Goal: Transaction & Acquisition: Book appointment/travel/reservation

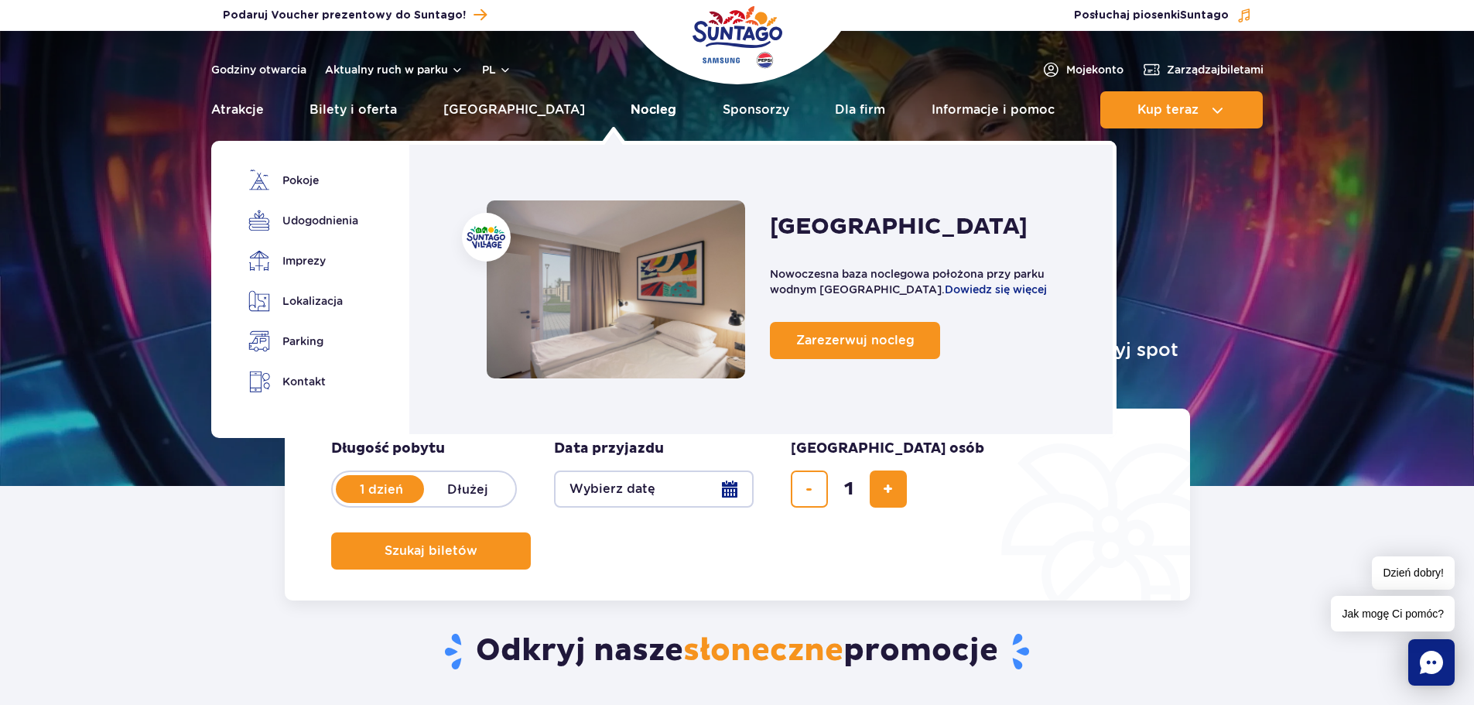
click at [630, 103] on link "Nocleg" at bounding box center [653, 109] width 46 height 37
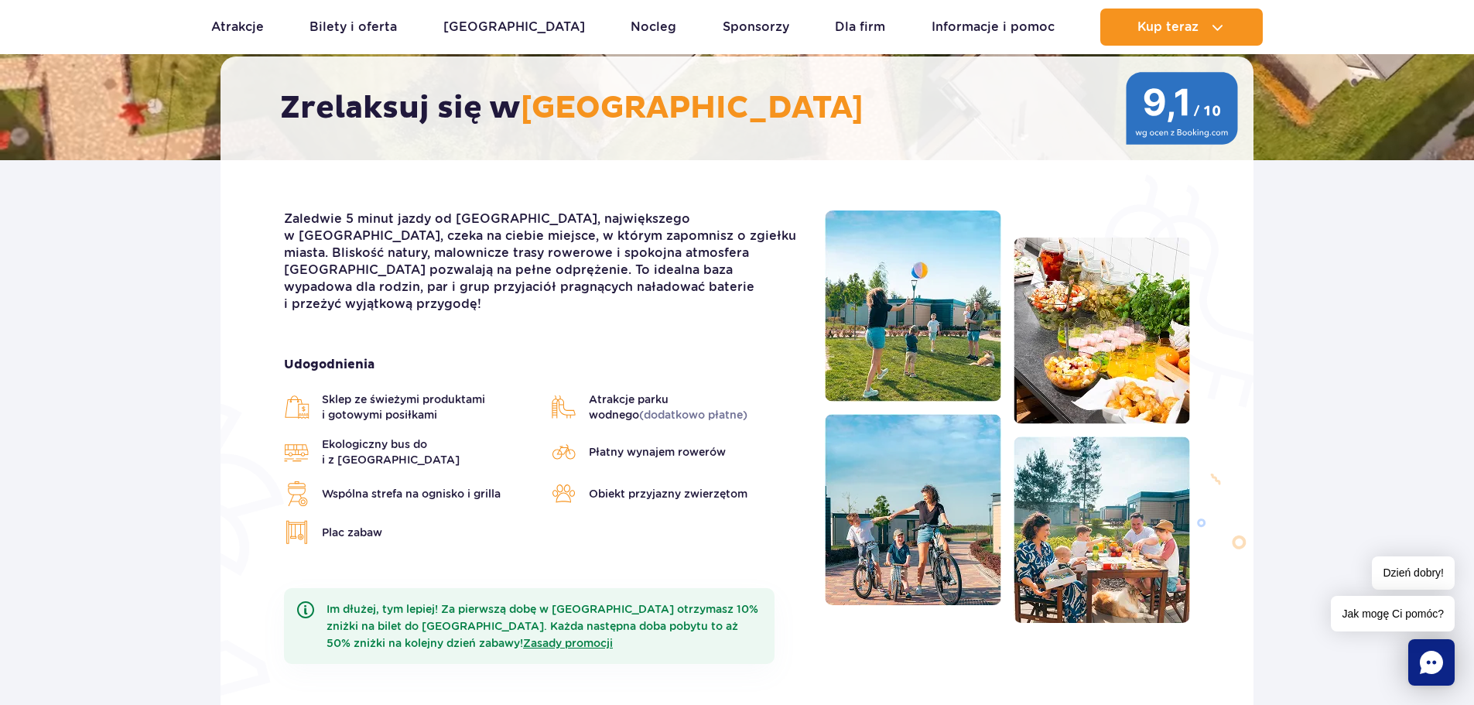
scroll to position [302, 0]
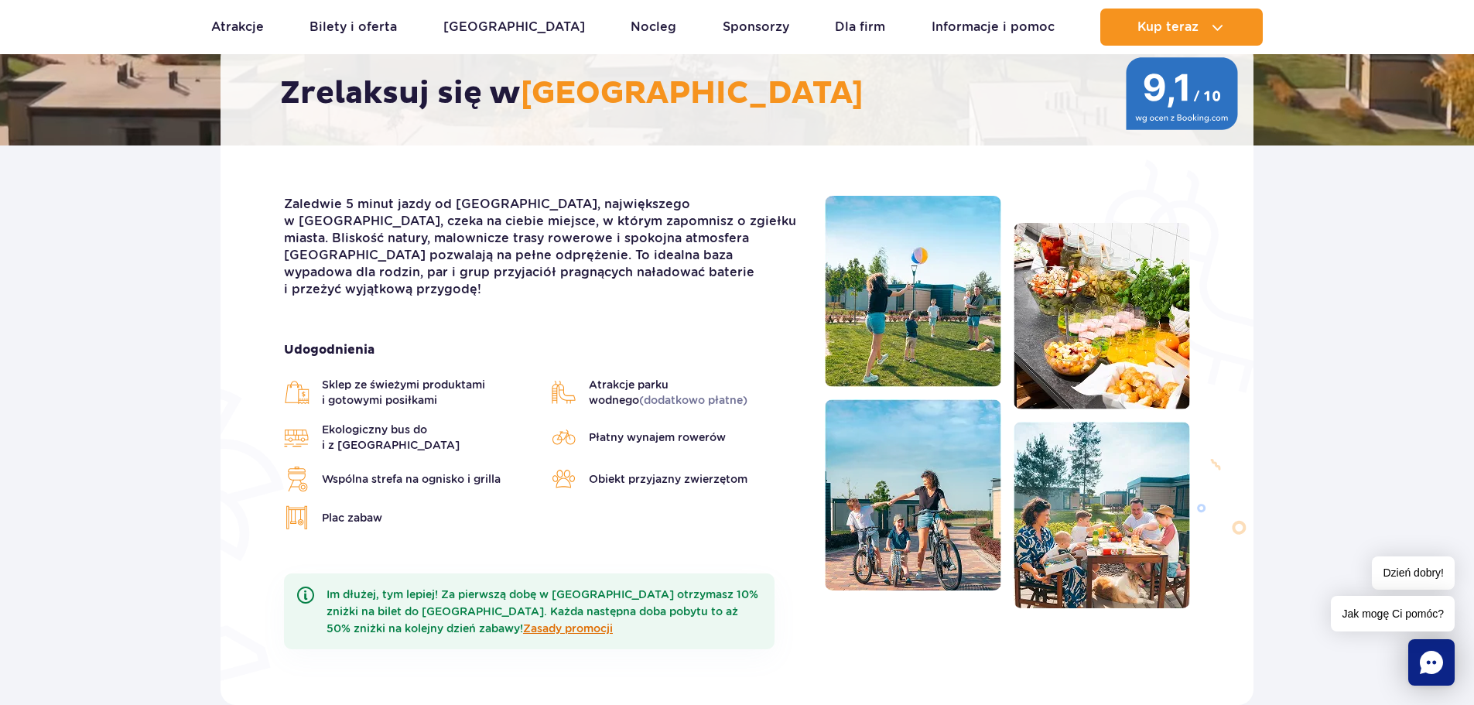
click at [523, 622] on link "Zasady promocji" at bounding box center [568, 628] width 90 height 12
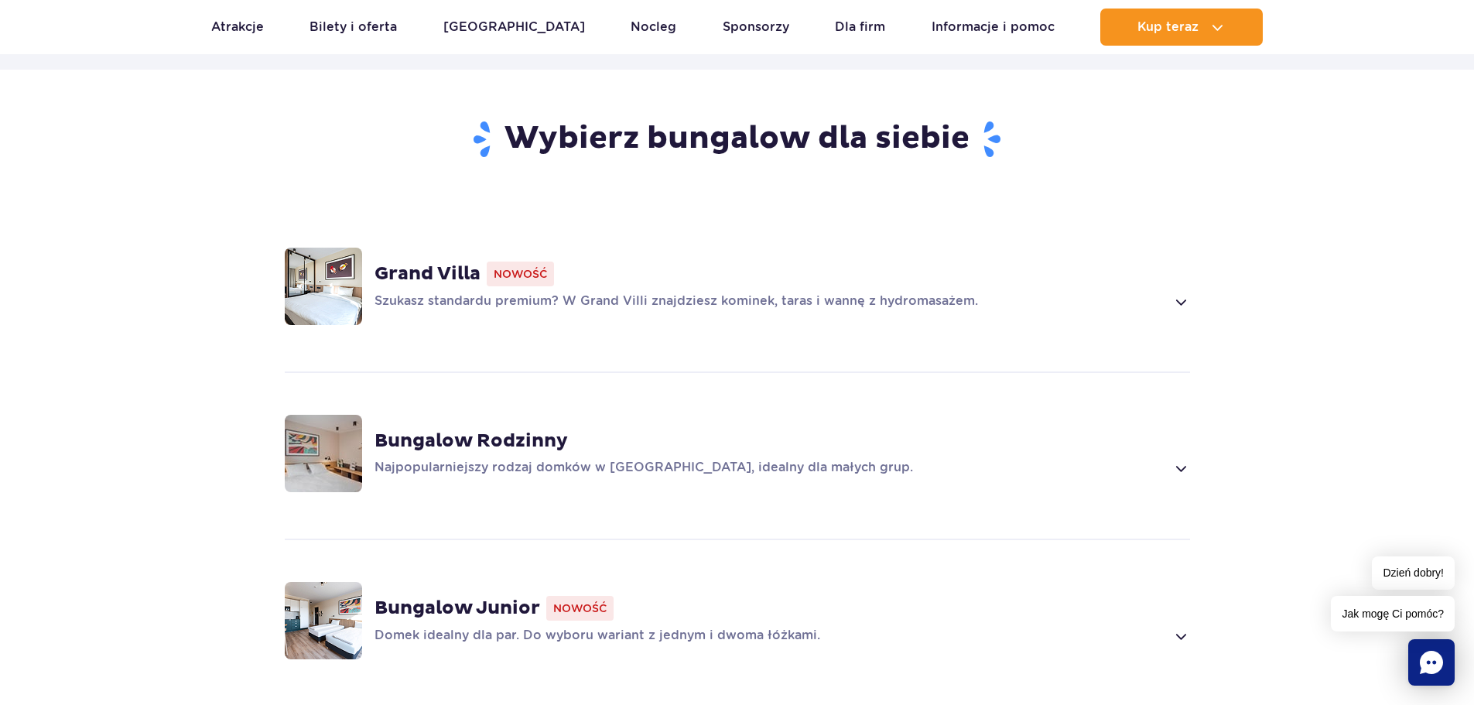
scroll to position [1103, 0]
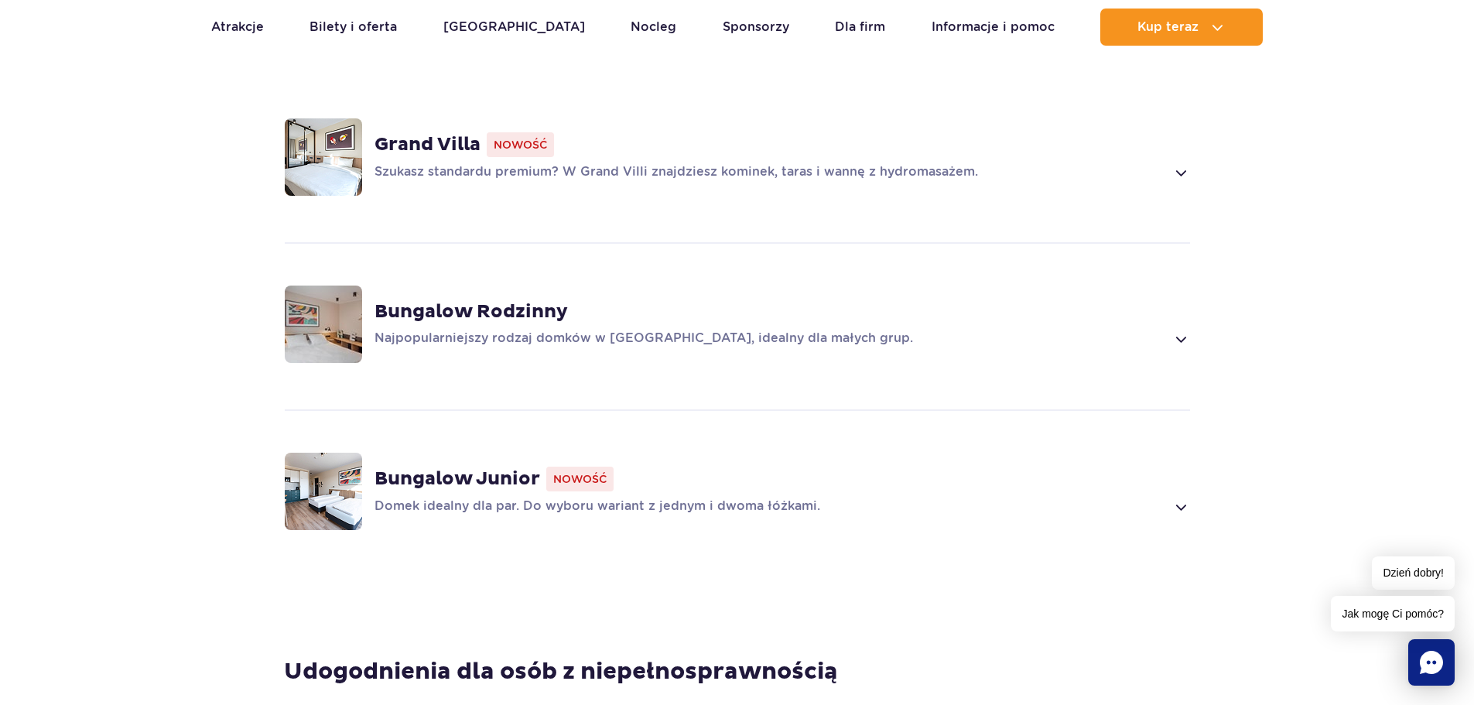
click at [1180, 163] on span at bounding box center [1180, 172] width 18 height 19
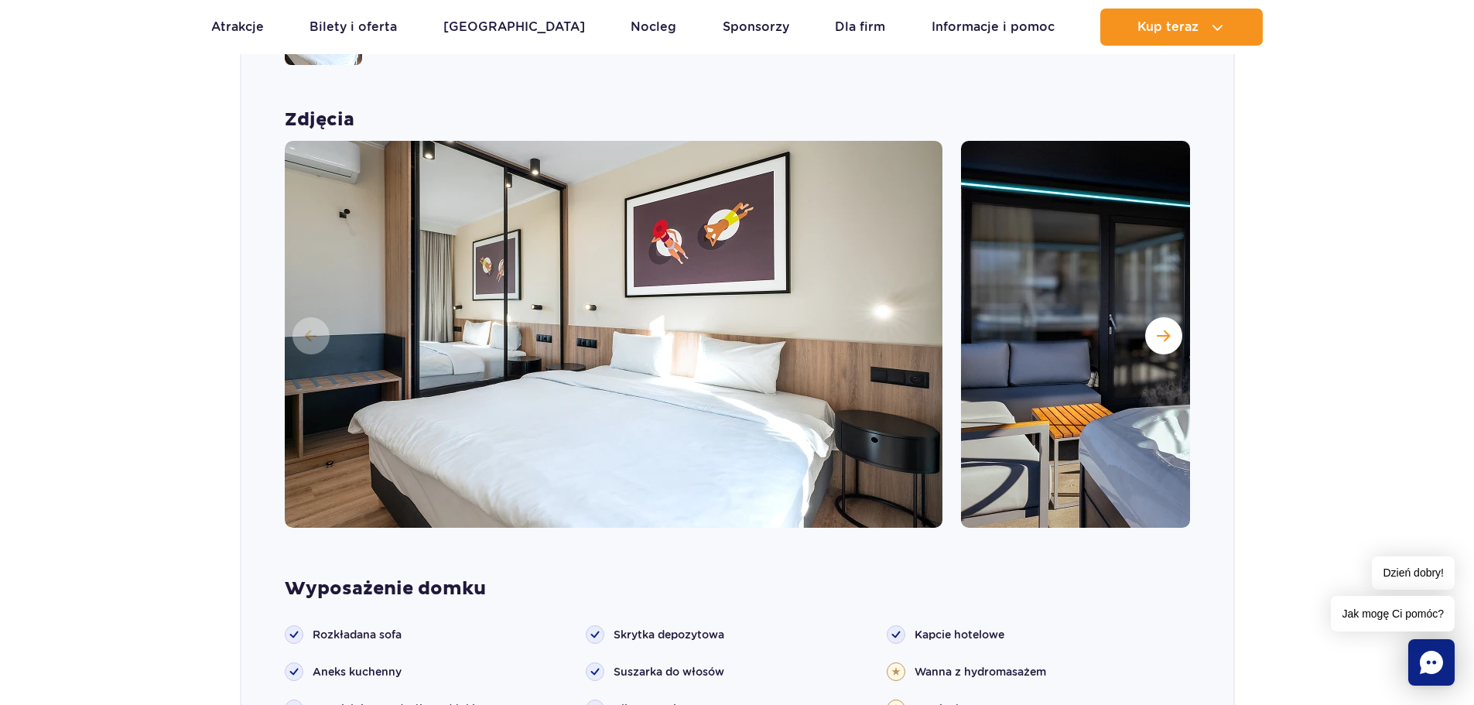
scroll to position [1238, 0]
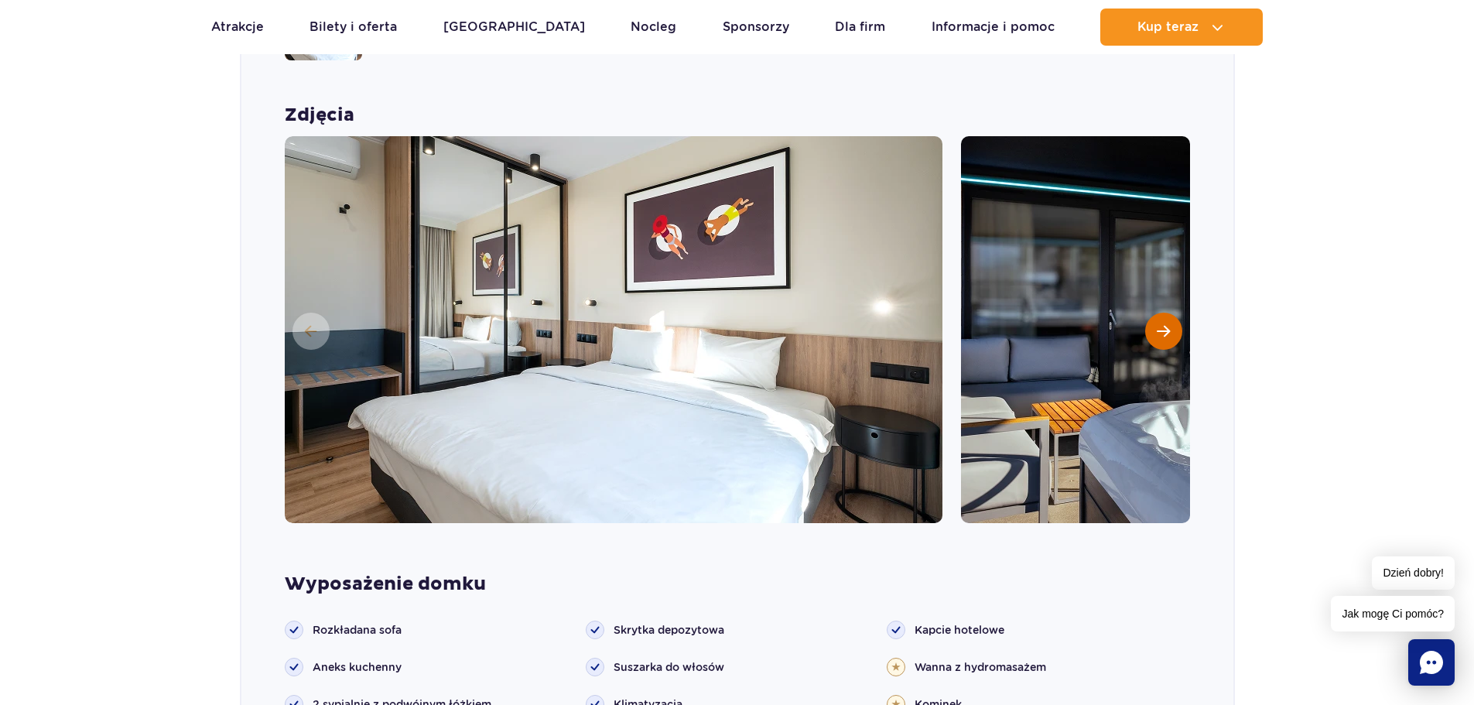
click at [1161, 324] on span "Następny slajd" at bounding box center [1162, 331] width 13 height 14
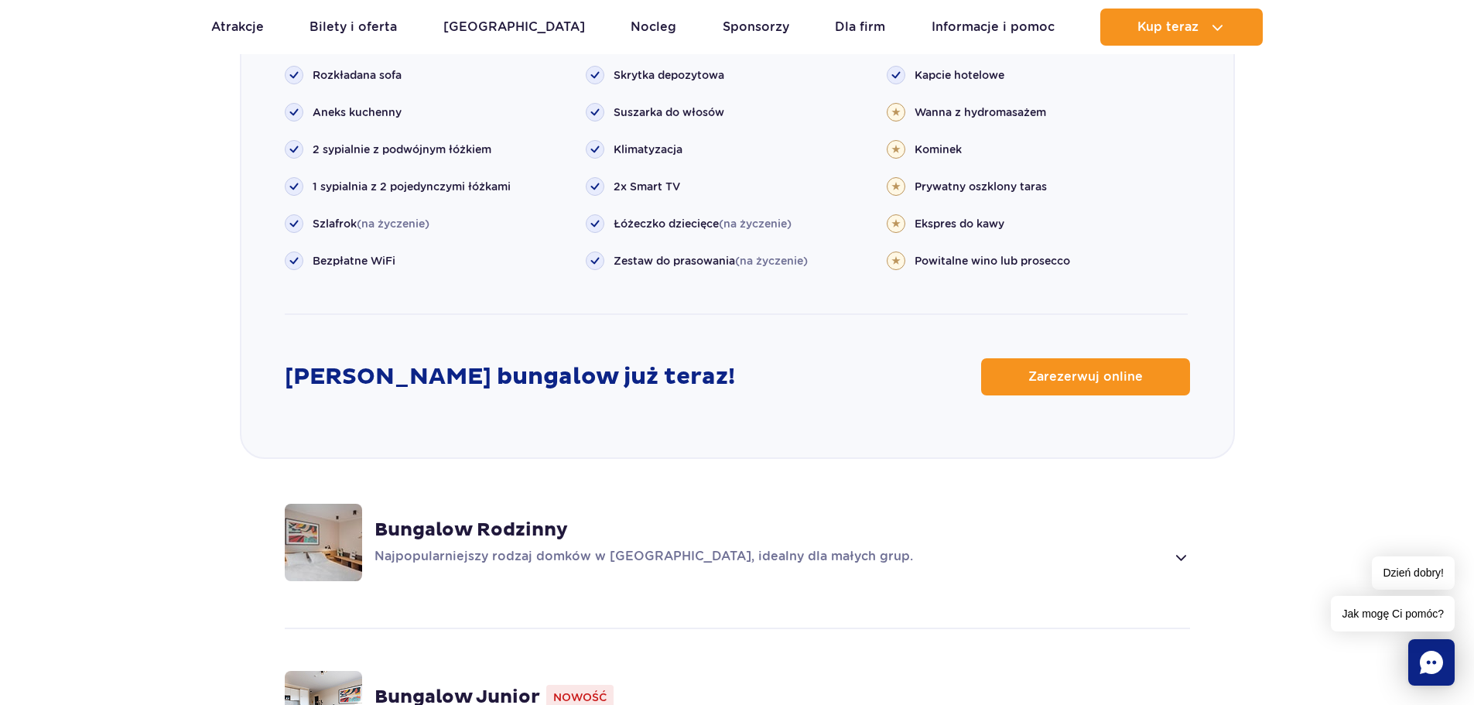
scroll to position [1905, 0]
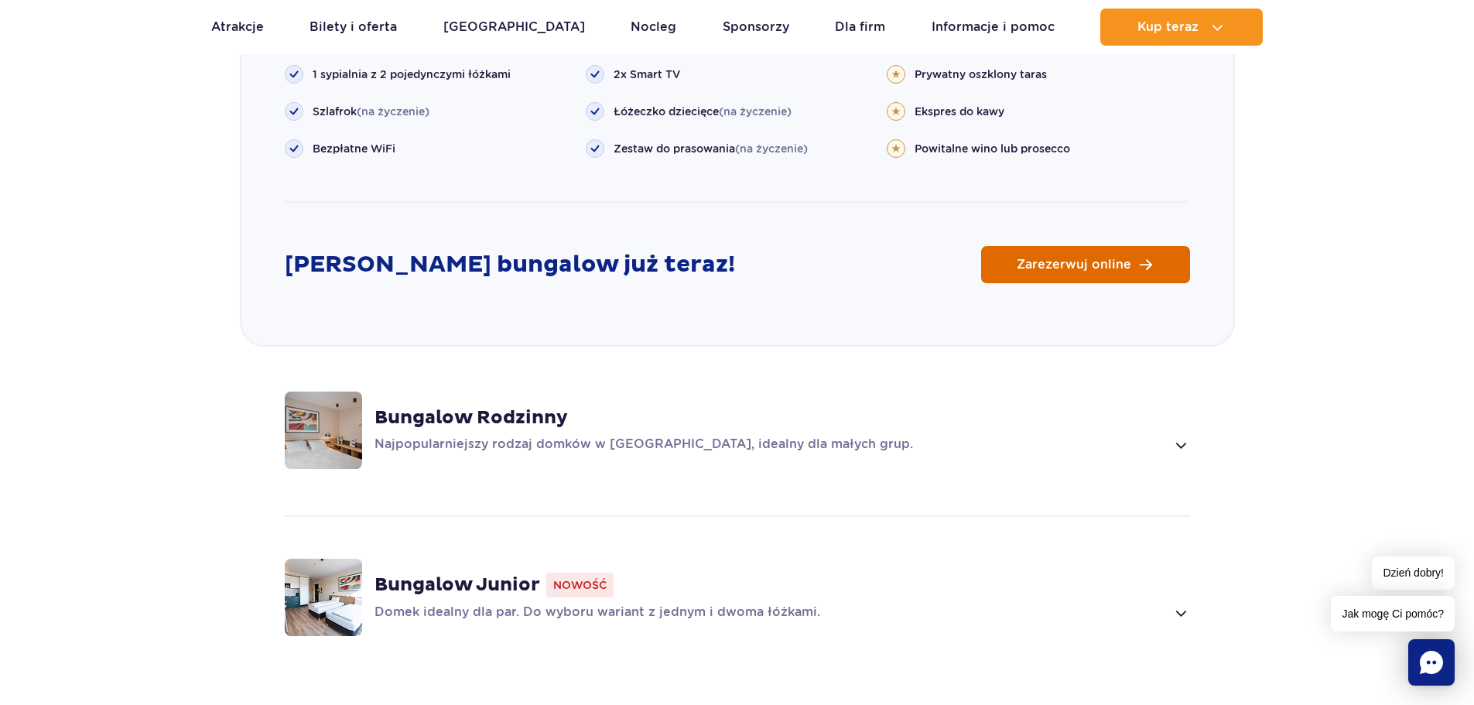
click at [1122, 258] on span "Zarezerwuj online" at bounding box center [1073, 264] width 114 height 12
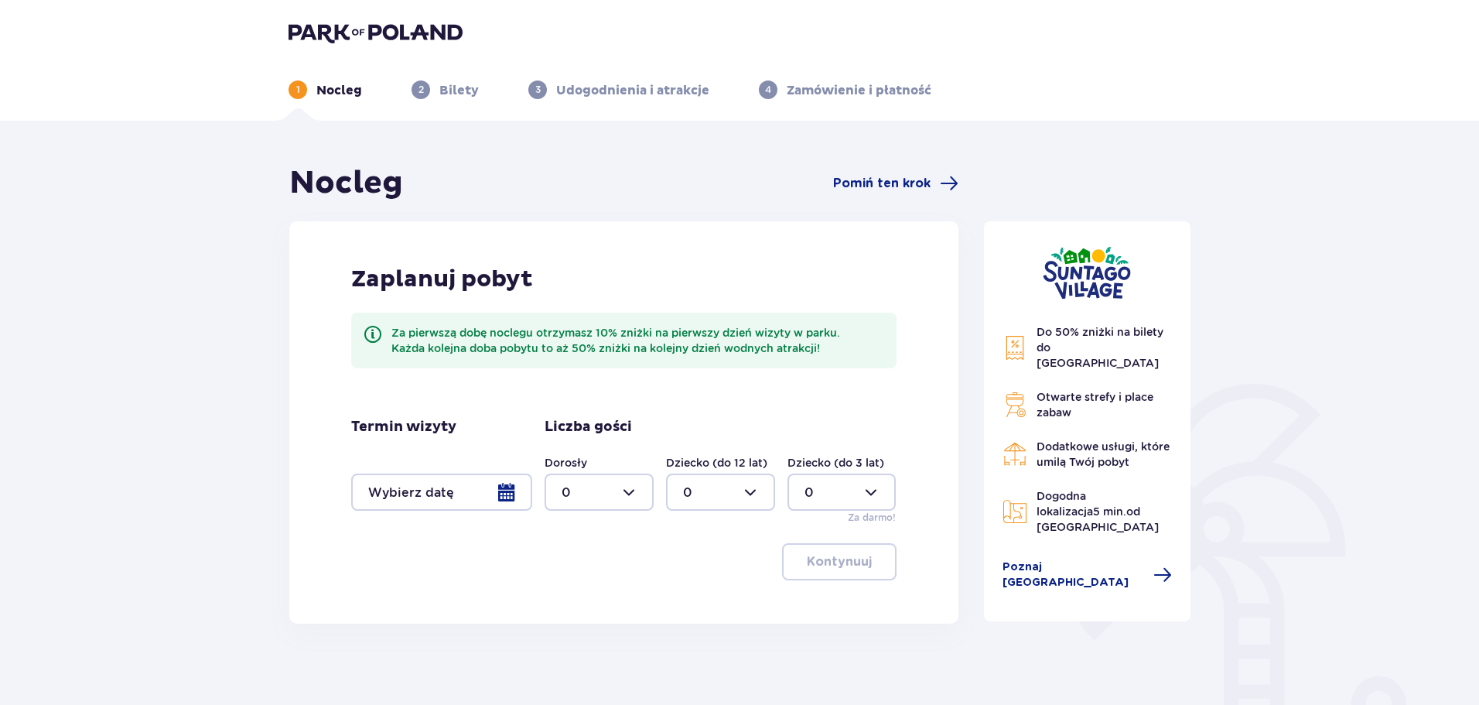
click at [505, 494] on div at bounding box center [441, 491] width 181 height 37
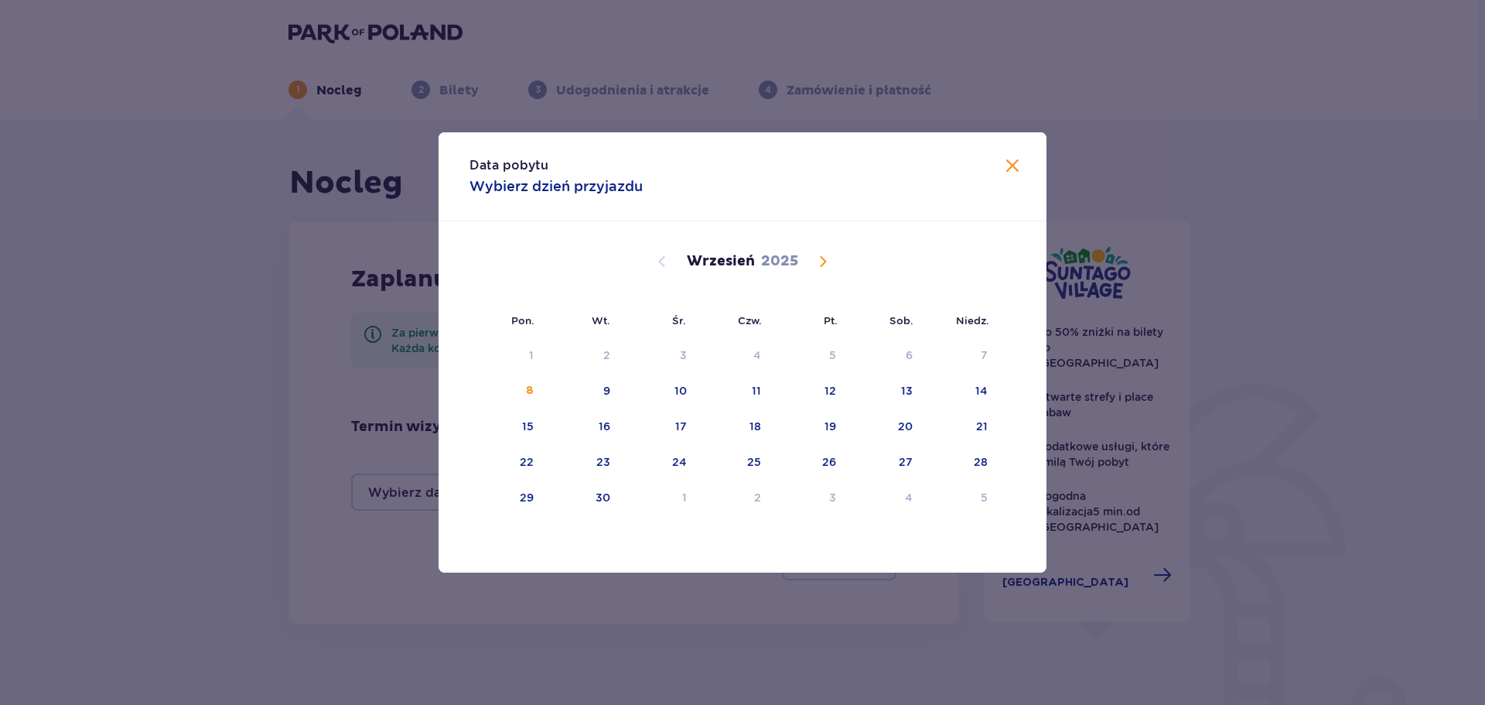
click at [823, 262] on span "Calendar" at bounding box center [823, 261] width 19 height 19
click at [605, 463] on div "23" at bounding box center [603, 461] width 14 height 15
click at [911, 464] on div "27" at bounding box center [906, 461] width 14 height 15
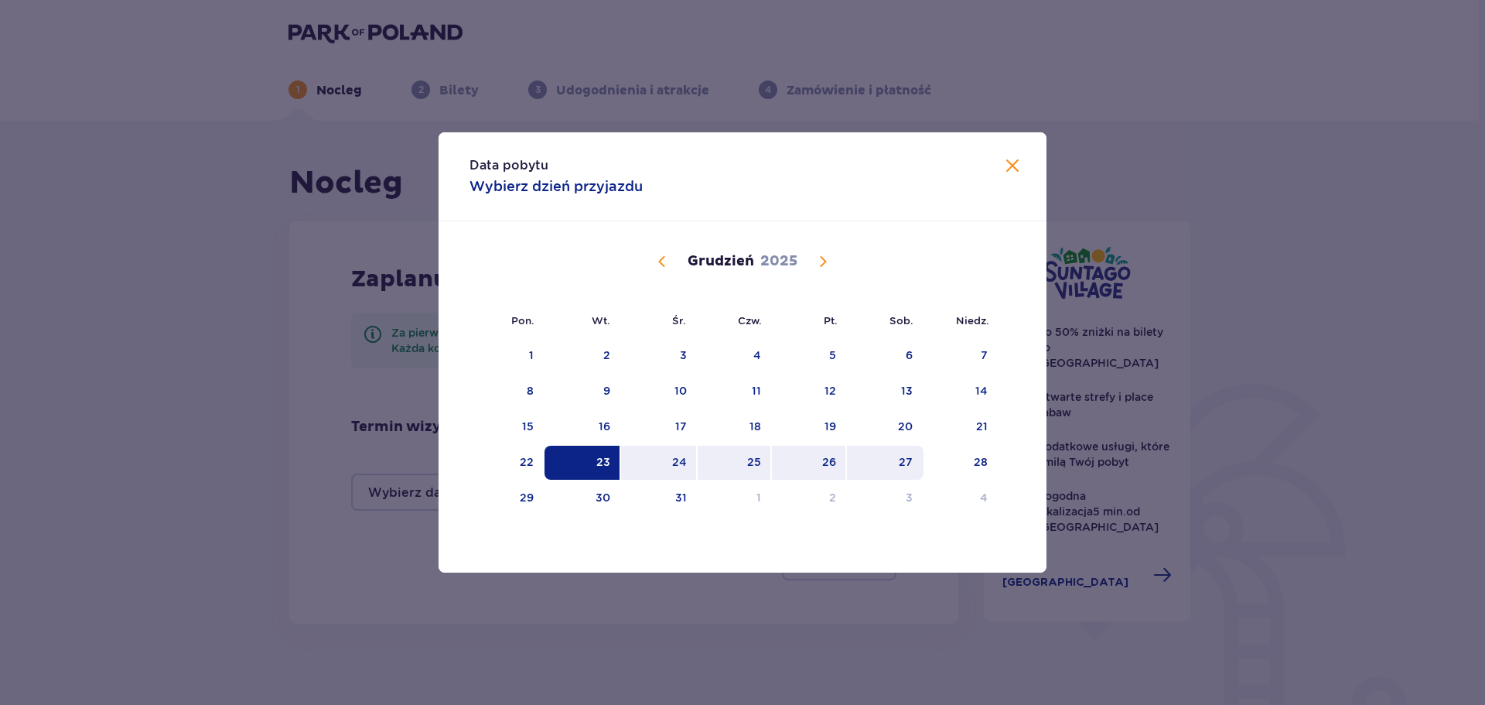
type input "23.12.25 - 27.12.25"
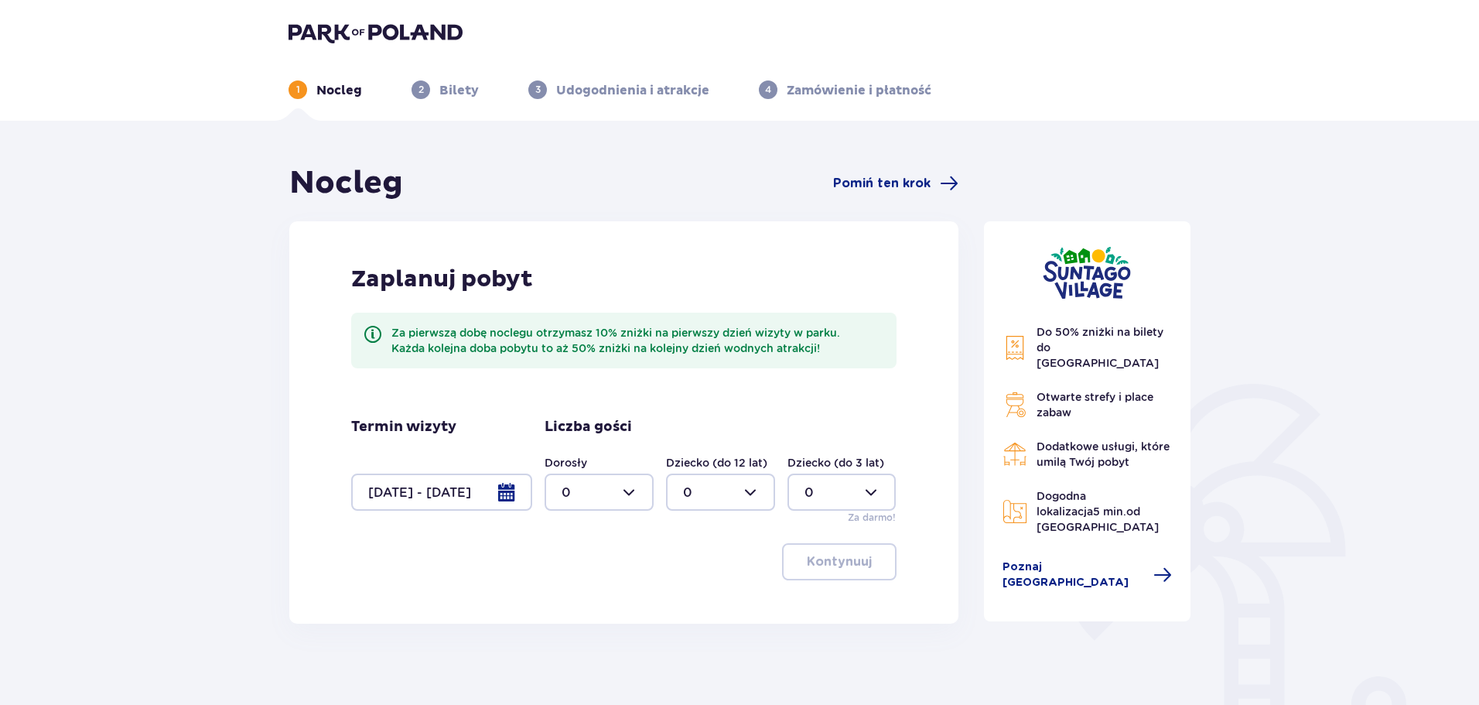
click at [613, 497] on div at bounding box center [599, 491] width 109 height 37
click at [565, 640] on p "3" at bounding box center [566, 636] width 8 height 17
type input "3"
click at [835, 559] on p "Kontynuuj" at bounding box center [839, 561] width 65 height 17
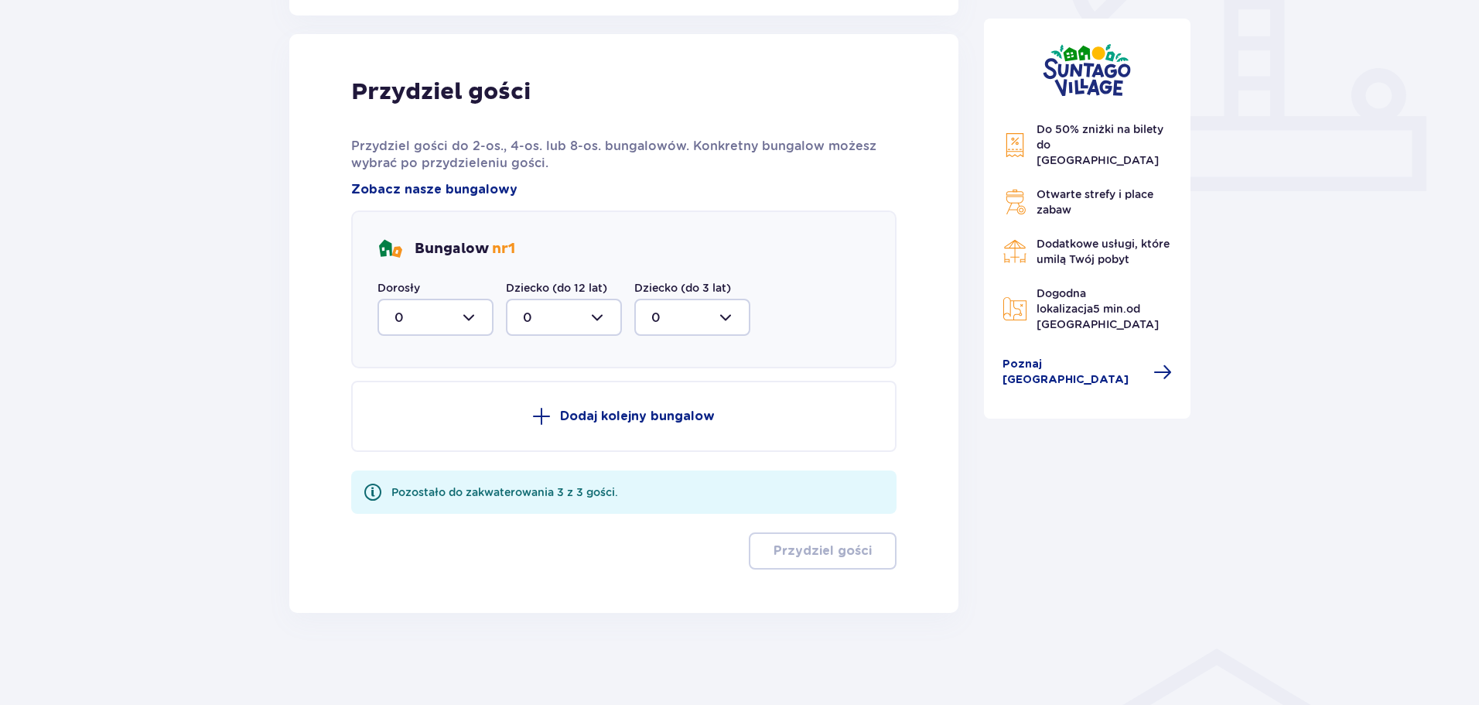
scroll to position [609, 0]
click at [471, 323] on div at bounding box center [435, 316] width 116 height 37
click at [414, 459] on div "3" at bounding box center [435, 461] width 82 height 17
type input "3"
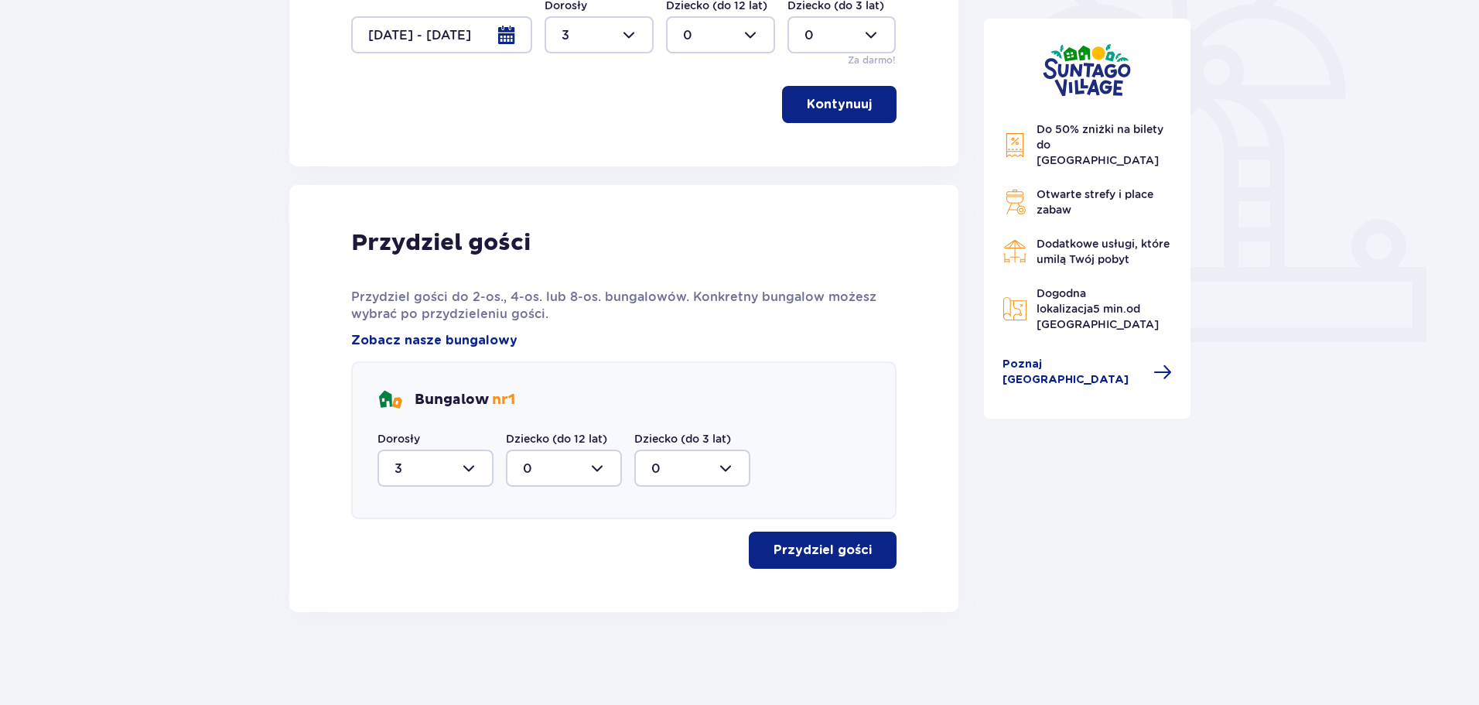
click at [821, 553] on p "Przydziel gości" at bounding box center [823, 549] width 98 height 17
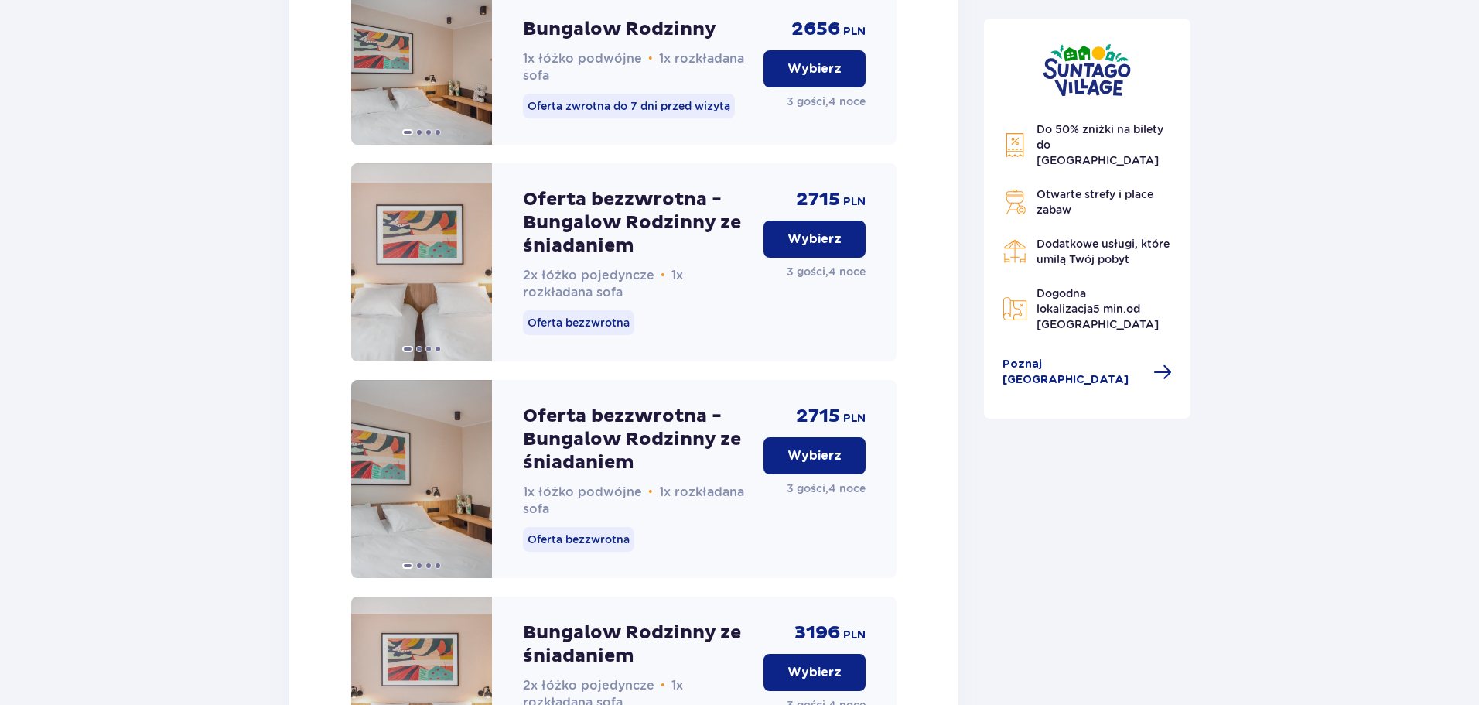
scroll to position [1889, 0]
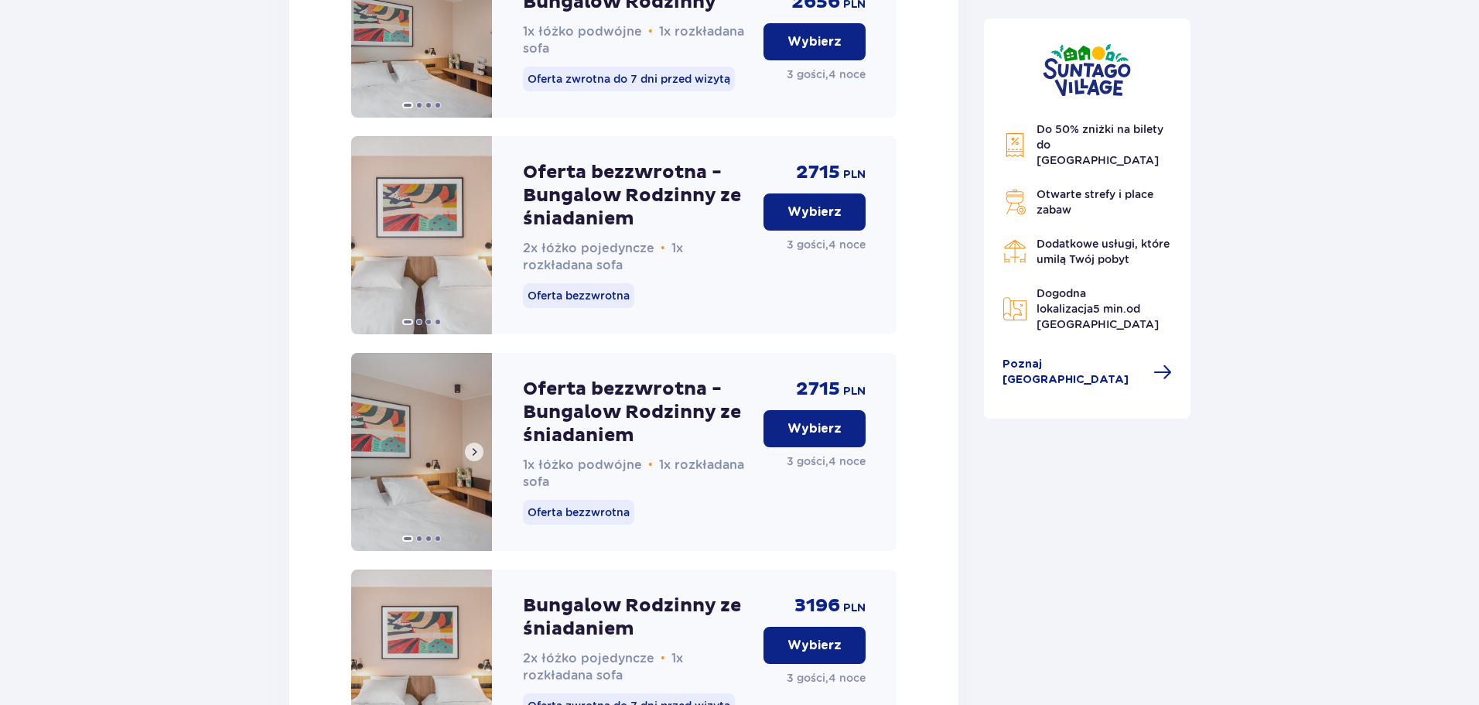
click at [476, 458] on span at bounding box center [474, 452] width 12 height 12
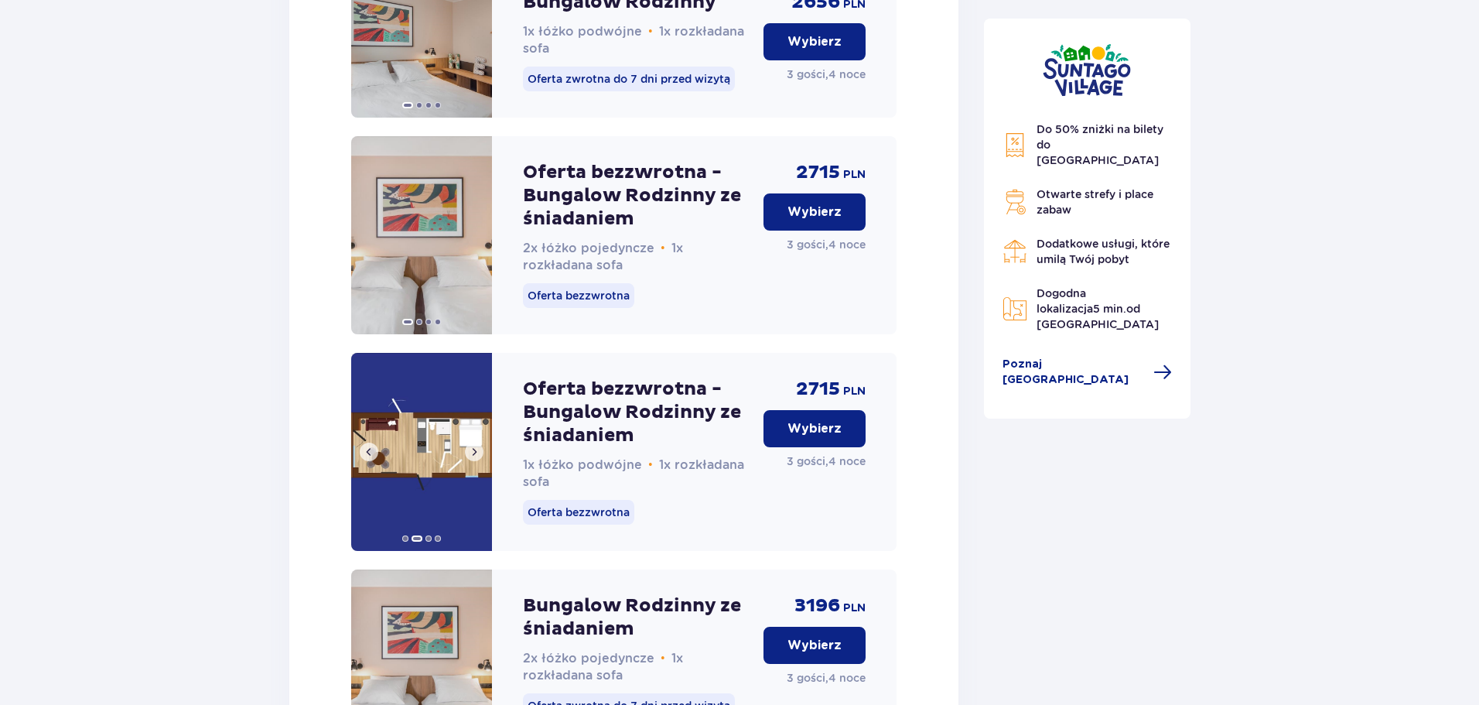
click at [476, 458] on span at bounding box center [474, 452] width 12 height 12
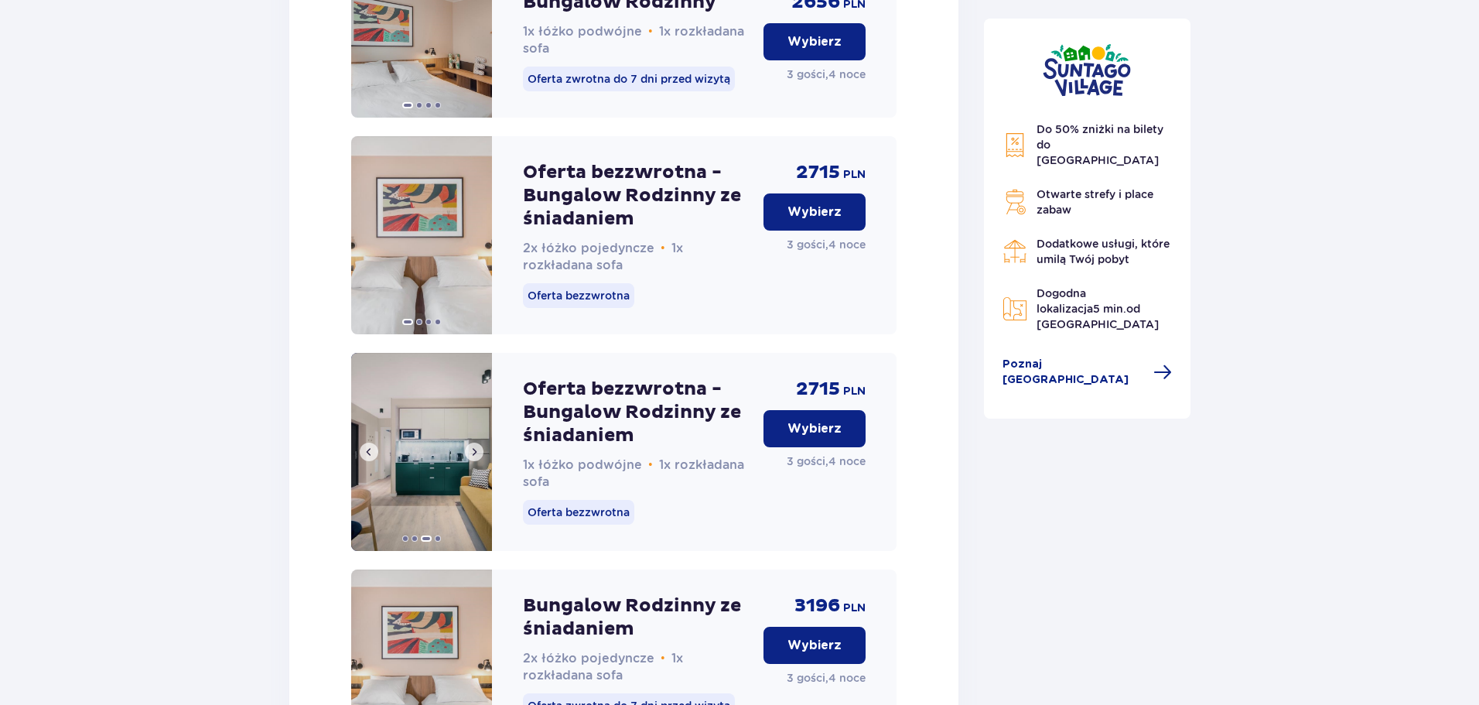
click at [476, 458] on span at bounding box center [474, 452] width 12 height 12
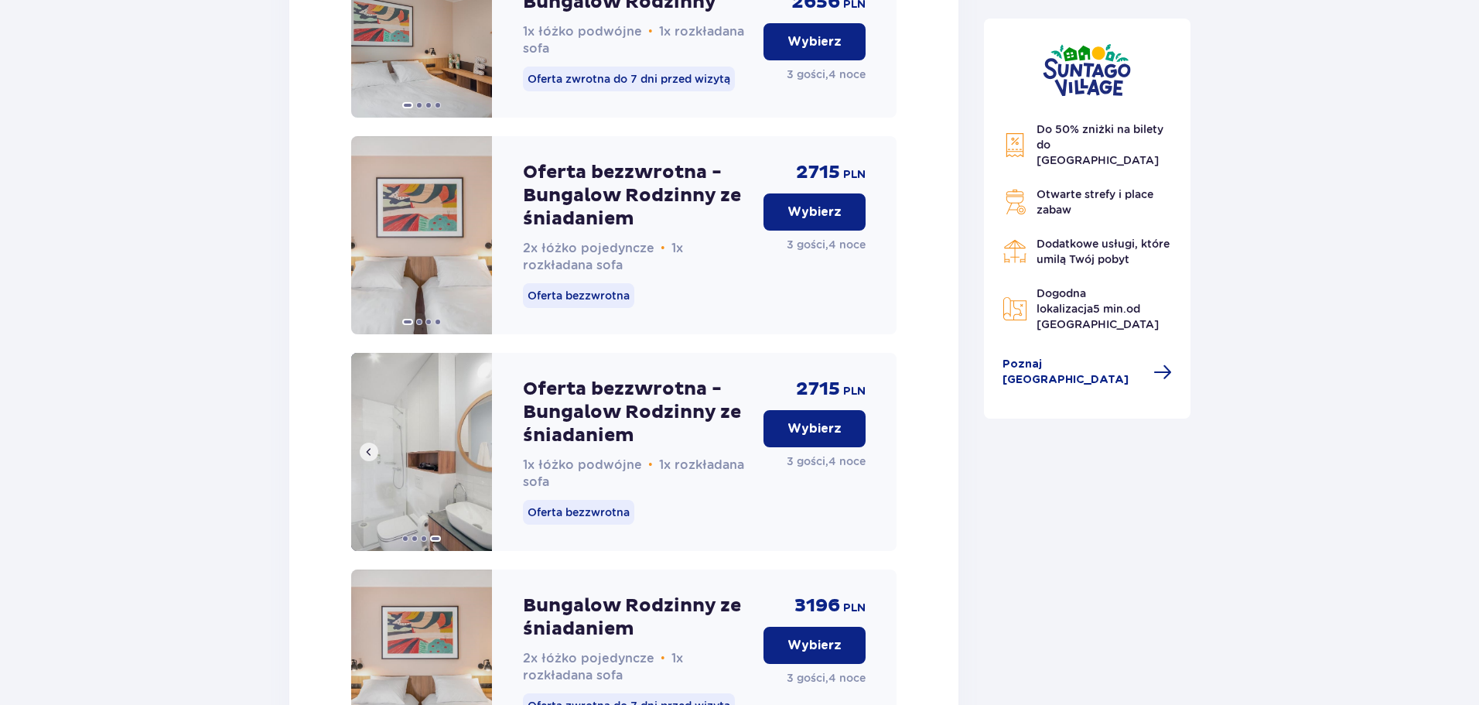
click at [476, 470] on img at bounding box center [421, 452] width 141 height 198
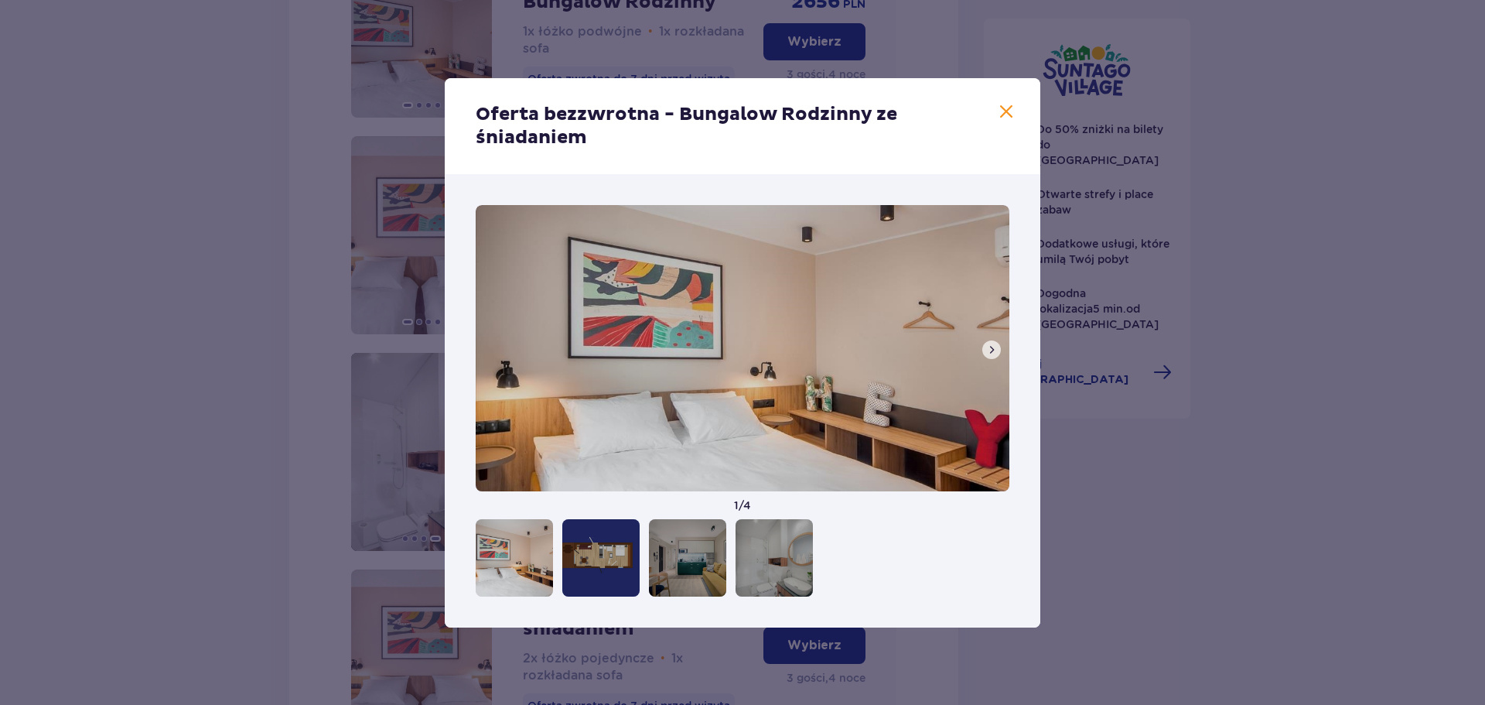
click at [1002, 116] on span at bounding box center [1006, 112] width 19 height 19
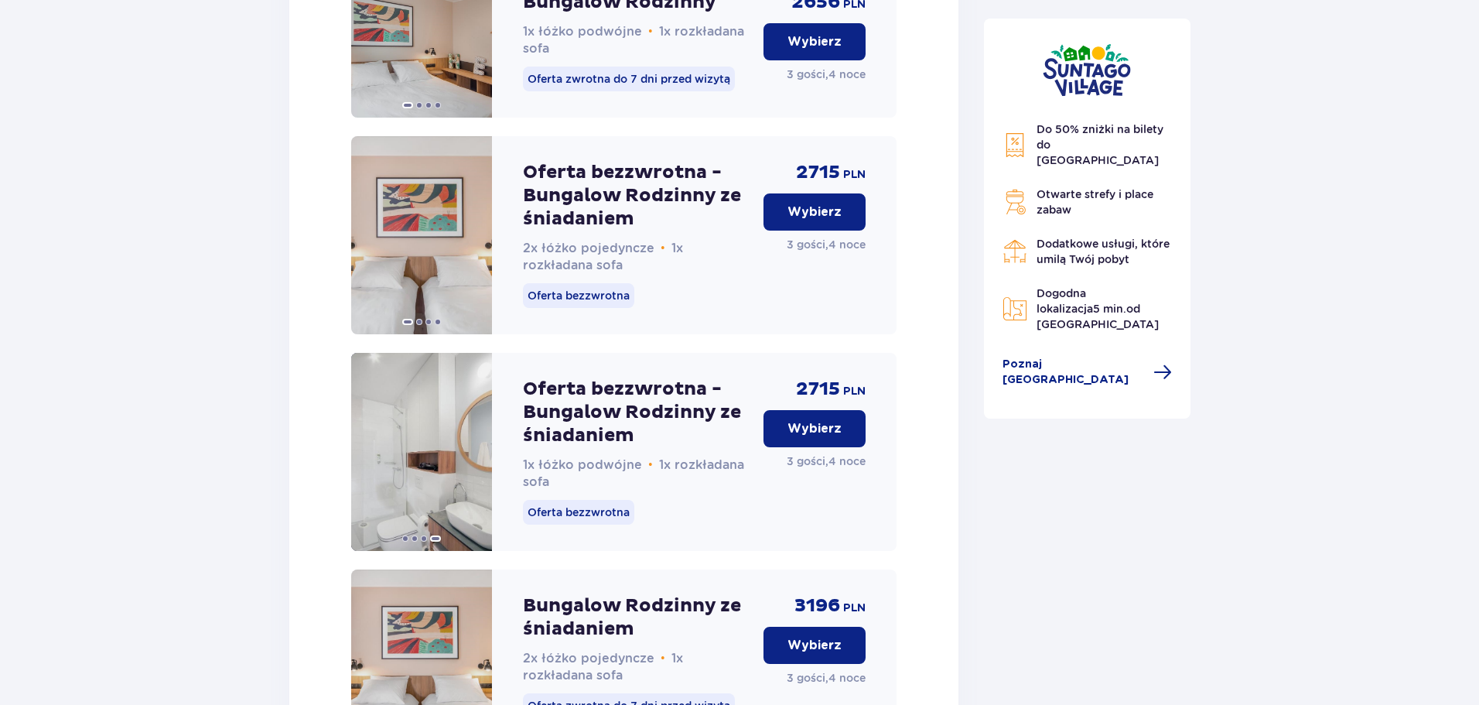
click at [818, 437] on p "Wybierz" at bounding box center [814, 428] width 54 height 17
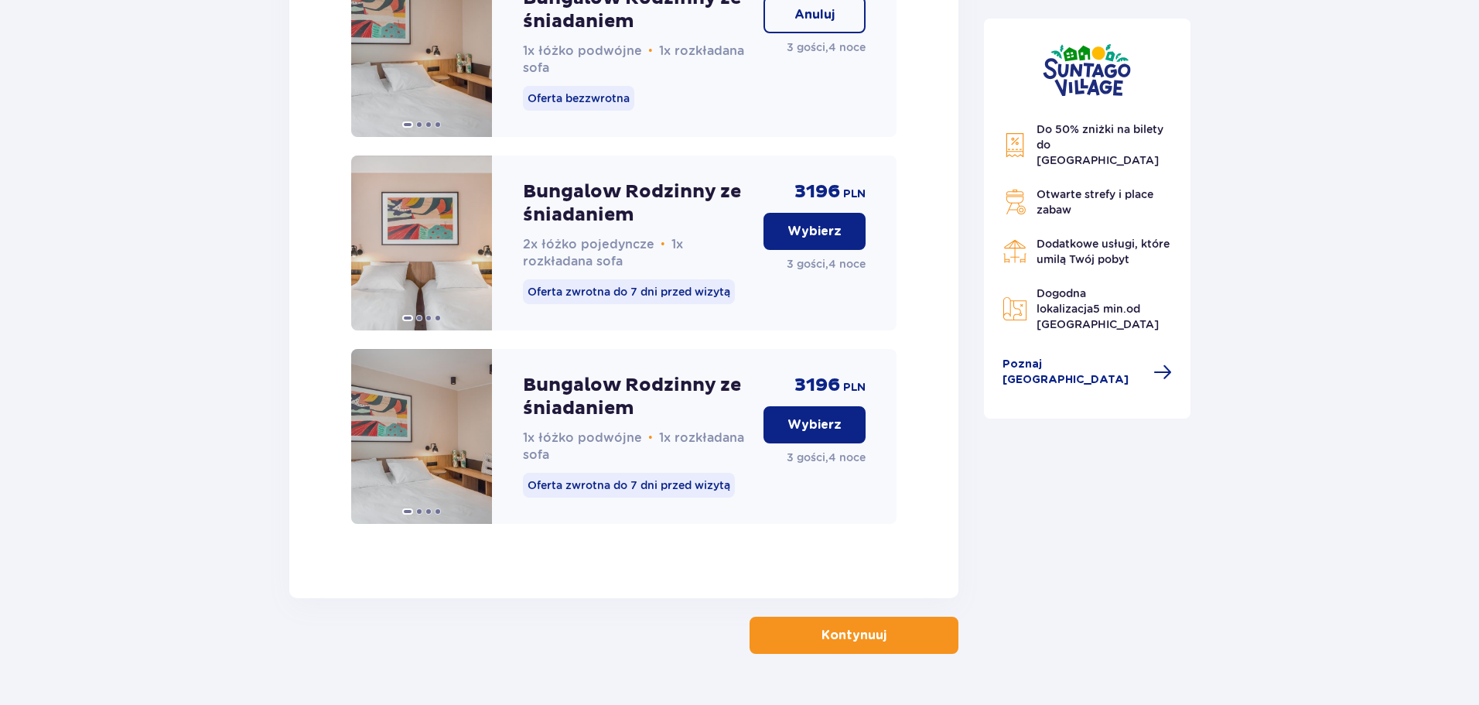
scroll to position [2360, 0]
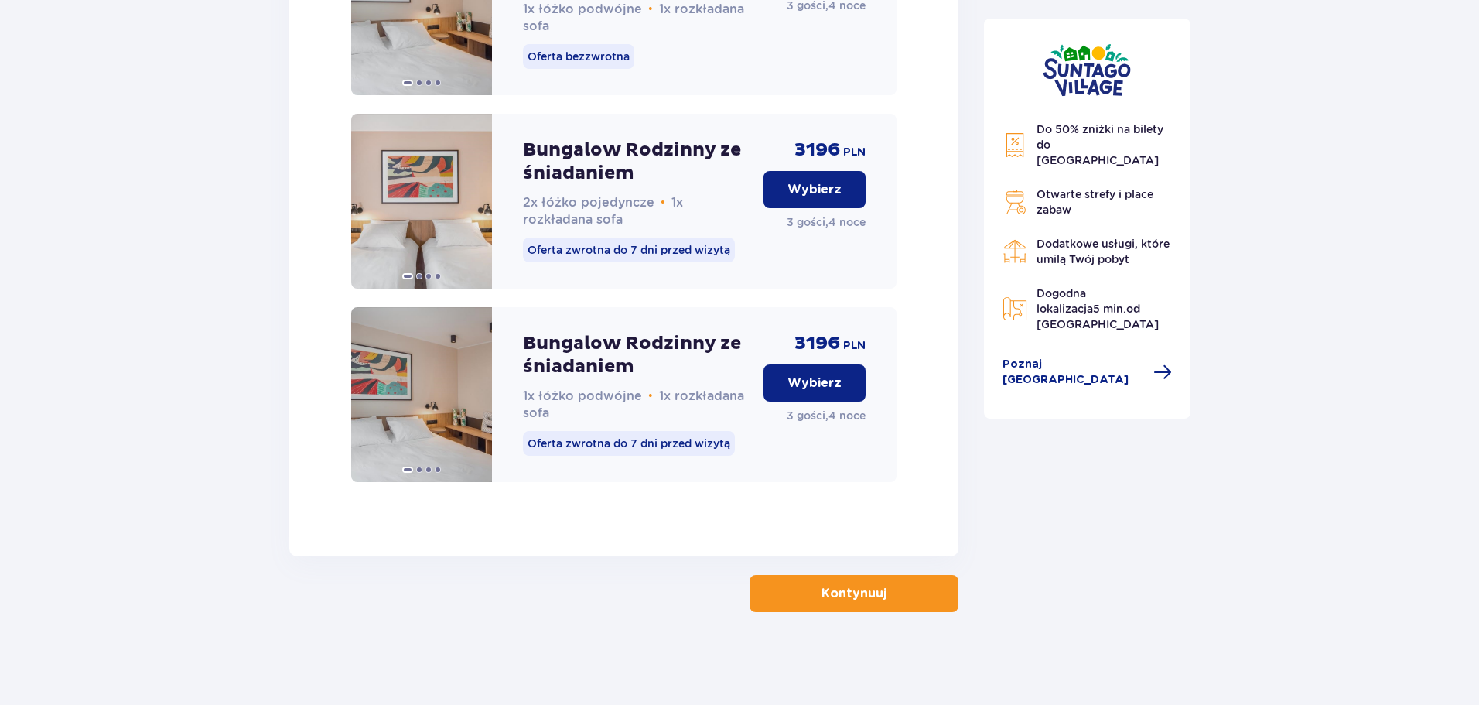
click at [863, 589] on p "Kontynuuj" at bounding box center [853, 593] width 65 height 17
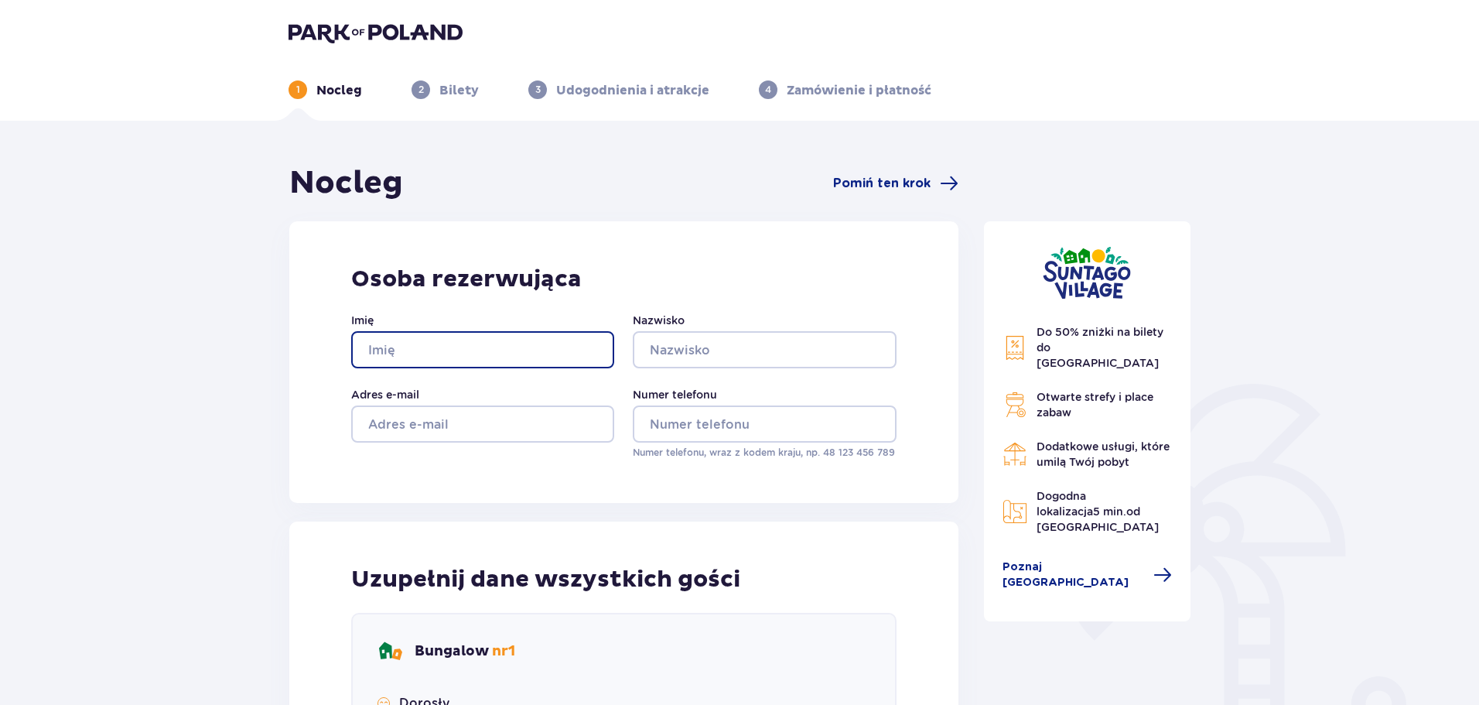
click at [538, 354] on input "Imię" at bounding box center [482, 349] width 263 height 37
type input "Jakub"
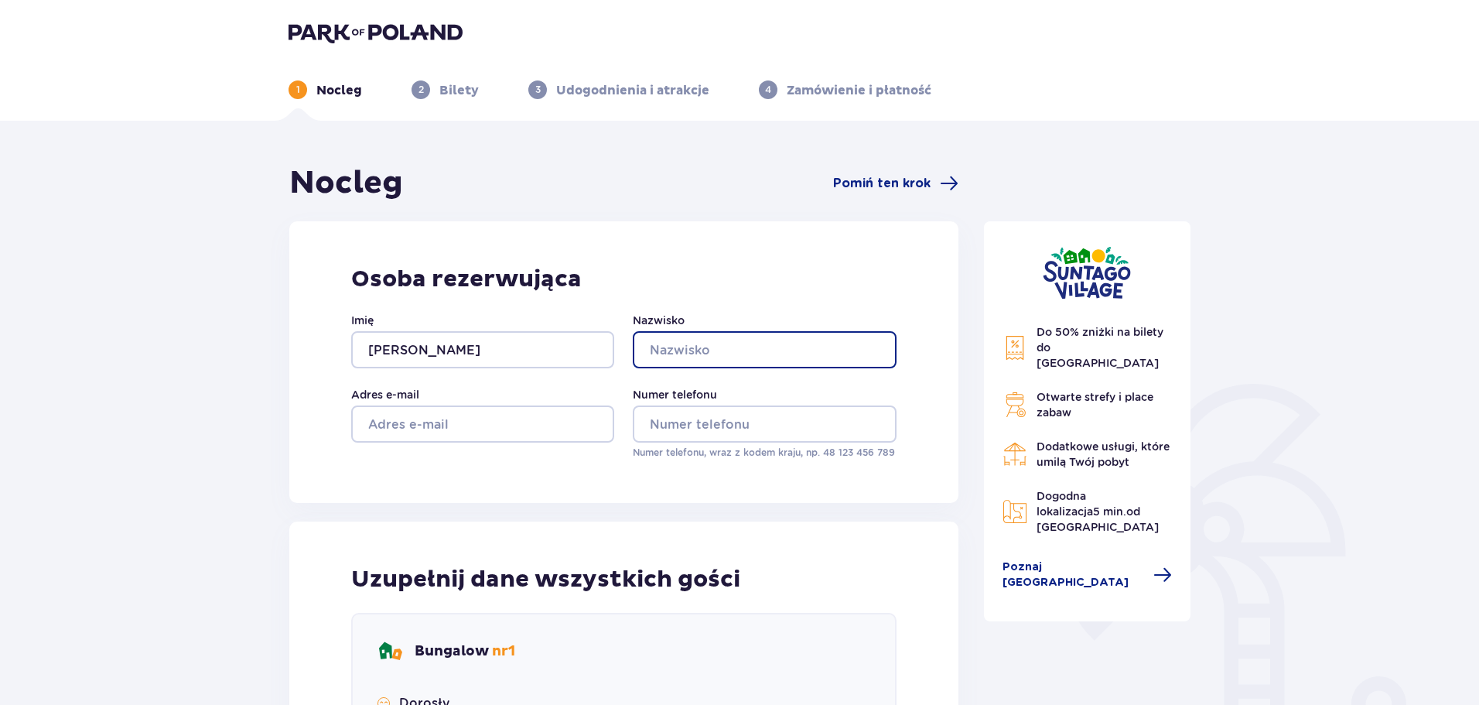
type input "Ziółkowski"
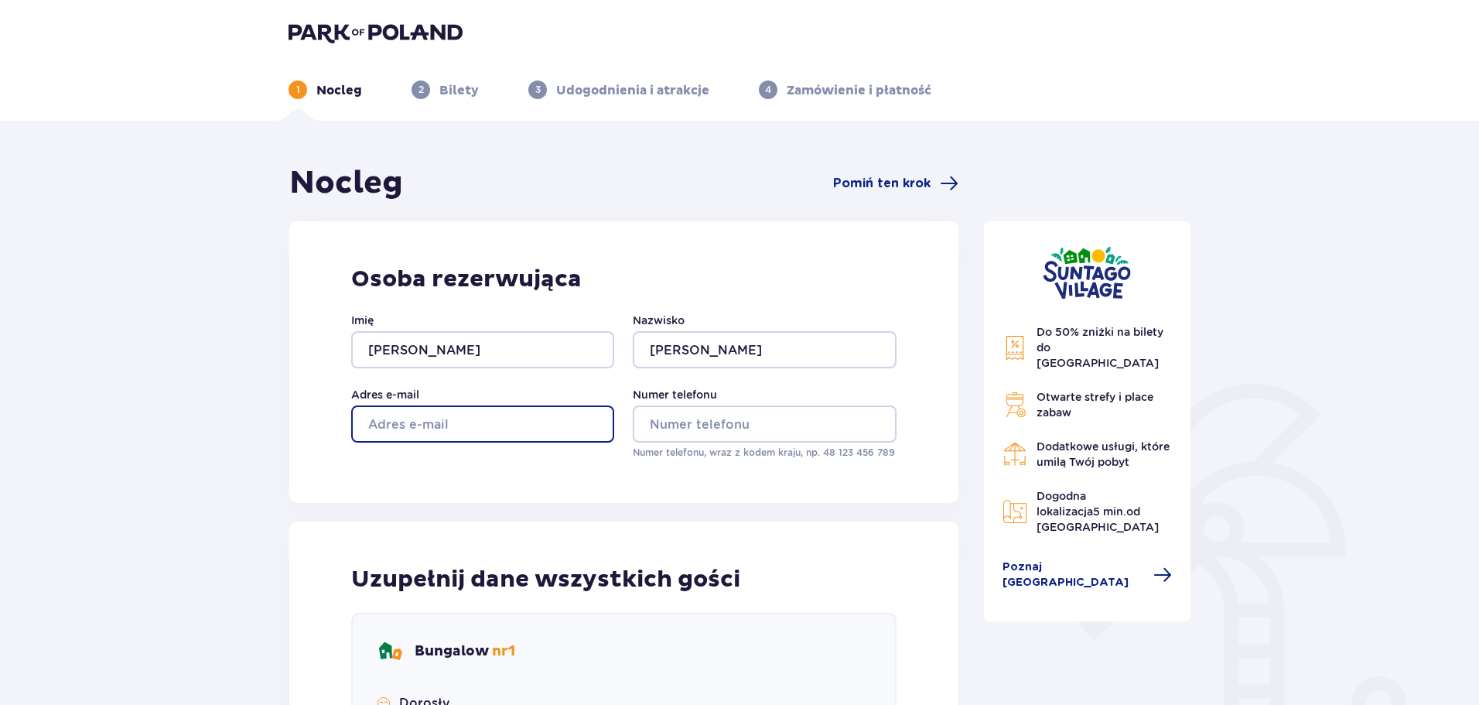
type input "jziolkowski@365.mazovia.edu.pl"
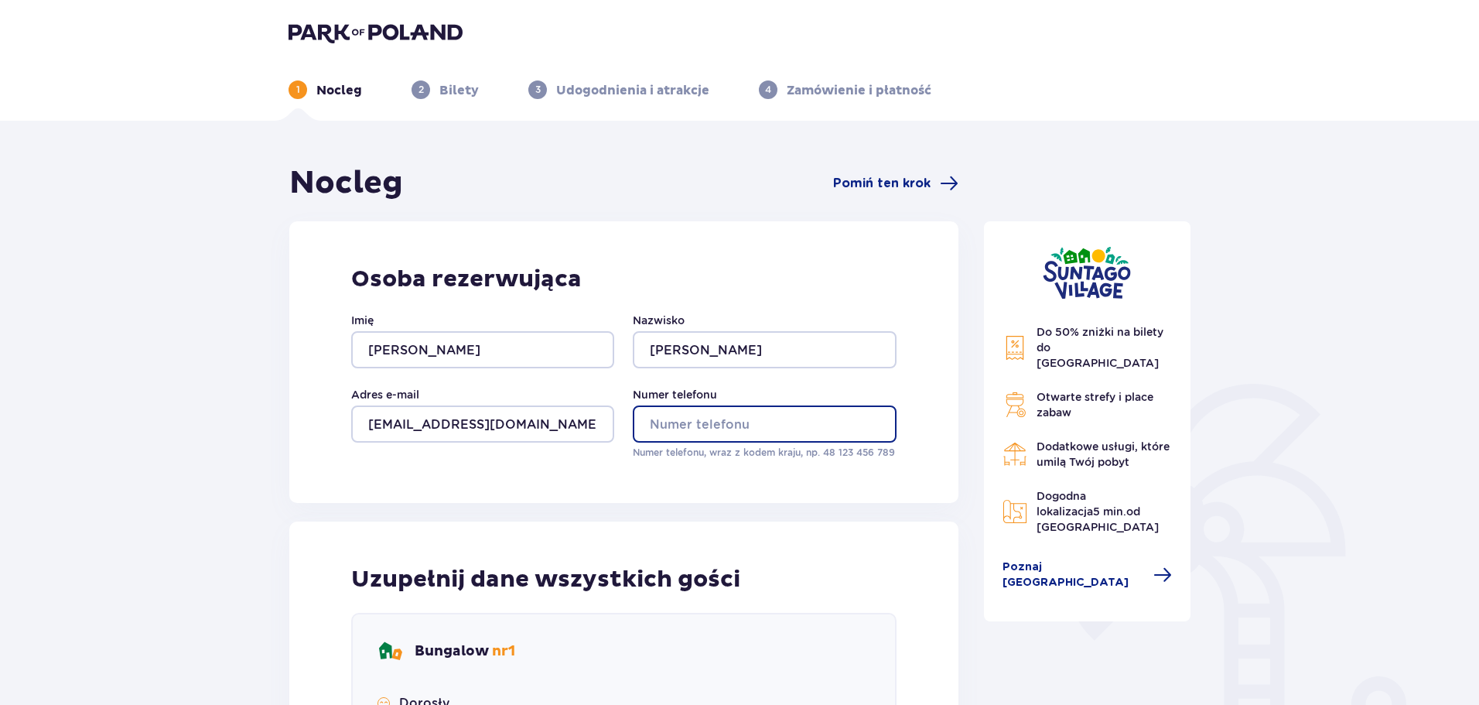
type input "692903667"
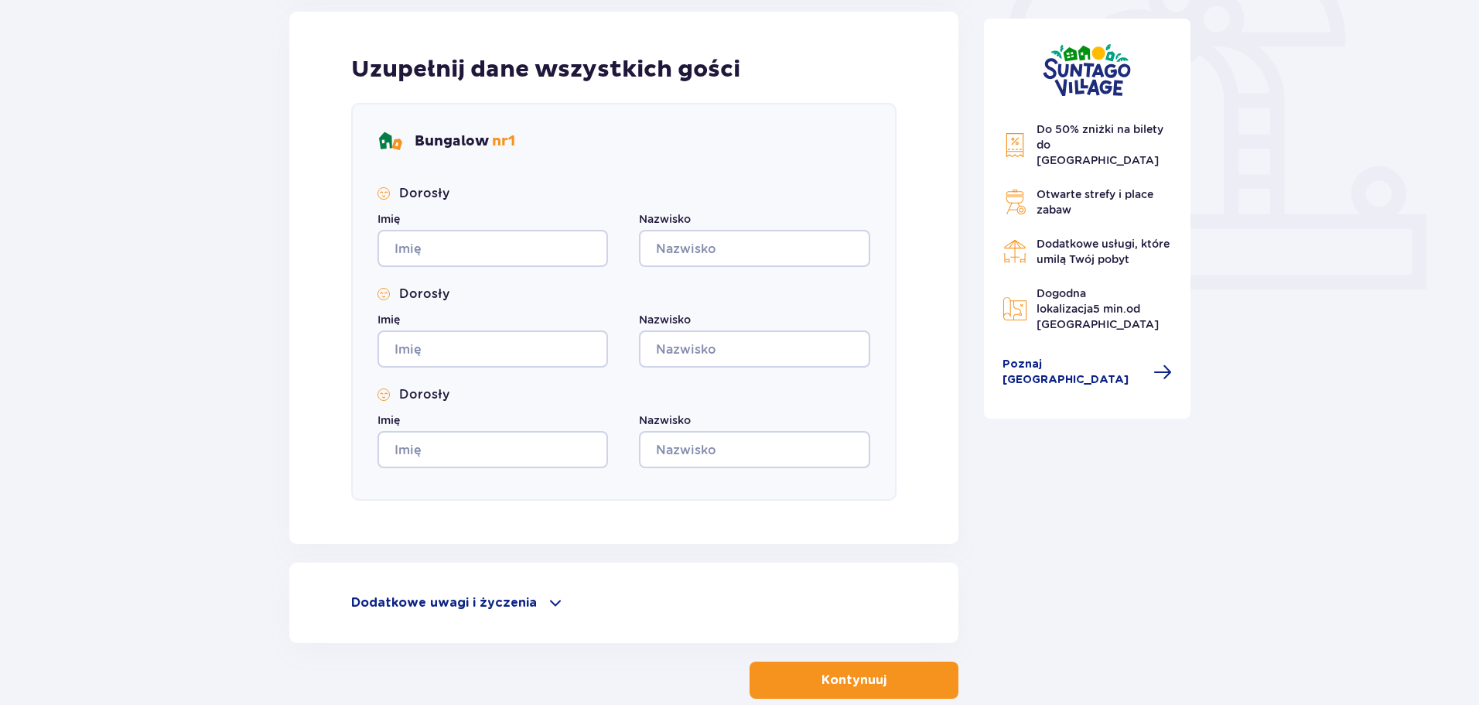
scroll to position [509, 0]
click at [470, 242] on input "Imię" at bounding box center [492, 249] width 231 height 37
type input "Jakub"
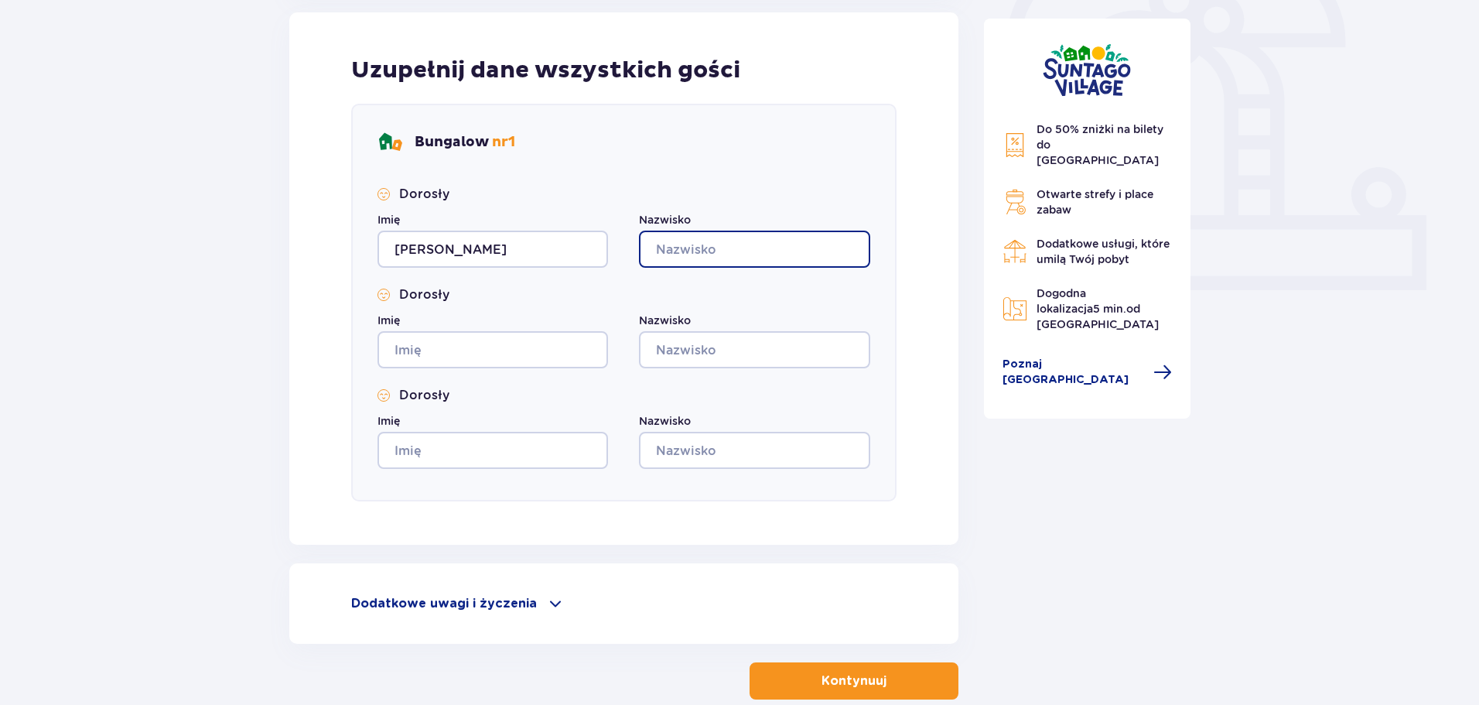
type input "Ziółkowski"
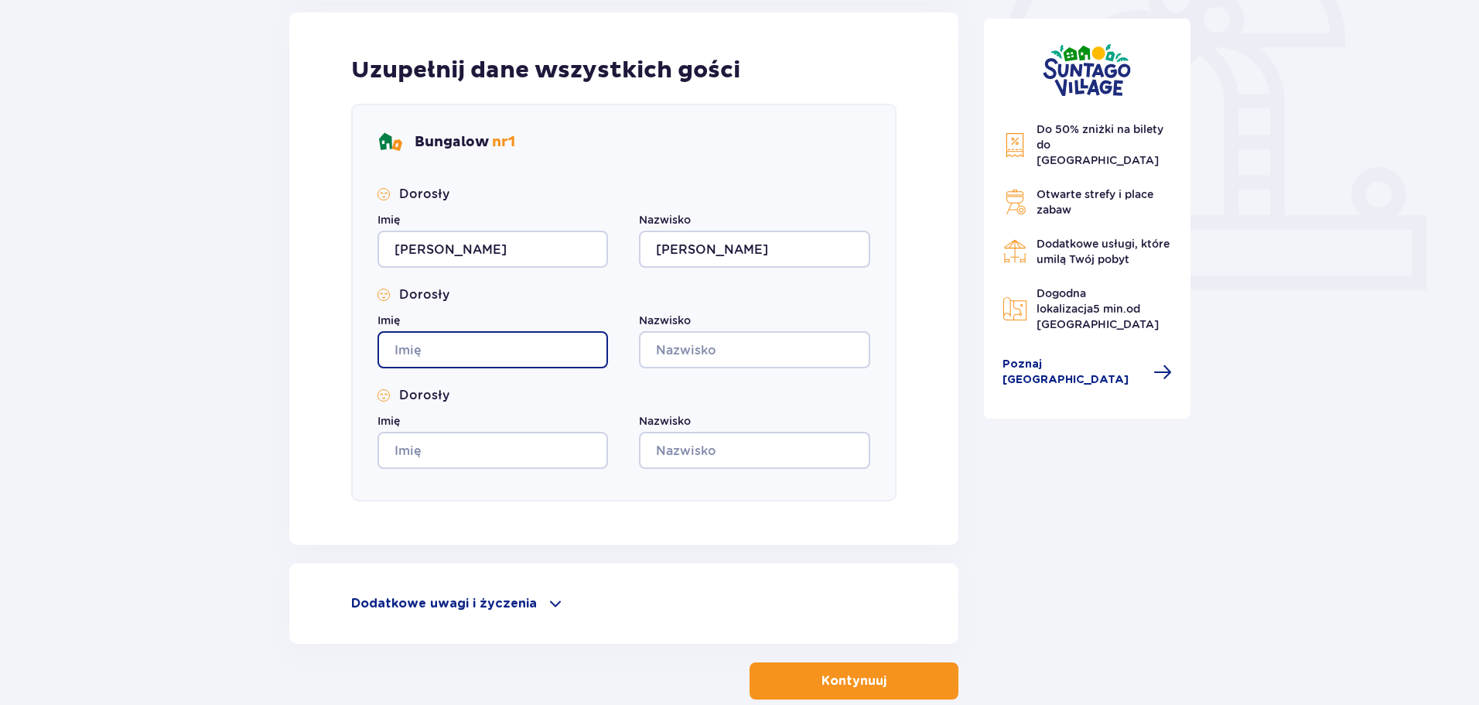
type input "Jakub"
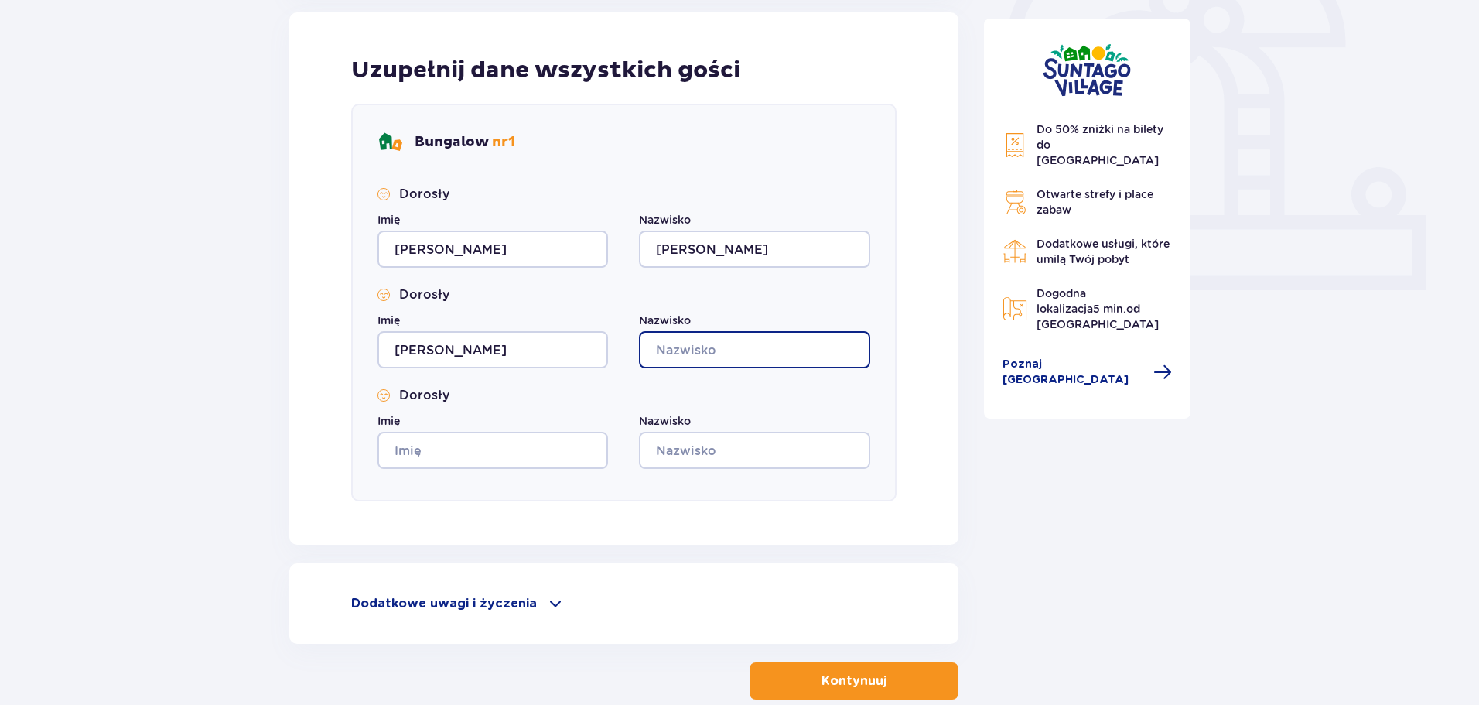
type input "Ziółkowski"
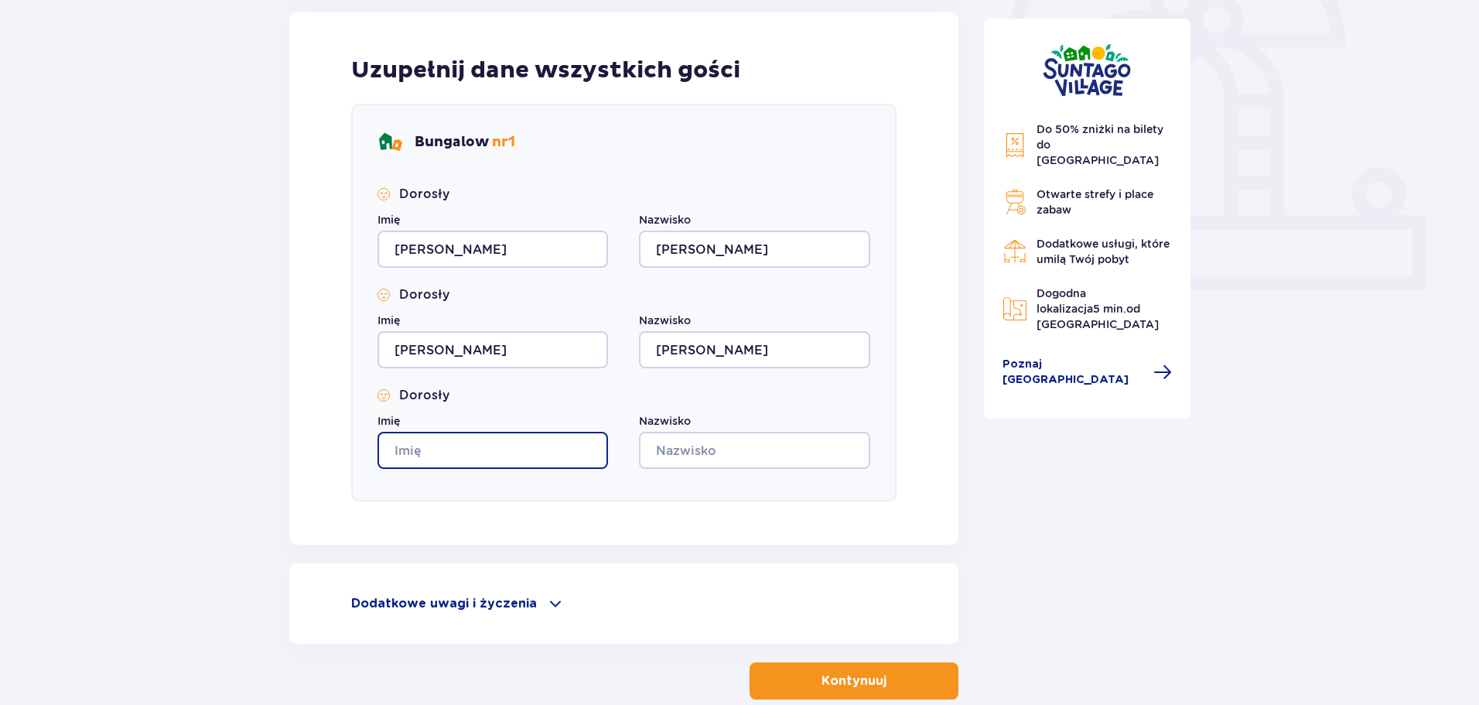
type input "Jakub"
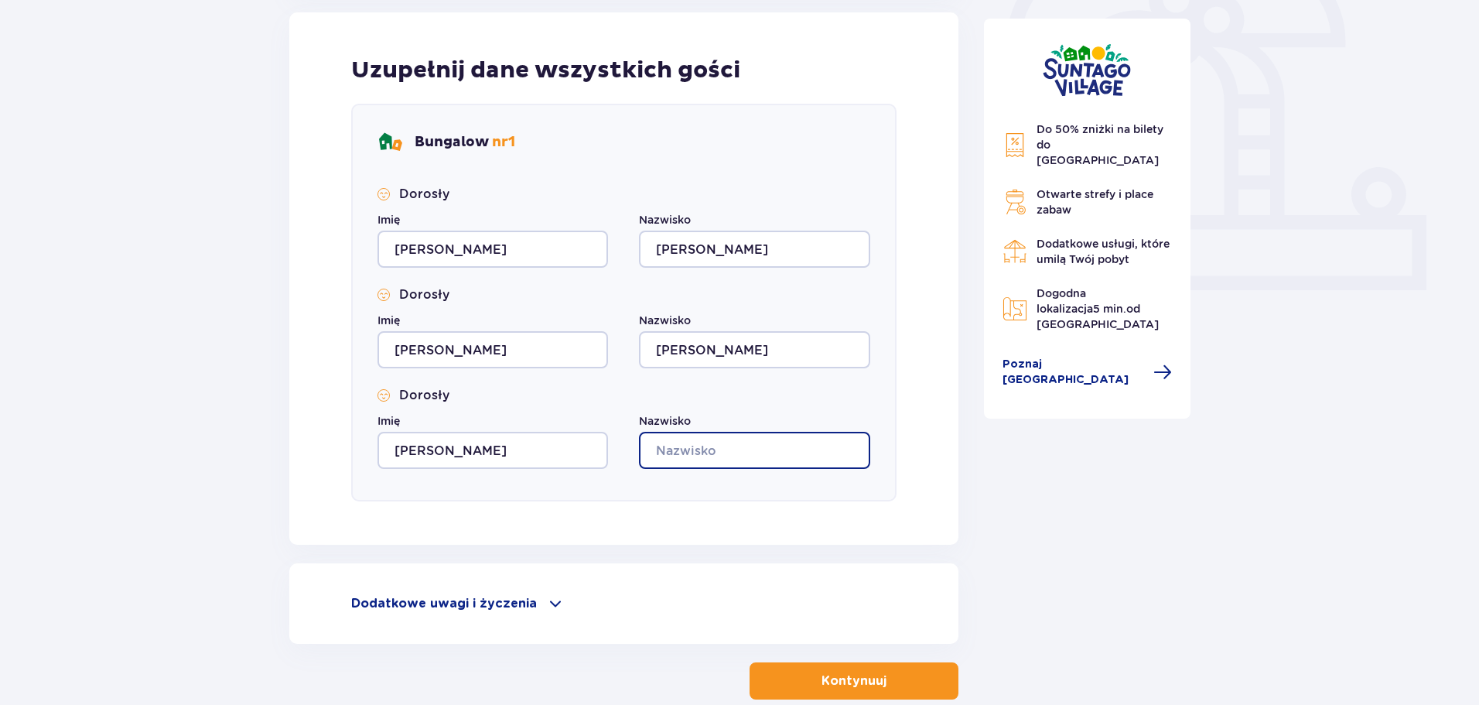
type input "Ziółkowski"
click at [876, 681] on button "Kontynuuj" at bounding box center [854, 680] width 209 height 37
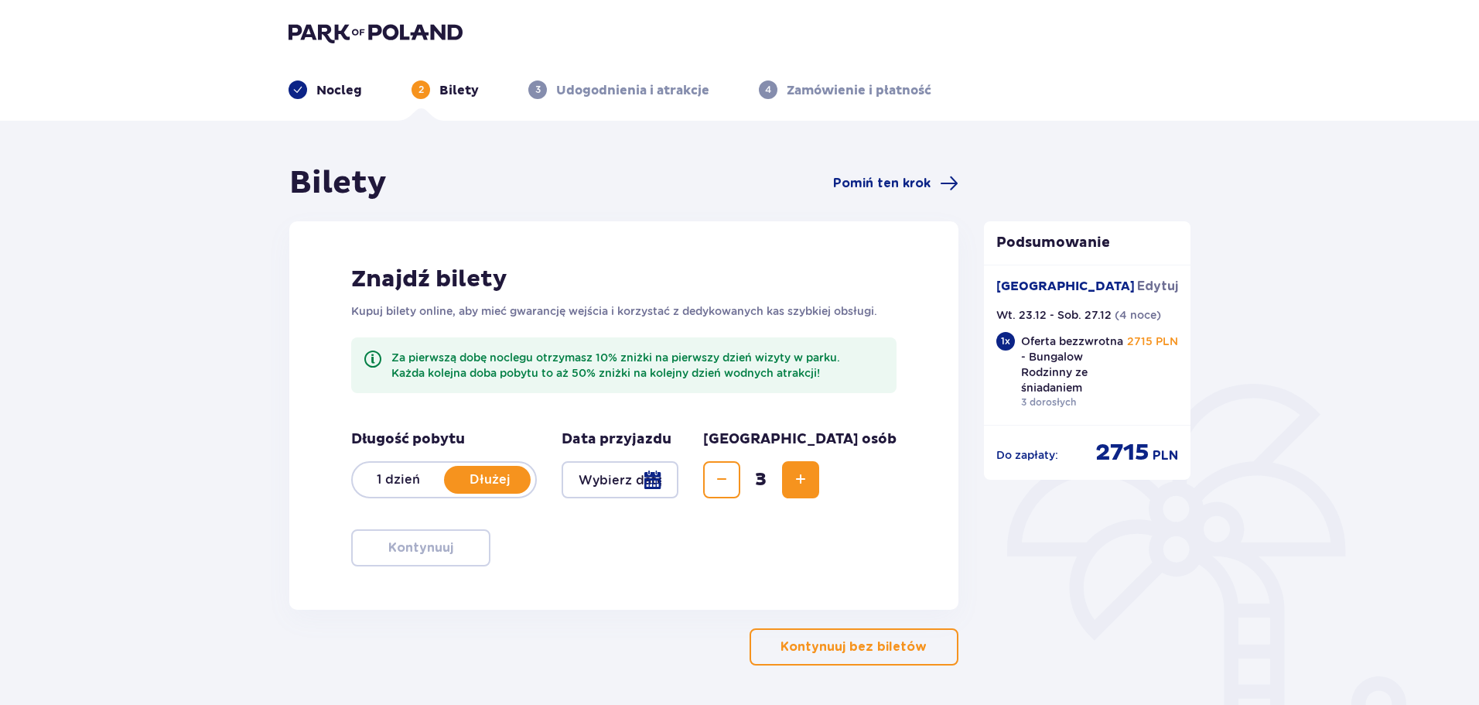
click at [678, 484] on div at bounding box center [620, 479] width 117 height 37
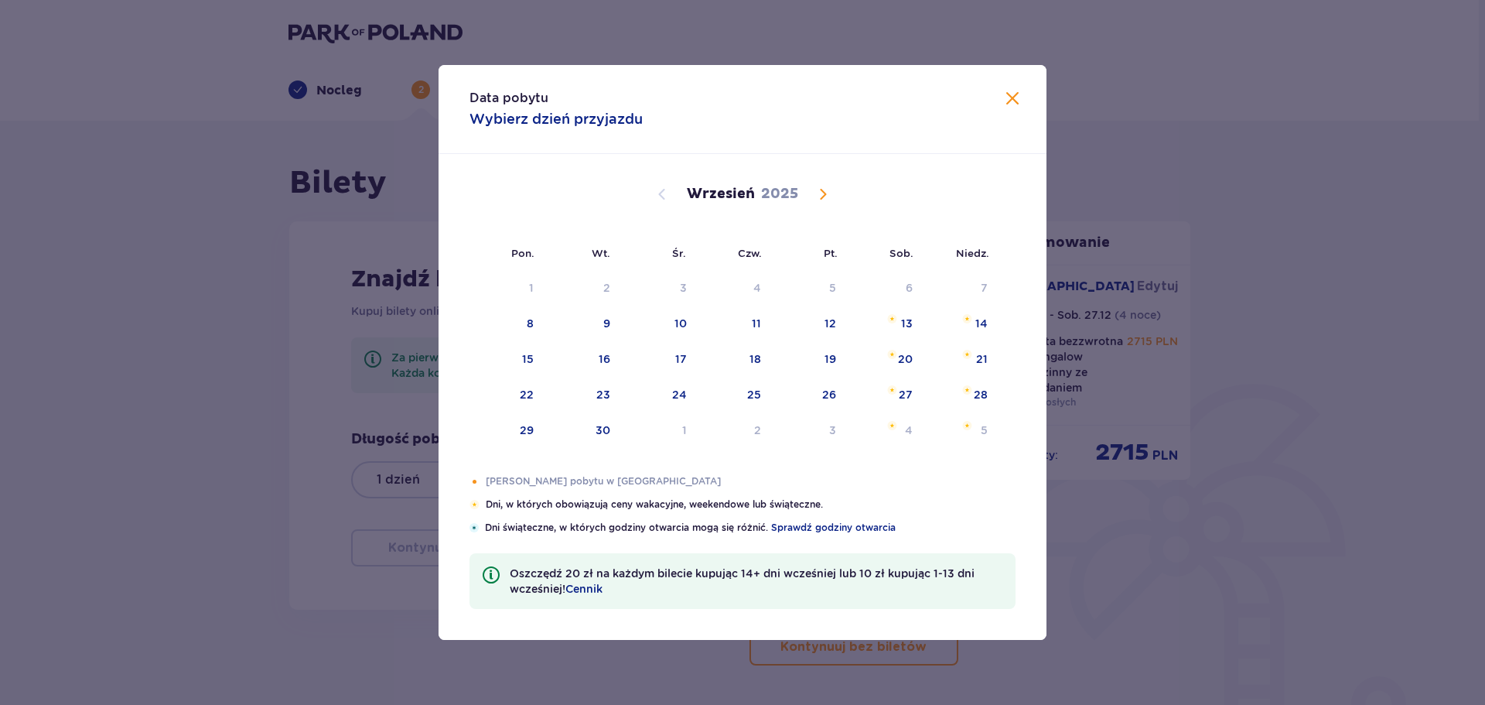
click at [819, 192] on span "Calendar" at bounding box center [823, 194] width 19 height 19
click at [825, 194] on span "Calendar" at bounding box center [823, 194] width 19 height 19
click at [660, 195] on span "Calendar" at bounding box center [662, 194] width 19 height 19
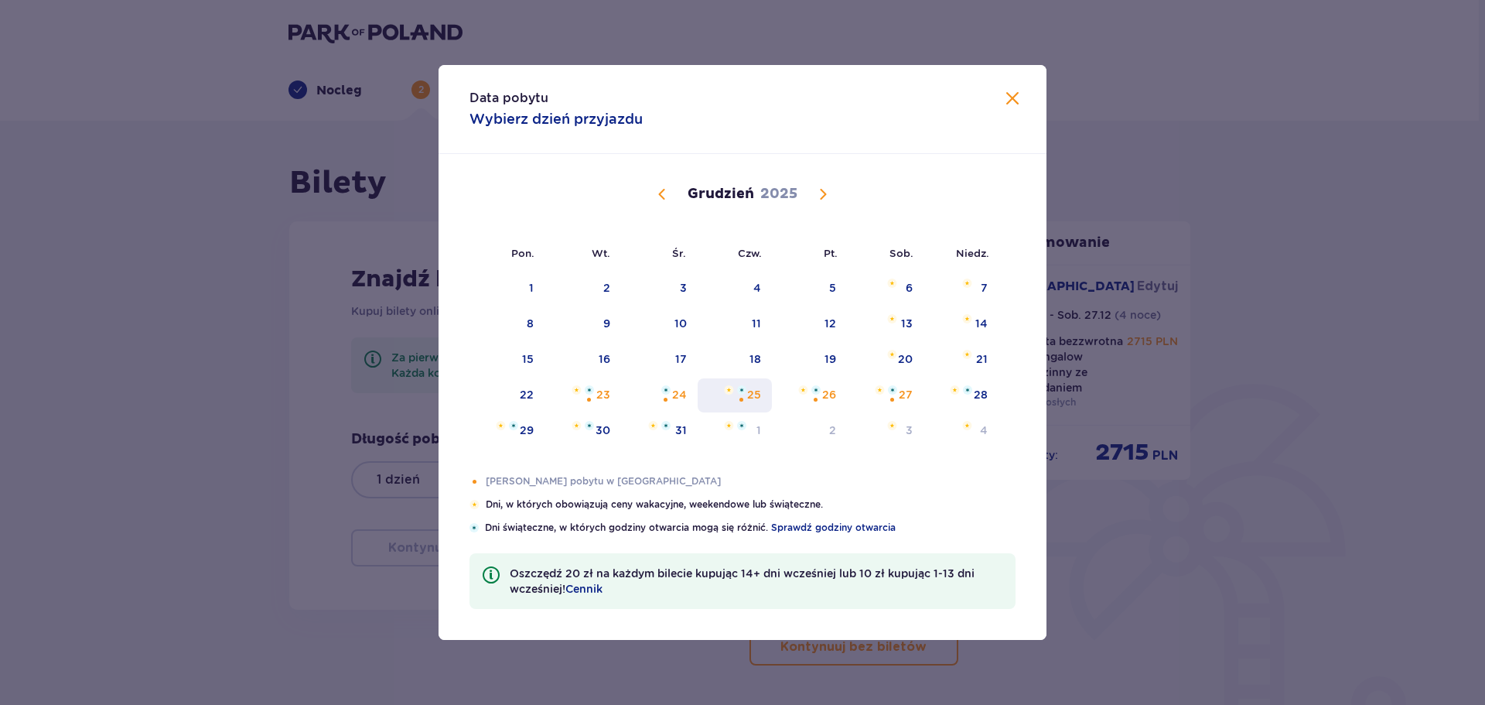
click at [752, 401] on div "25" at bounding box center [754, 394] width 14 height 15
click at [880, 399] on div "27" at bounding box center [885, 395] width 77 height 34
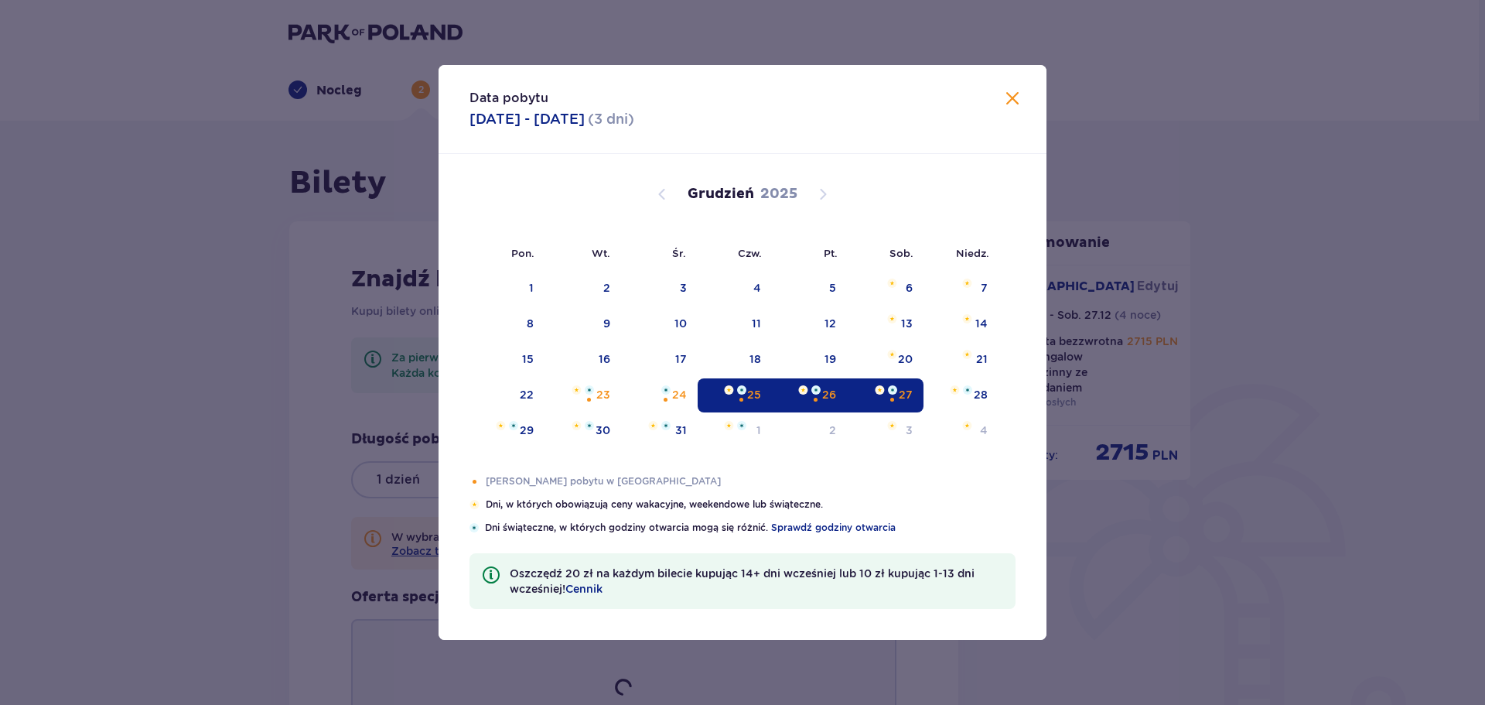
type input "25.12.25 - 27.12.25"
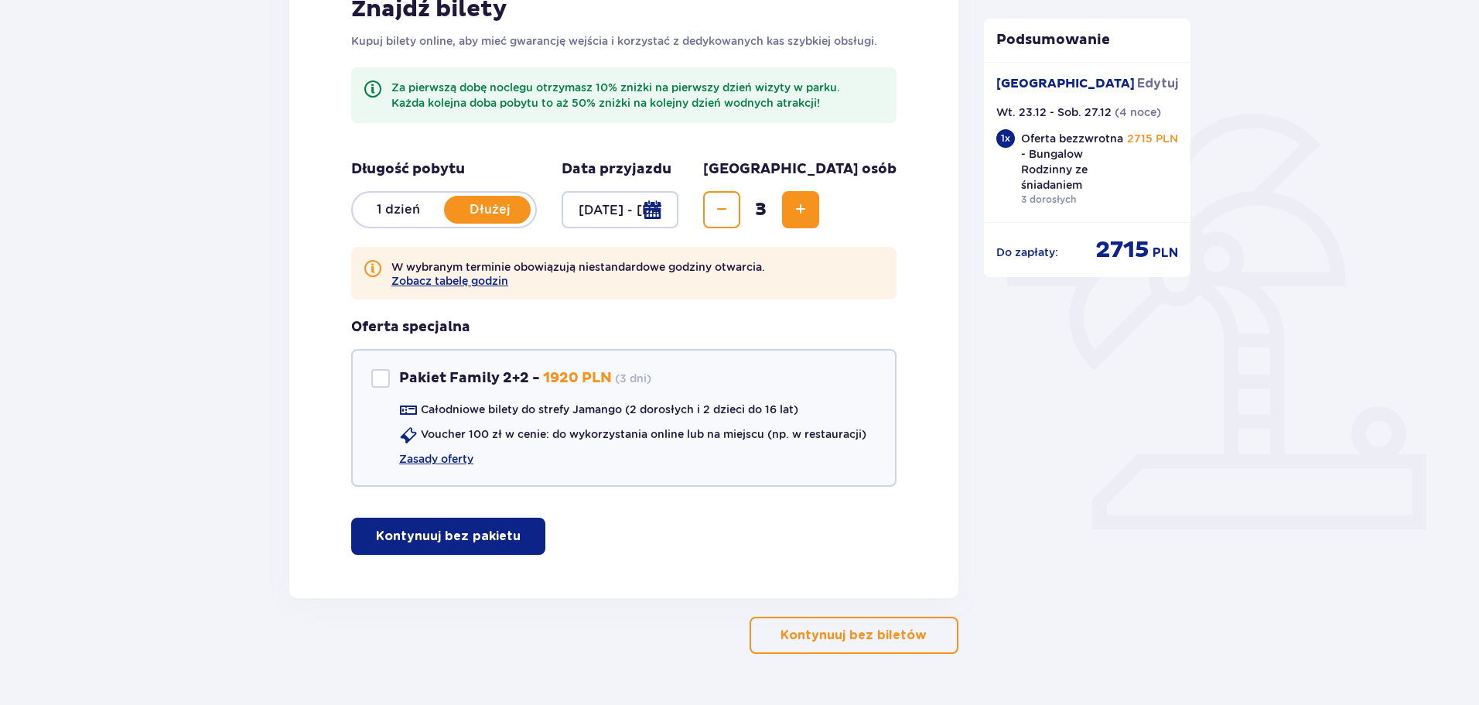
scroll to position [289, 0]
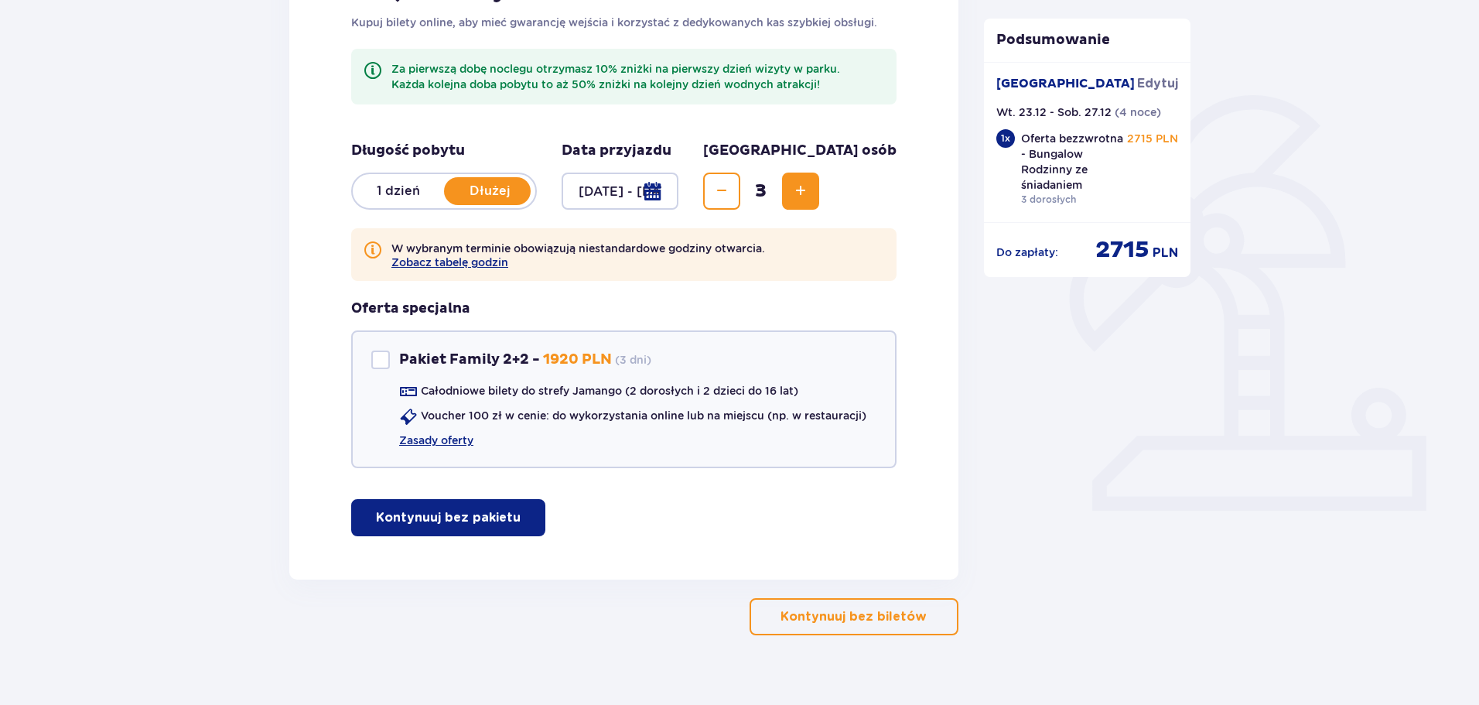
click at [480, 518] on p "Kontynuuj bez pakietu" at bounding box center [448, 517] width 145 height 17
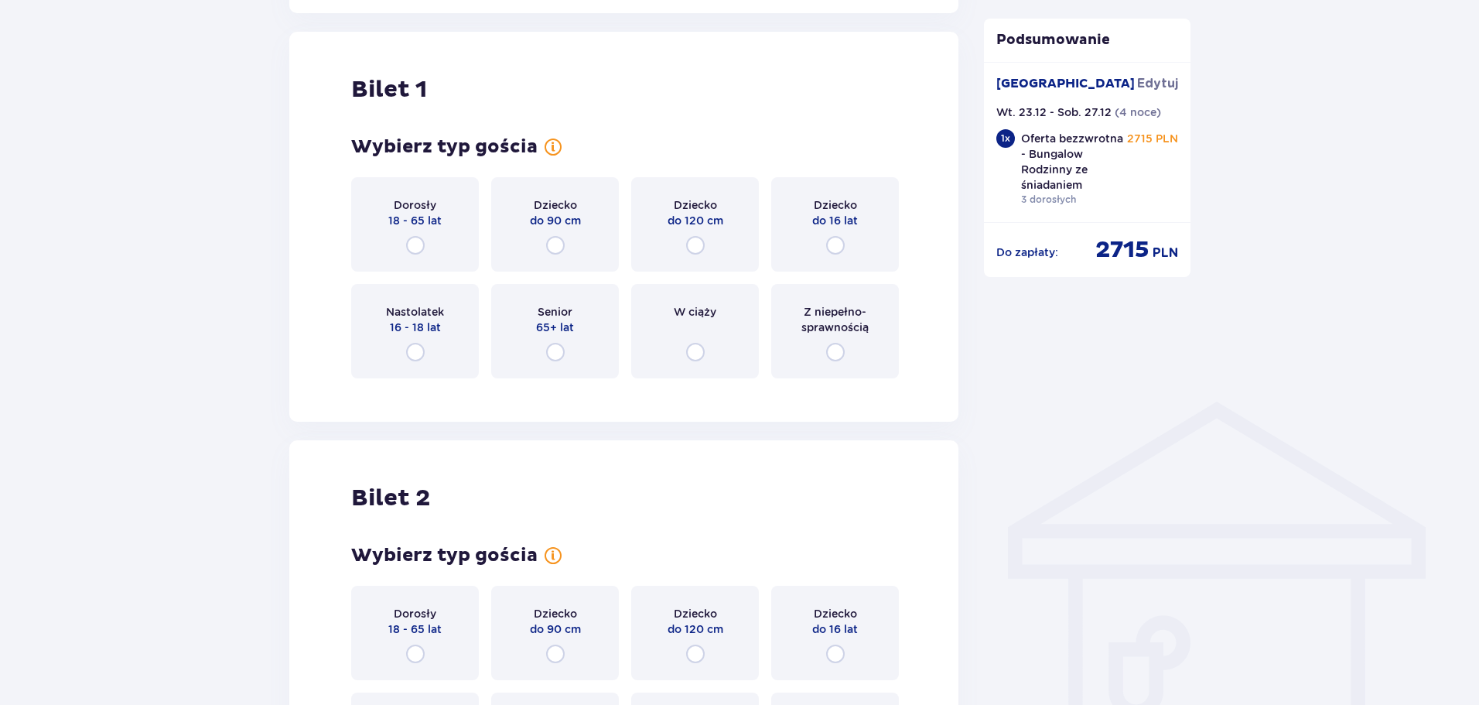
scroll to position [868, 0]
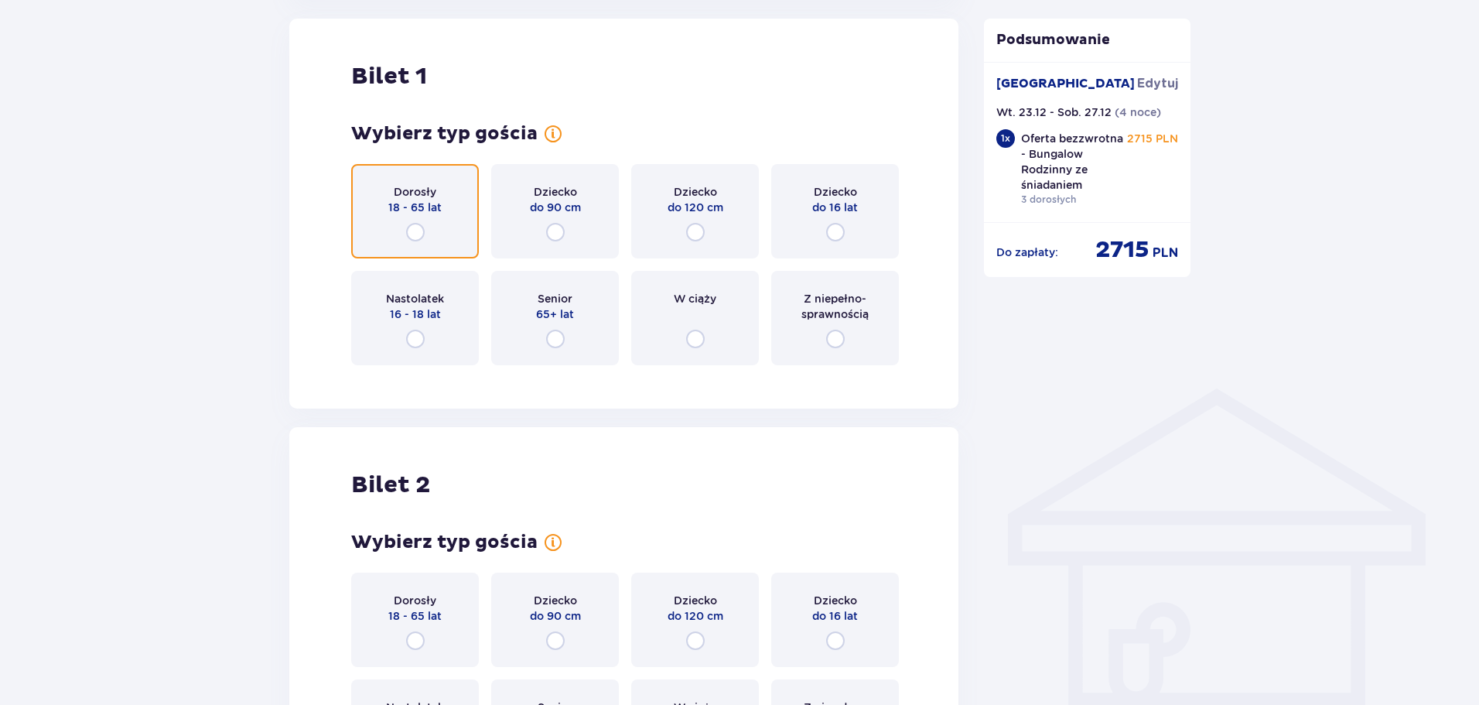
click at [414, 236] on input "radio" at bounding box center [415, 232] width 19 height 19
radio input "true"
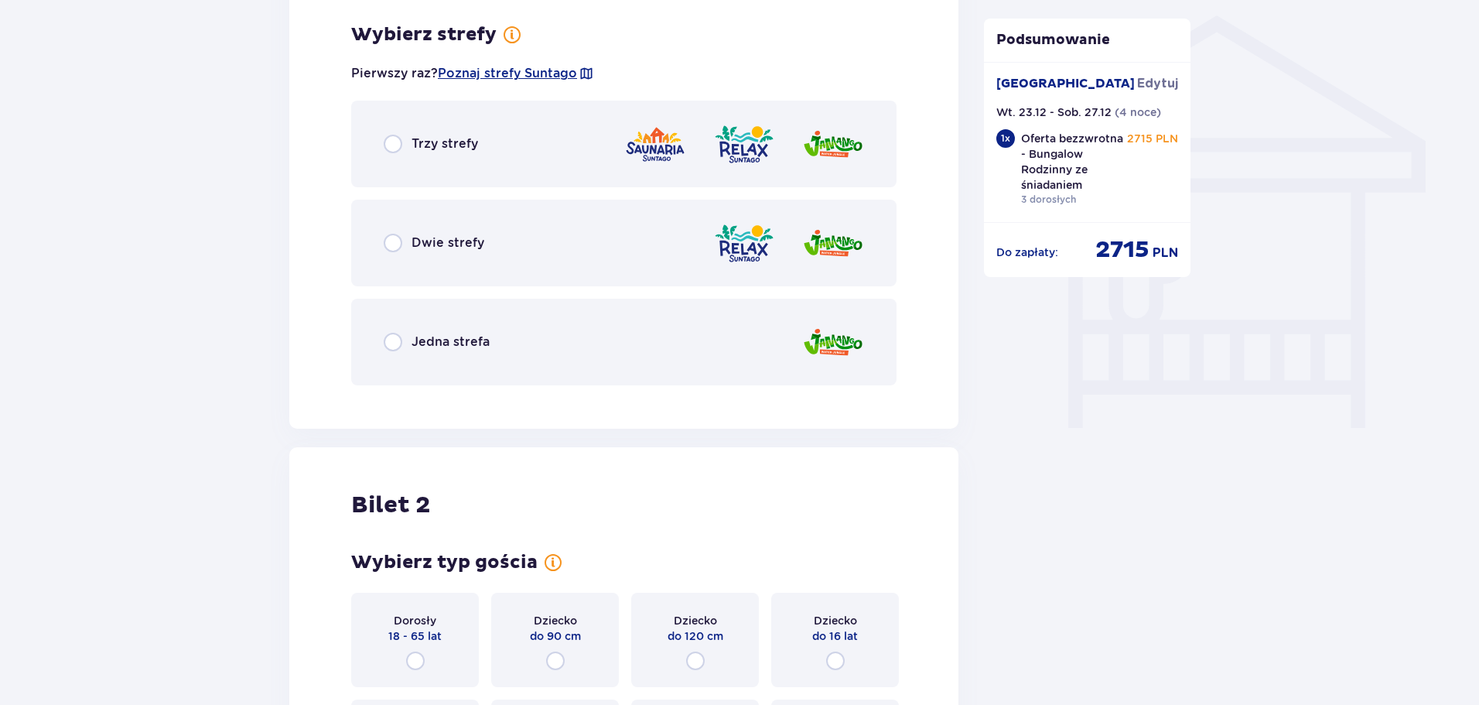
scroll to position [1245, 0]
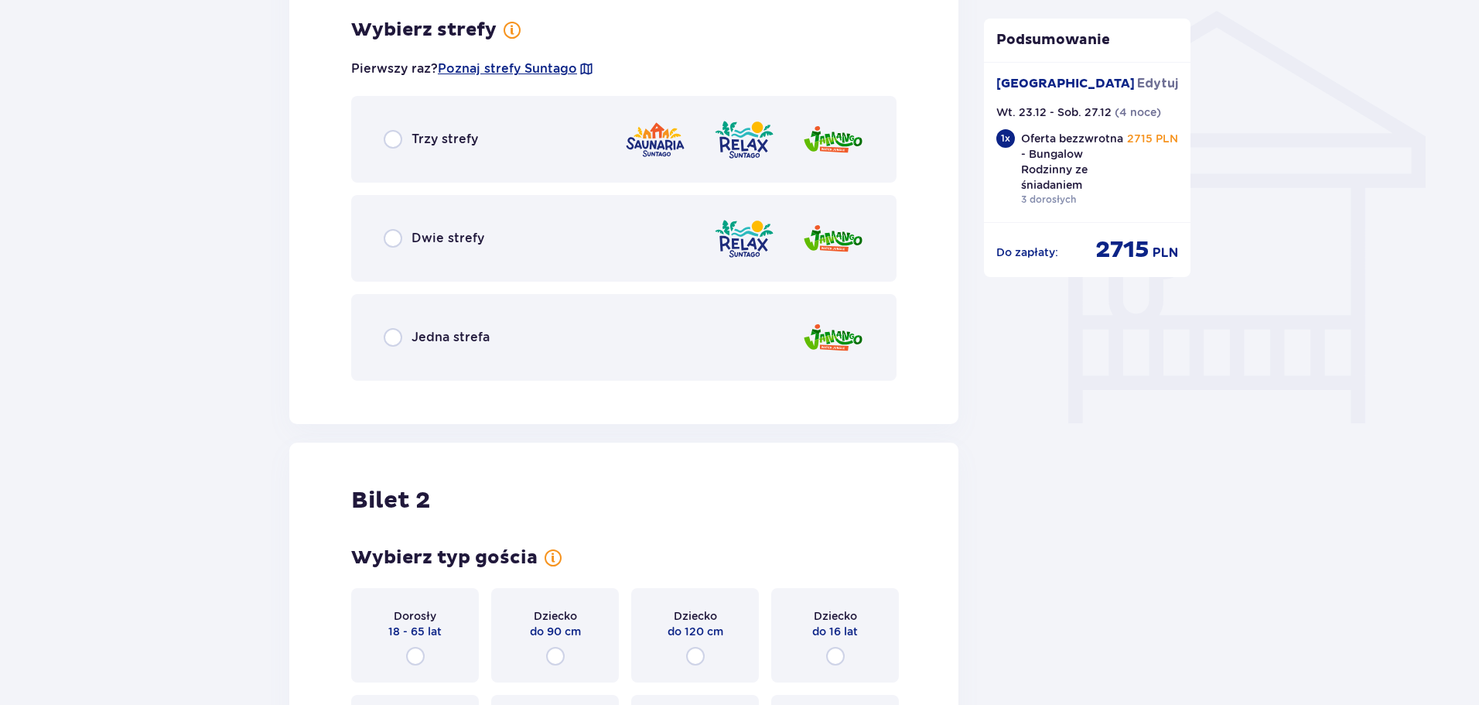
click at [498, 244] on div "Dwie strefy" at bounding box center [623, 238] width 545 height 87
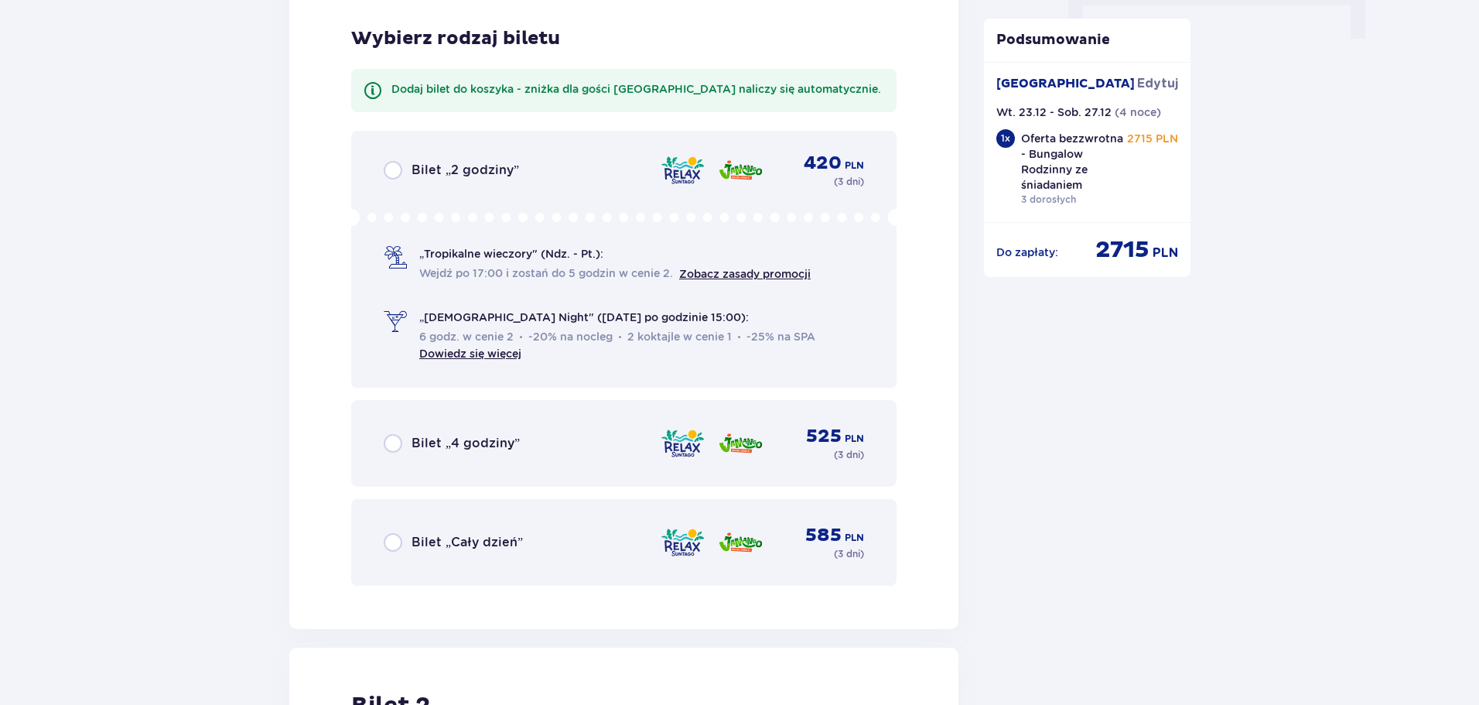
scroll to position [1638, 0]
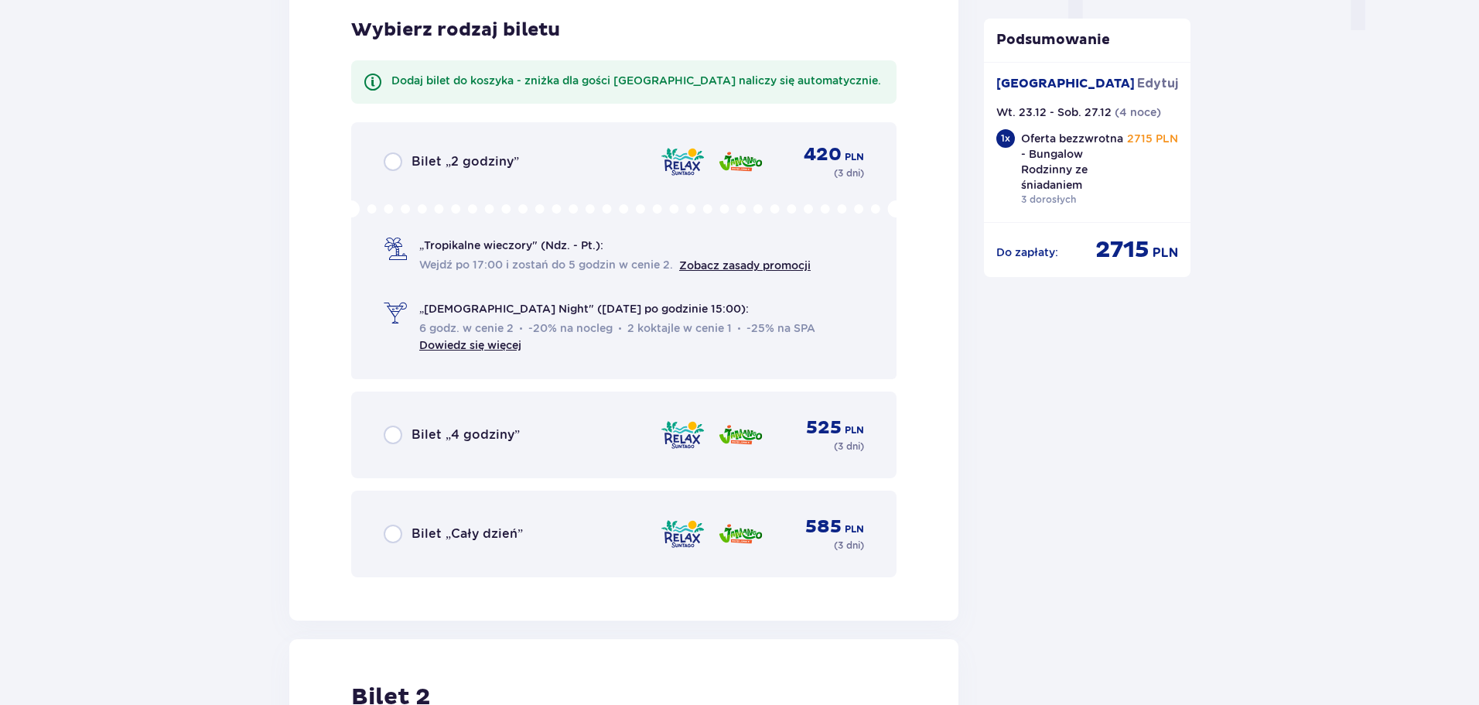
click at [542, 526] on div "Bilet „Cały dzień” 585 PLN ( 3 dni )" at bounding box center [624, 533] width 480 height 37
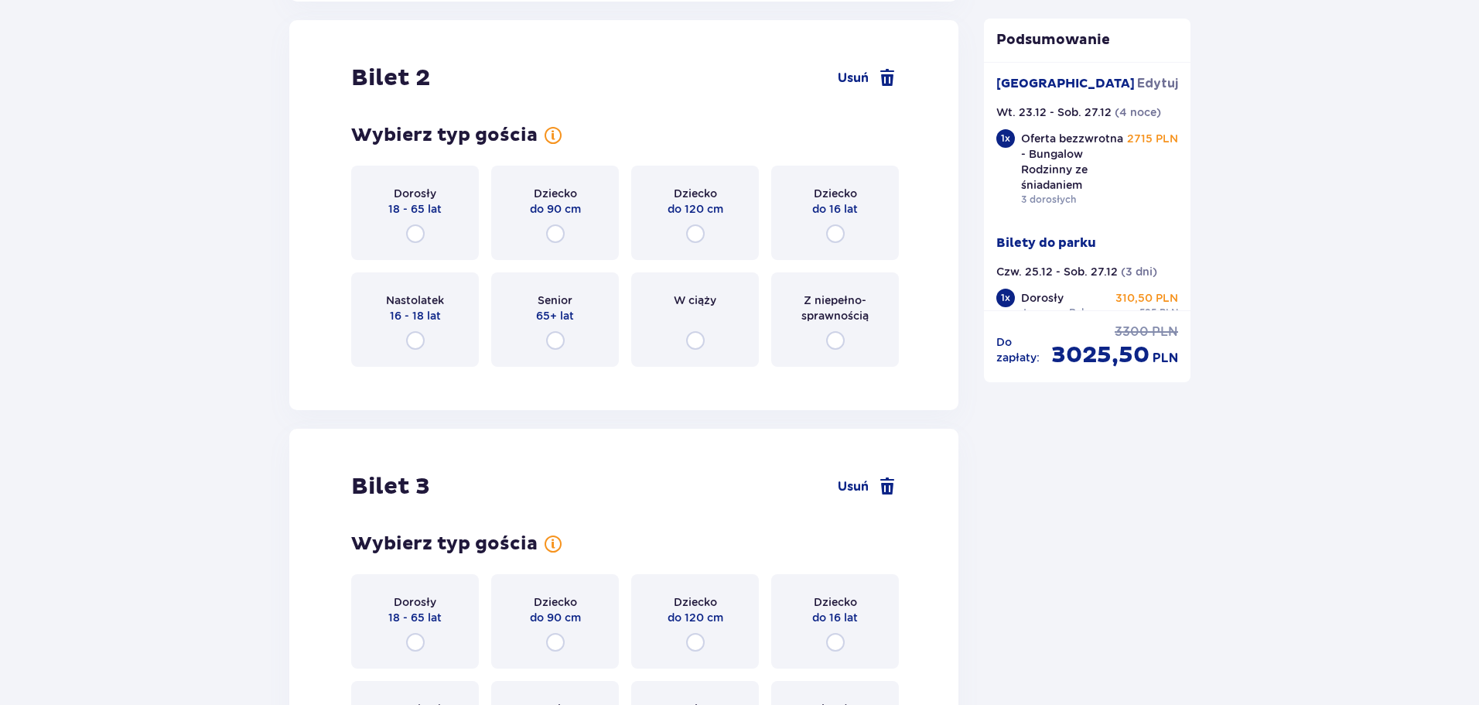
scroll to position [2259, 0]
click at [393, 210] on p "18 - 65 lat" at bounding box center [414, 207] width 53 height 15
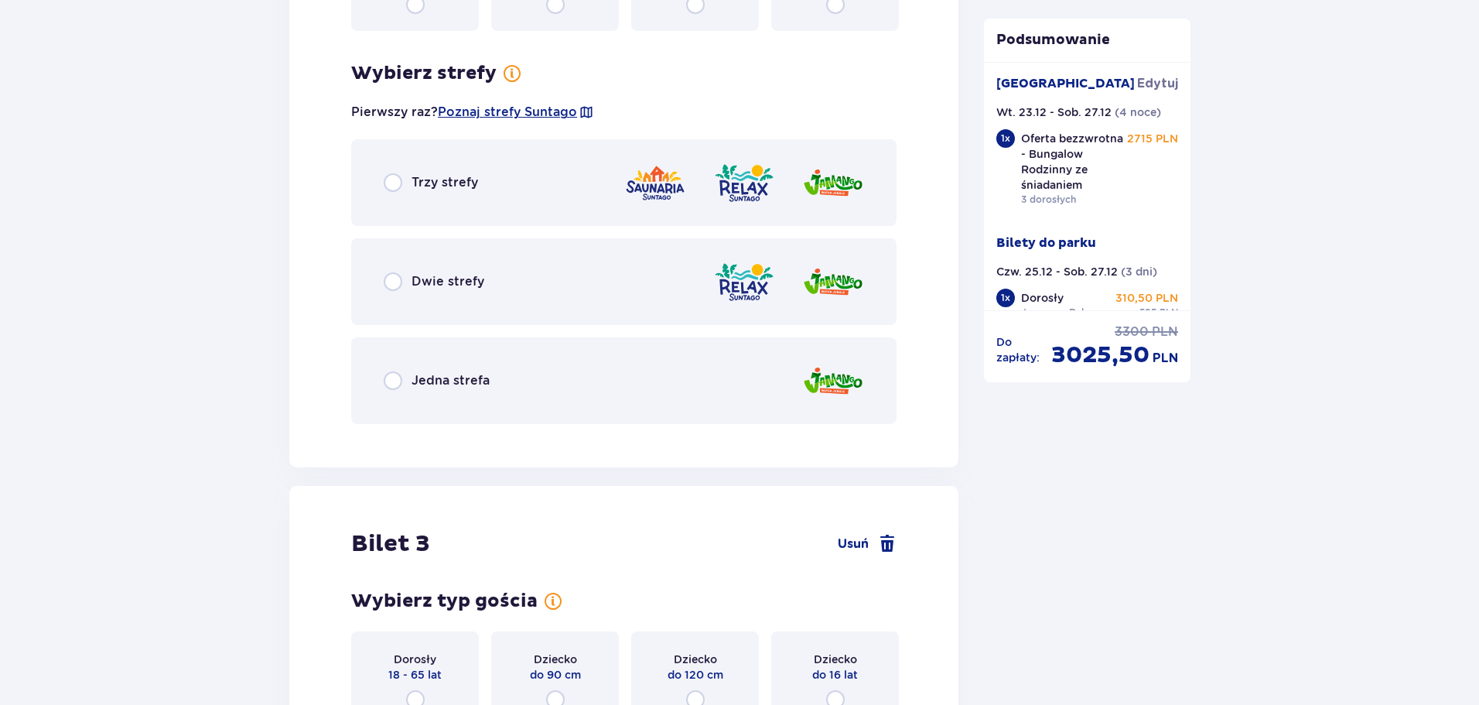
scroll to position [2636, 0]
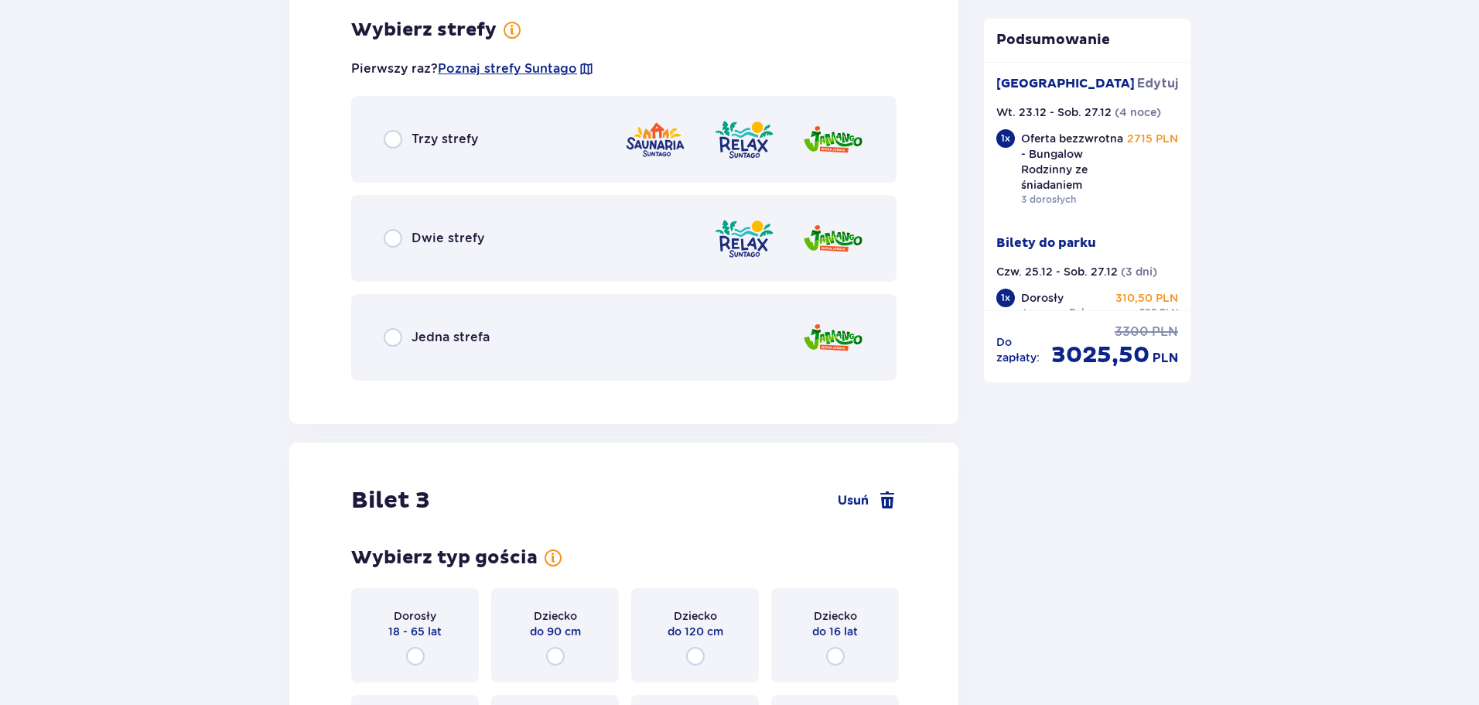
click at [503, 244] on div "Dwie strefy" at bounding box center [623, 238] width 545 height 87
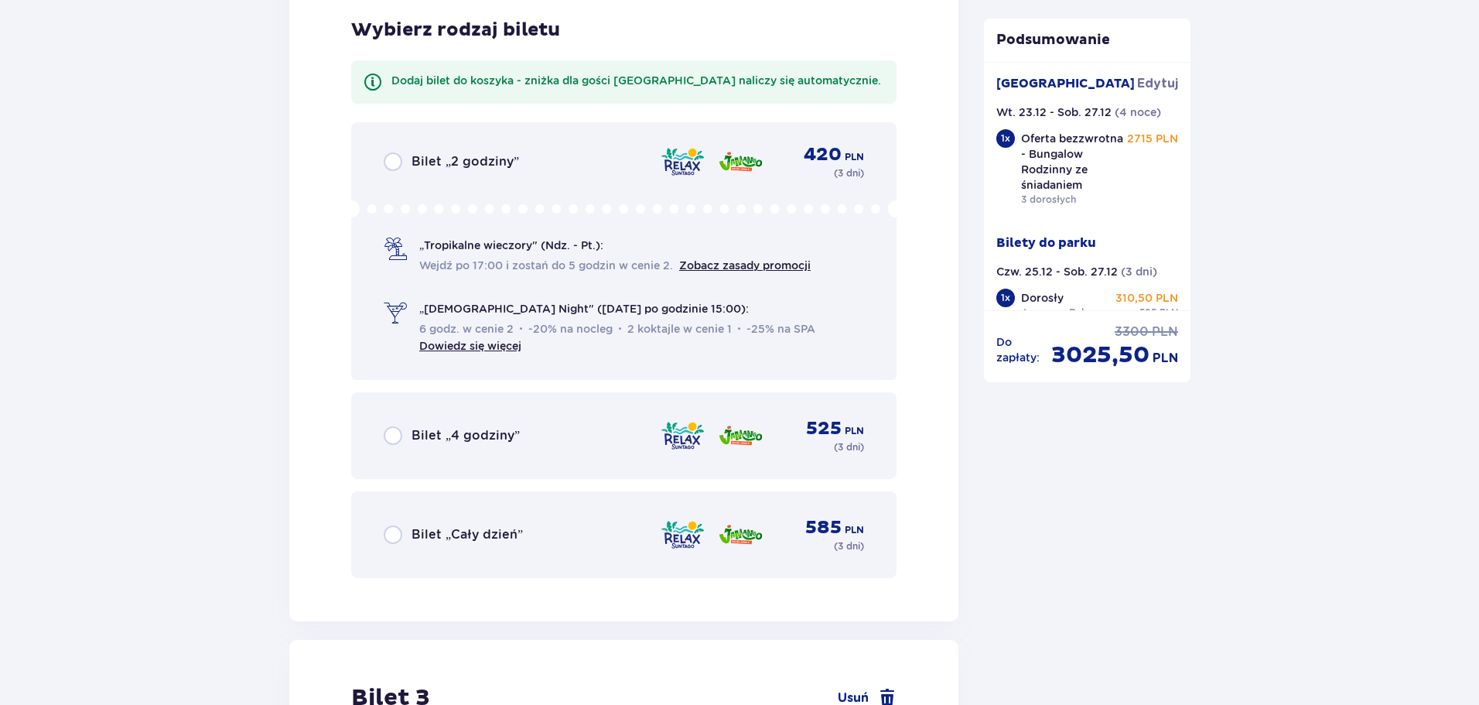
click at [522, 541] on div "Bilet „Cały dzień” 585 PLN ( 3 dni )" at bounding box center [624, 534] width 480 height 37
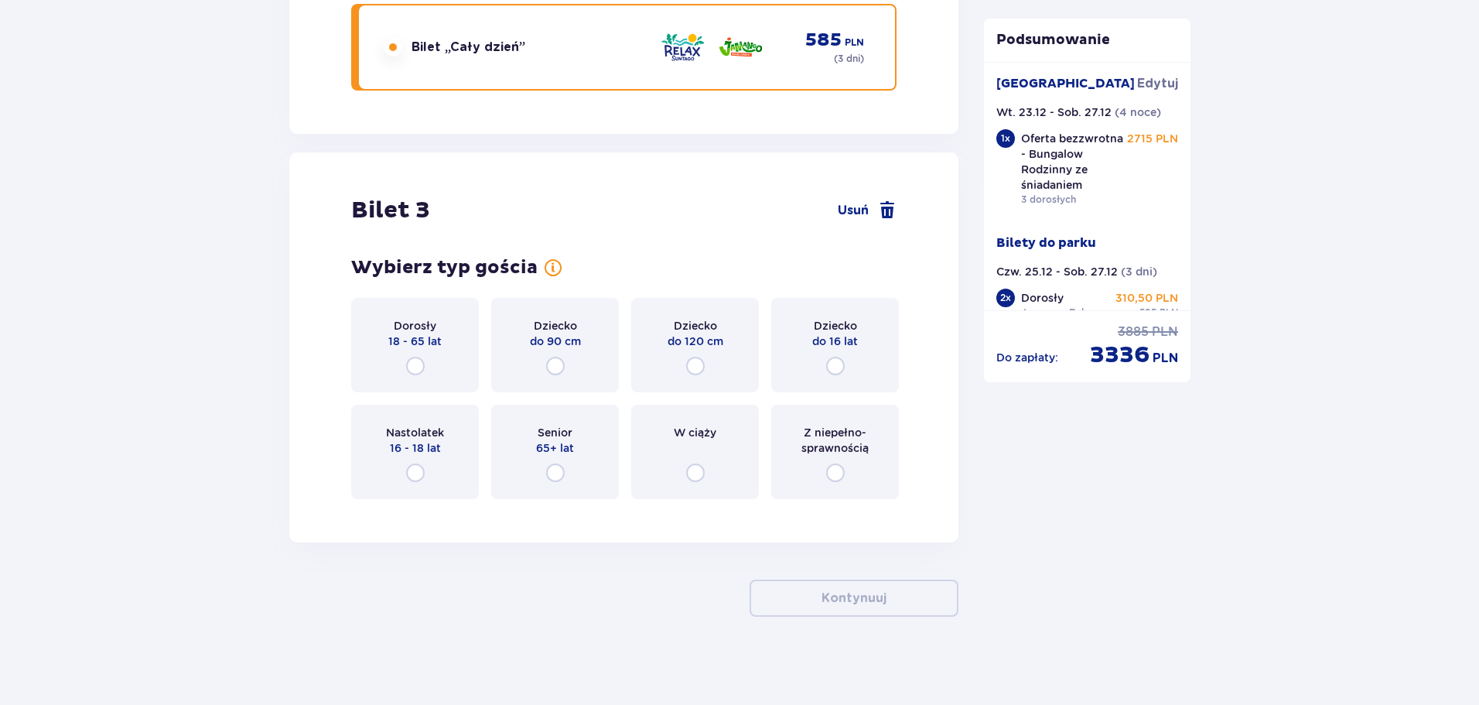
scroll to position [3521, 0]
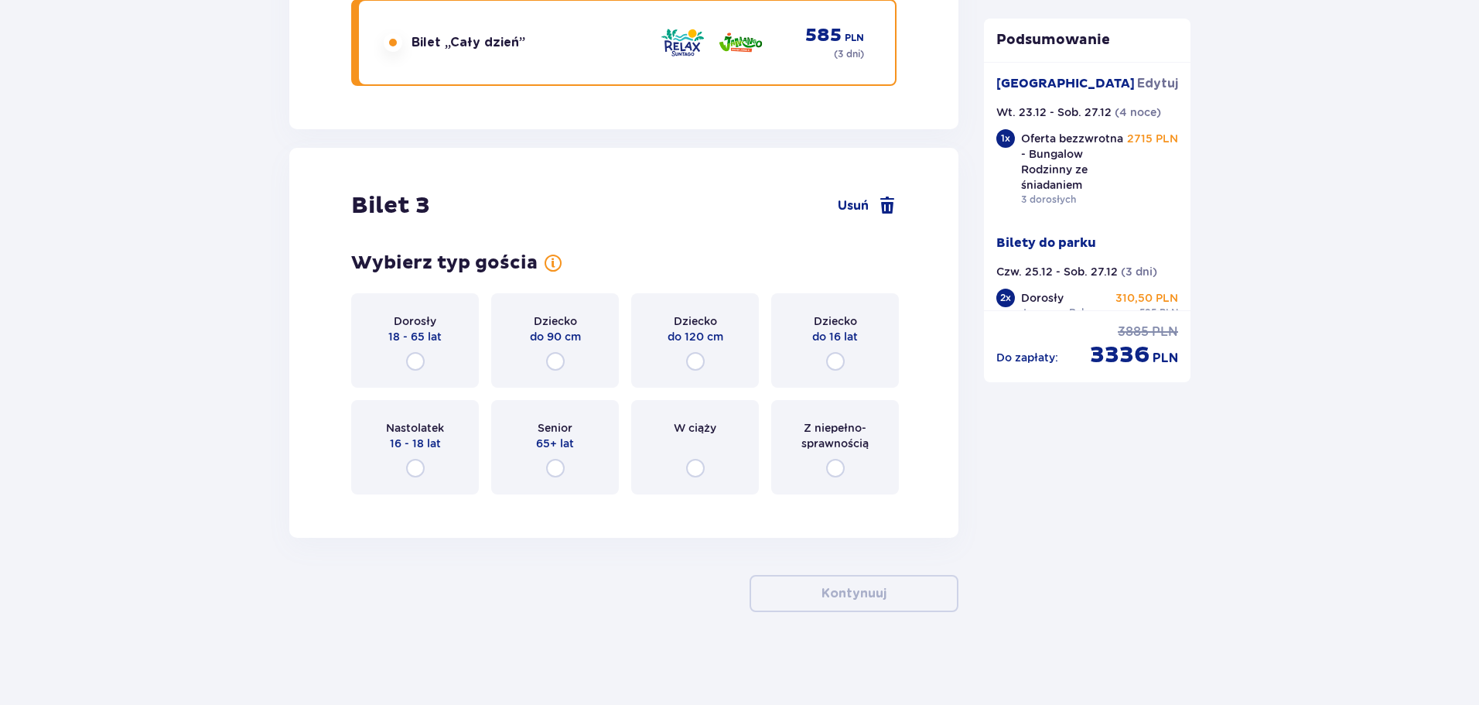
click at [435, 439] on p "16 - 18 lat" at bounding box center [415, 442] width 51 height 15
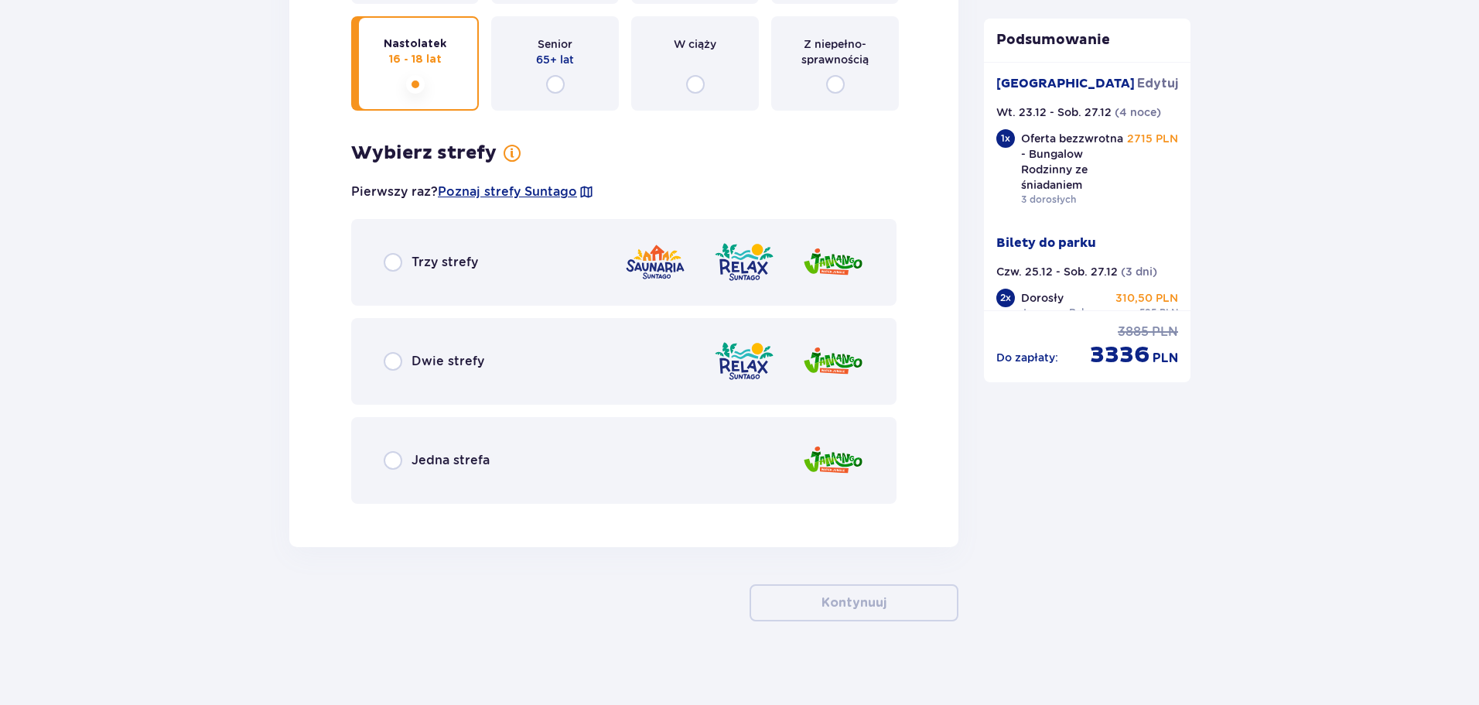
scroll to position [3914, 0]
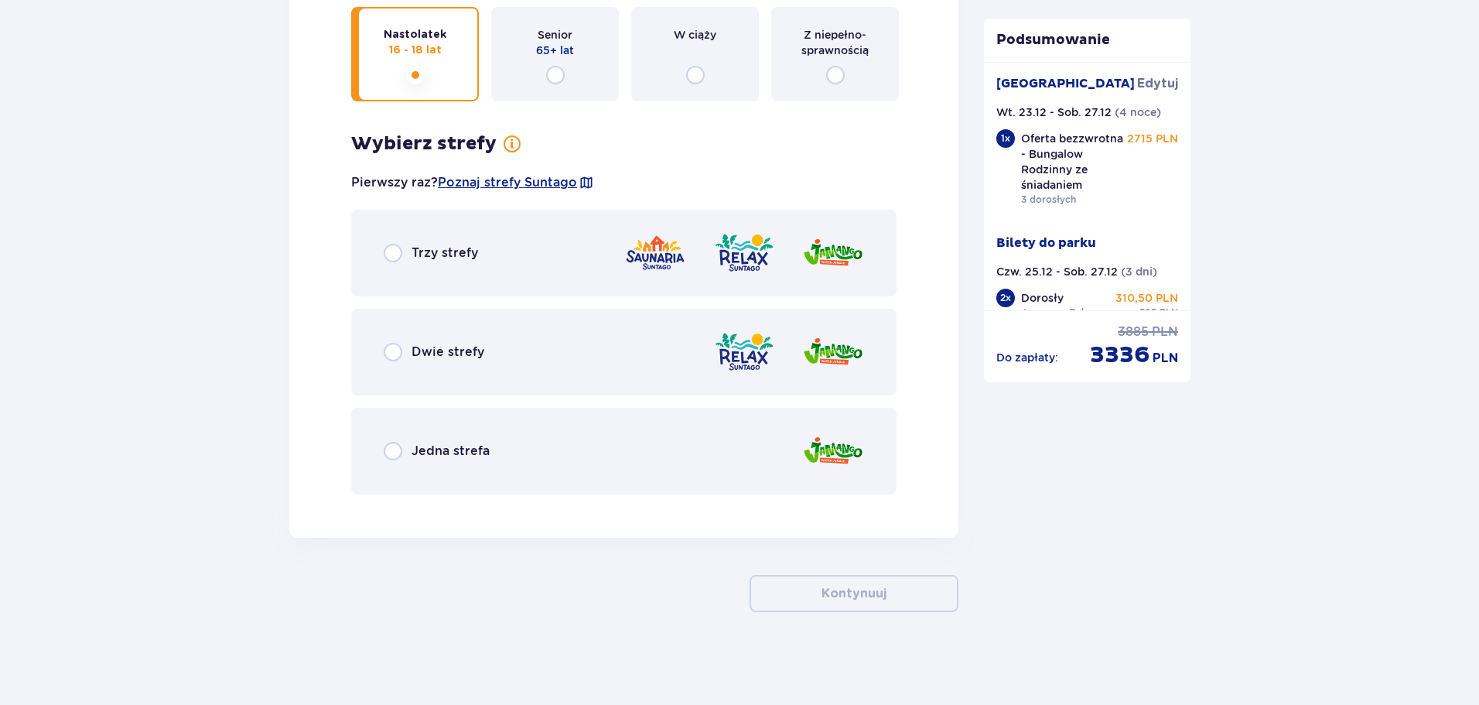
click at [517, 359] on div "Dwie strefy" at bounding box center [623, 352] width 545 height 87
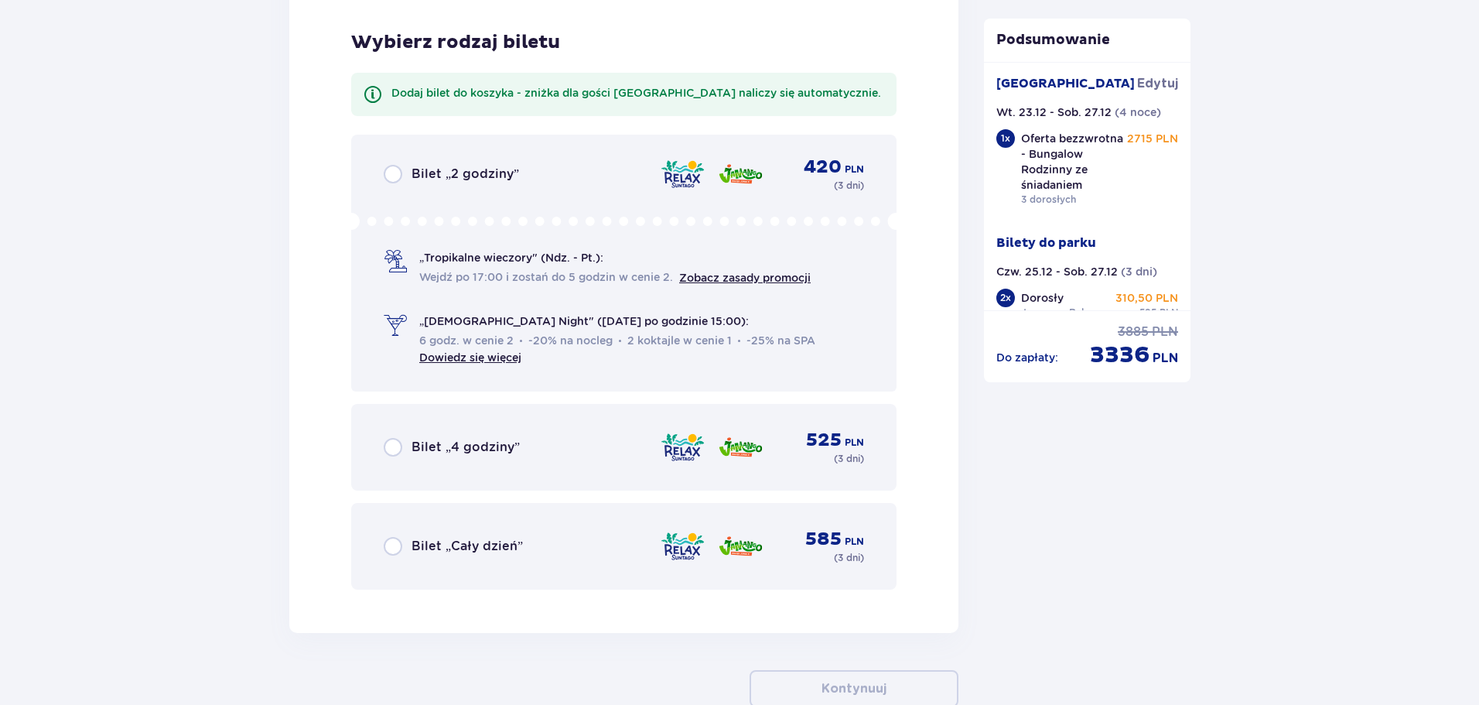
scroll to position [4421, 0]
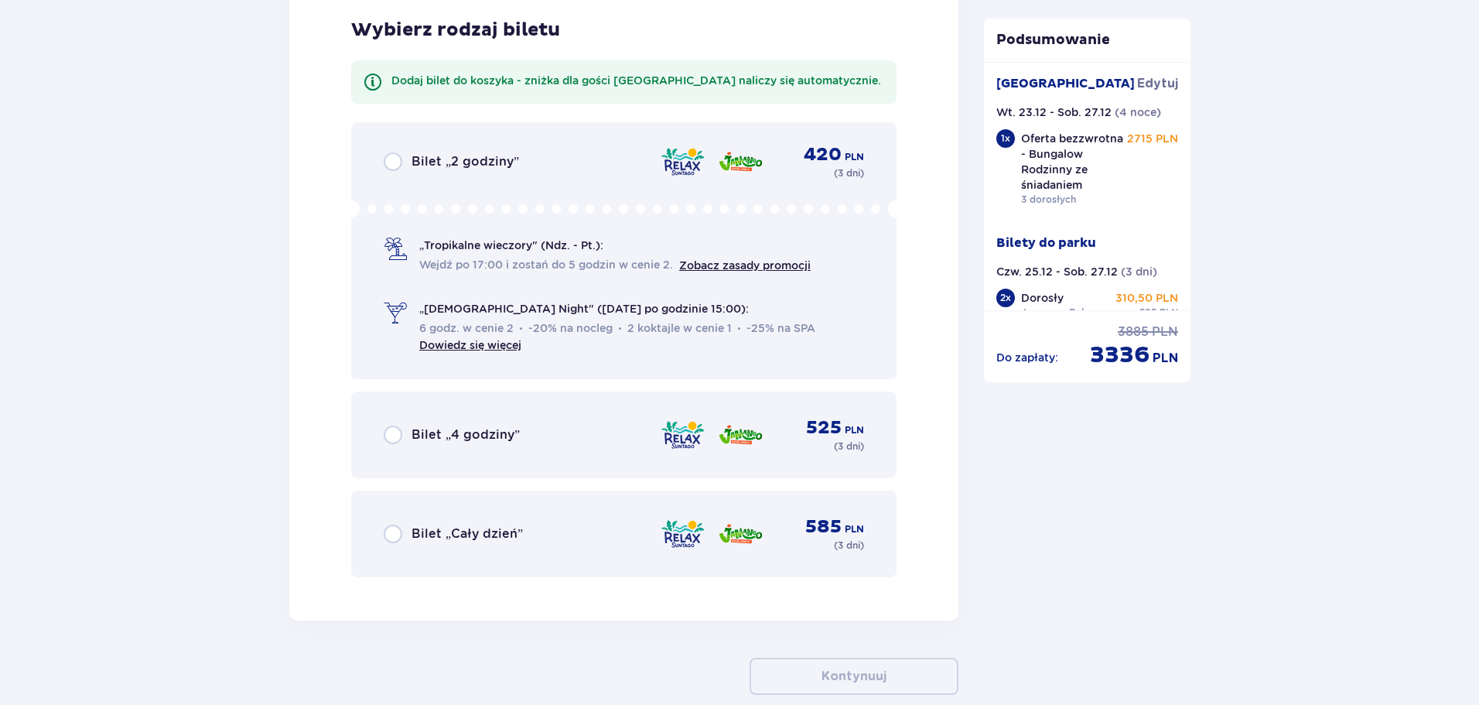
click at [524, 540] on div "Bilet „Cały dzień” 585 PLN ( 3 dni )" at bounding box center [624, 533] width 480 height 37
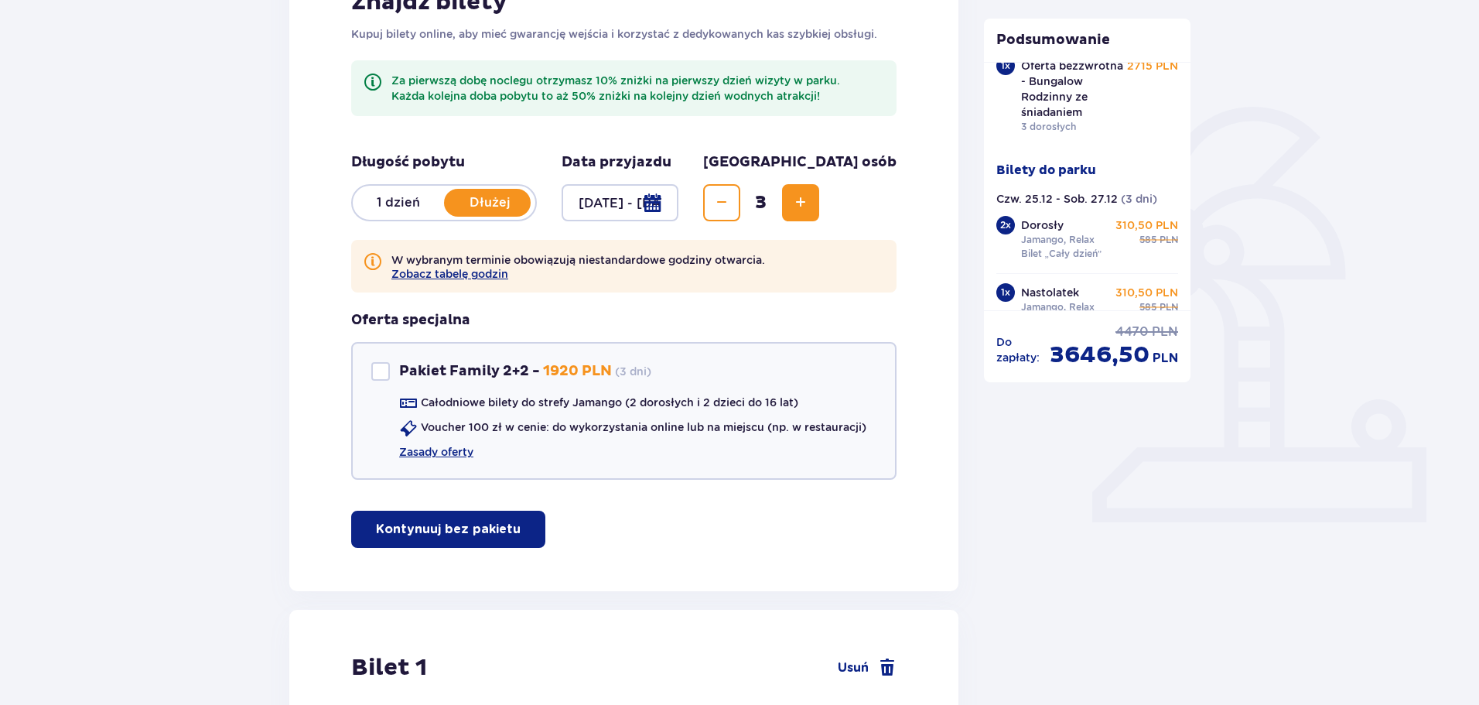
scroll to position [0, 0]
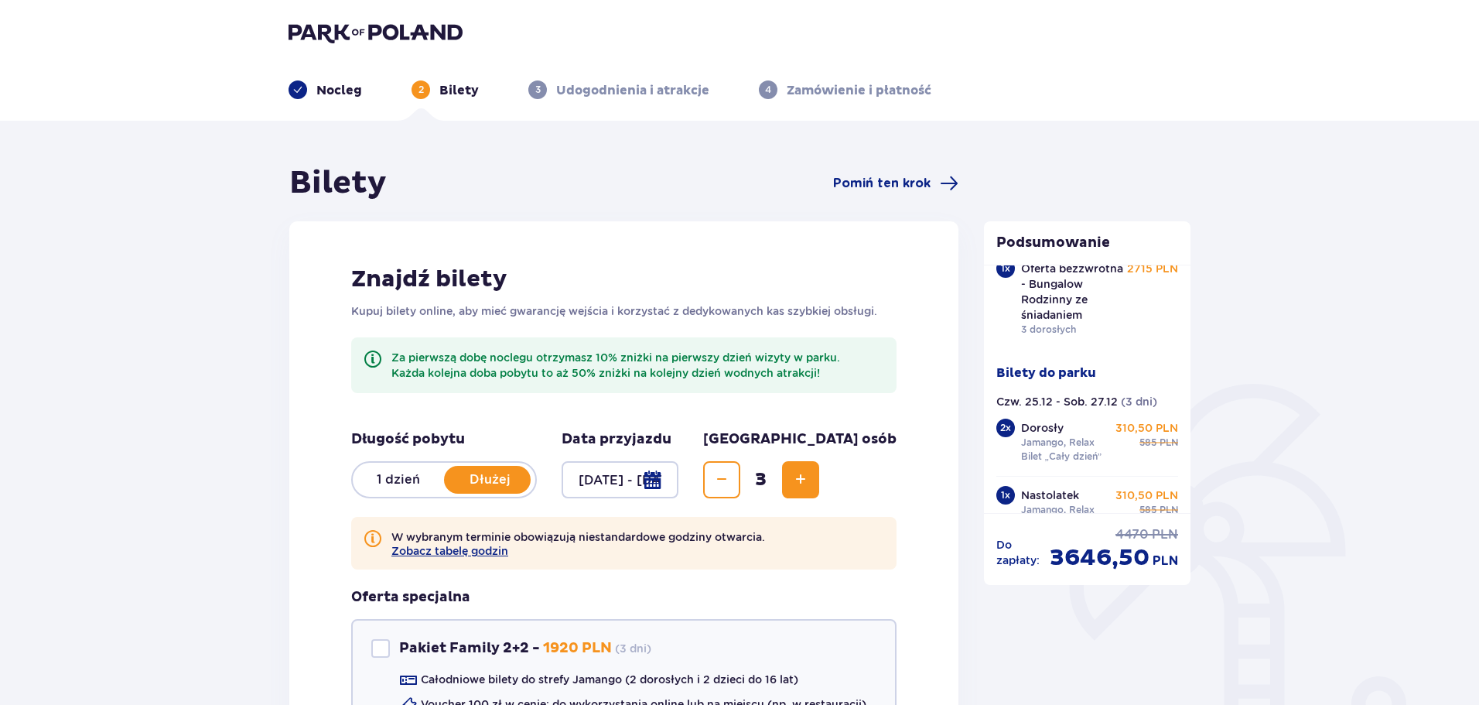
click at [322, 88] on p "Nocleg" at bounding box center [339, 90] width 46 height 17
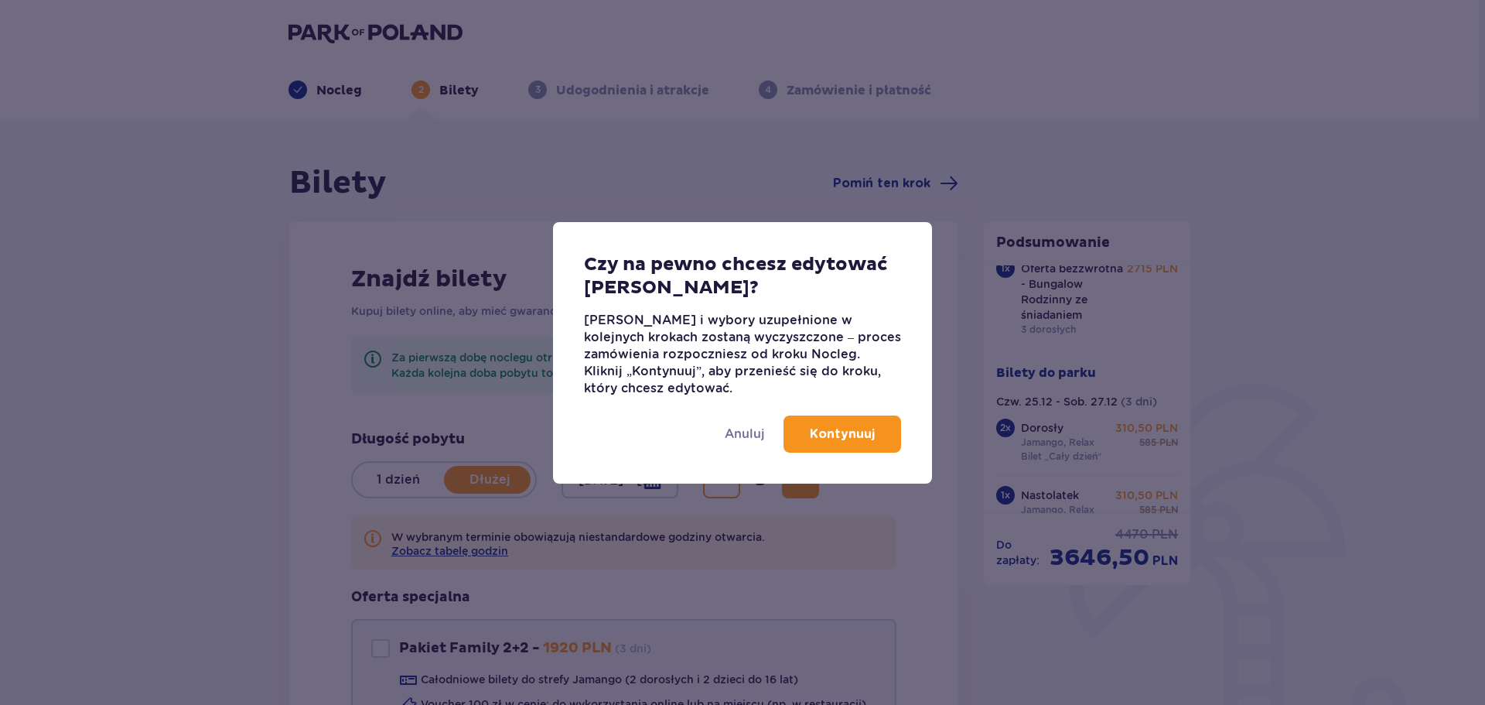
click at [336, 30] on div "Czy na pewno chcesz edytować Nocleg? Dane i wybory uzupełnione w kolejnych krok…" at bounding box center [742, 352] width 1485 height 705
click at [753, 434] on p "Anuluj" at bounding box center [745, 433] width 40 height 17
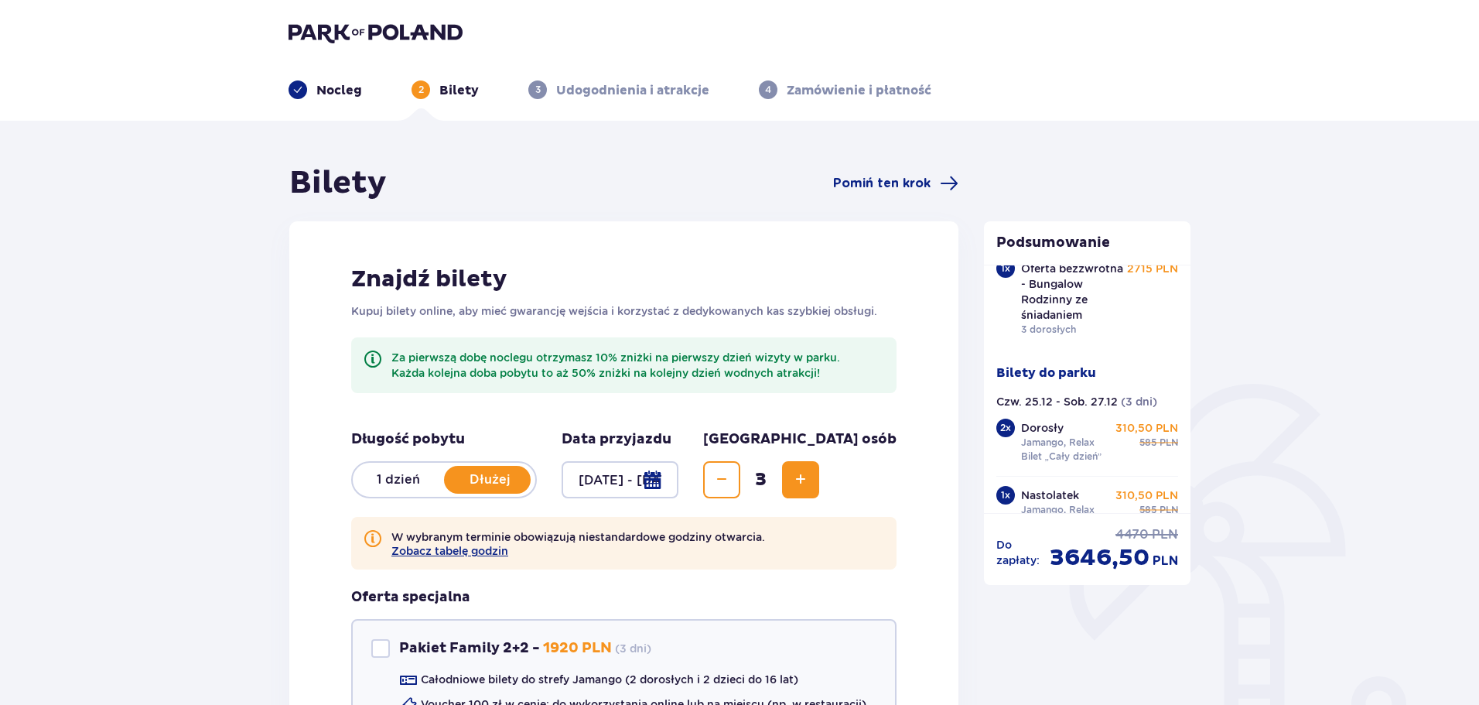
click at [398, 29] on img at bounding box center [376, 33] width 174 height 22
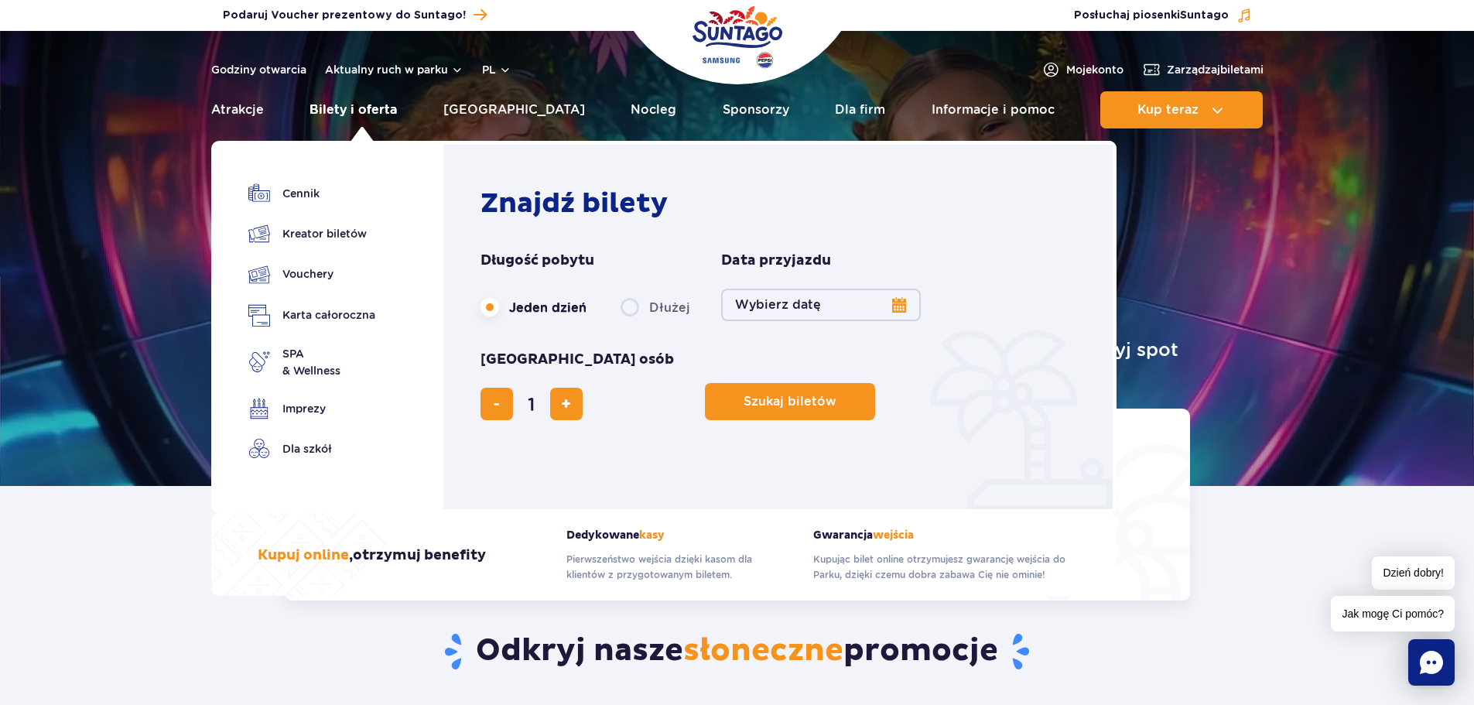
click at [380, 111] on link "Bilety i oferta" at bounding box center [352, 109] width 87 height 37
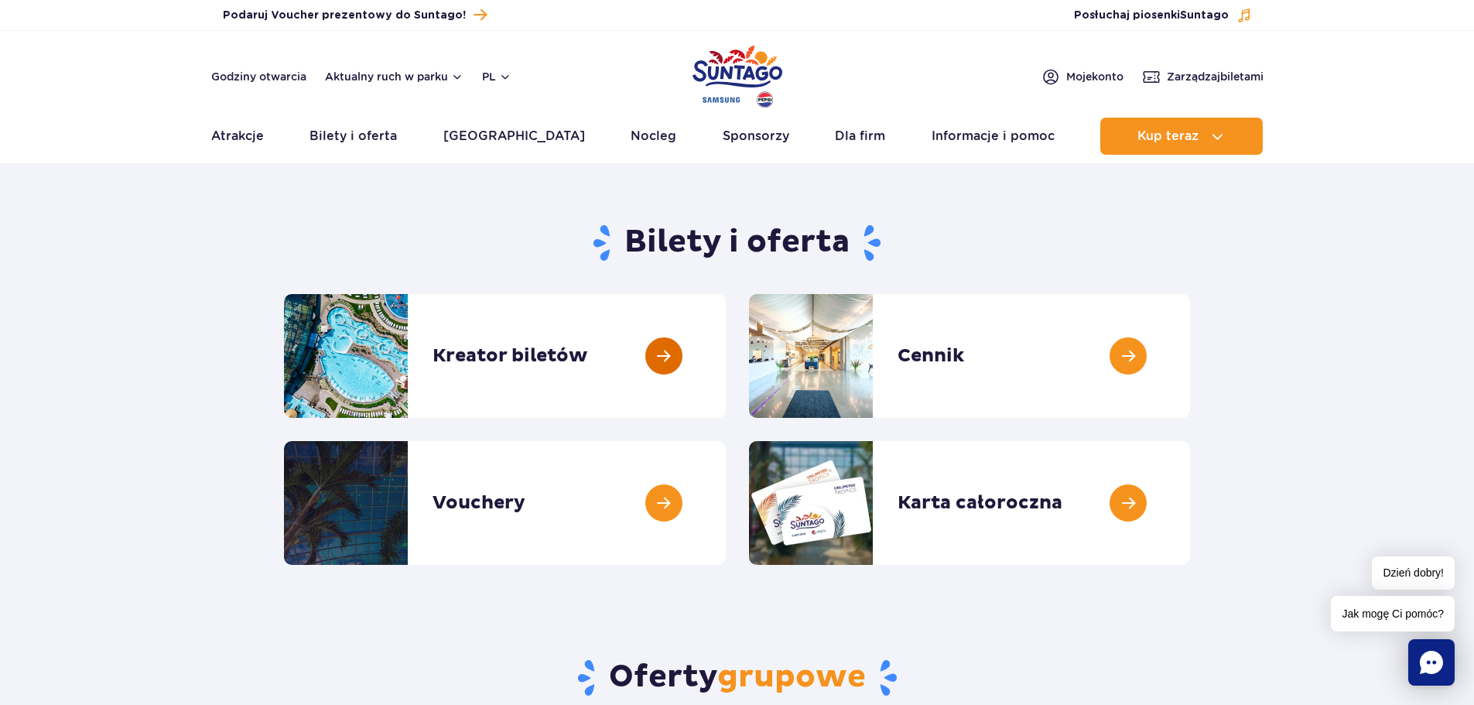
click at [726, 359] on link at bounding box center [726, 356] width 0 height 124
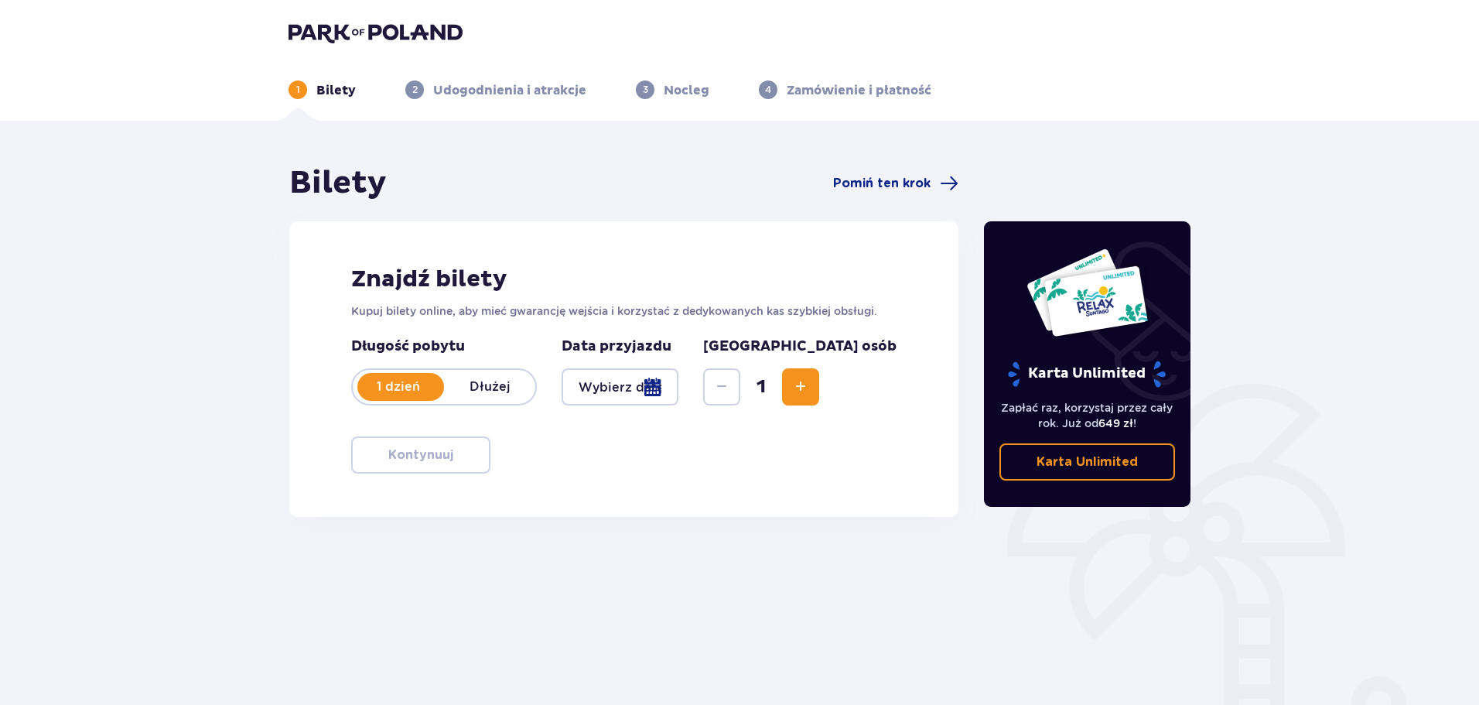
click at [678, 384] on div at bounding box center [620, 386] width 117 height 37
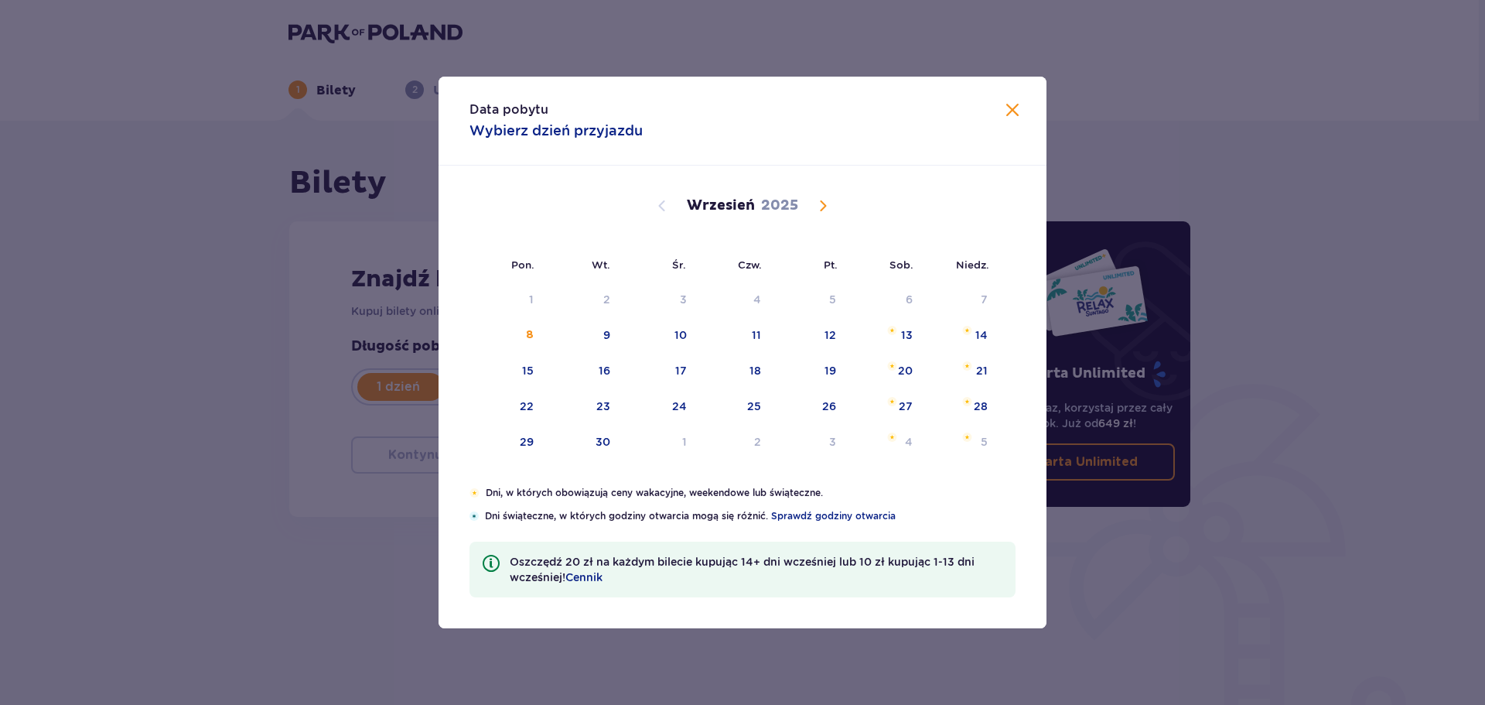
click at [821, 209] on span "Calendar" at bounding box center [823, 205] width 19 height 19
click at [825, 207] on span "Calendar" at bounding box center [823, 205] width 19 height 19
click at [664, 204] on span "Calendar" at bounding box center [662, 205] width 19 height 19
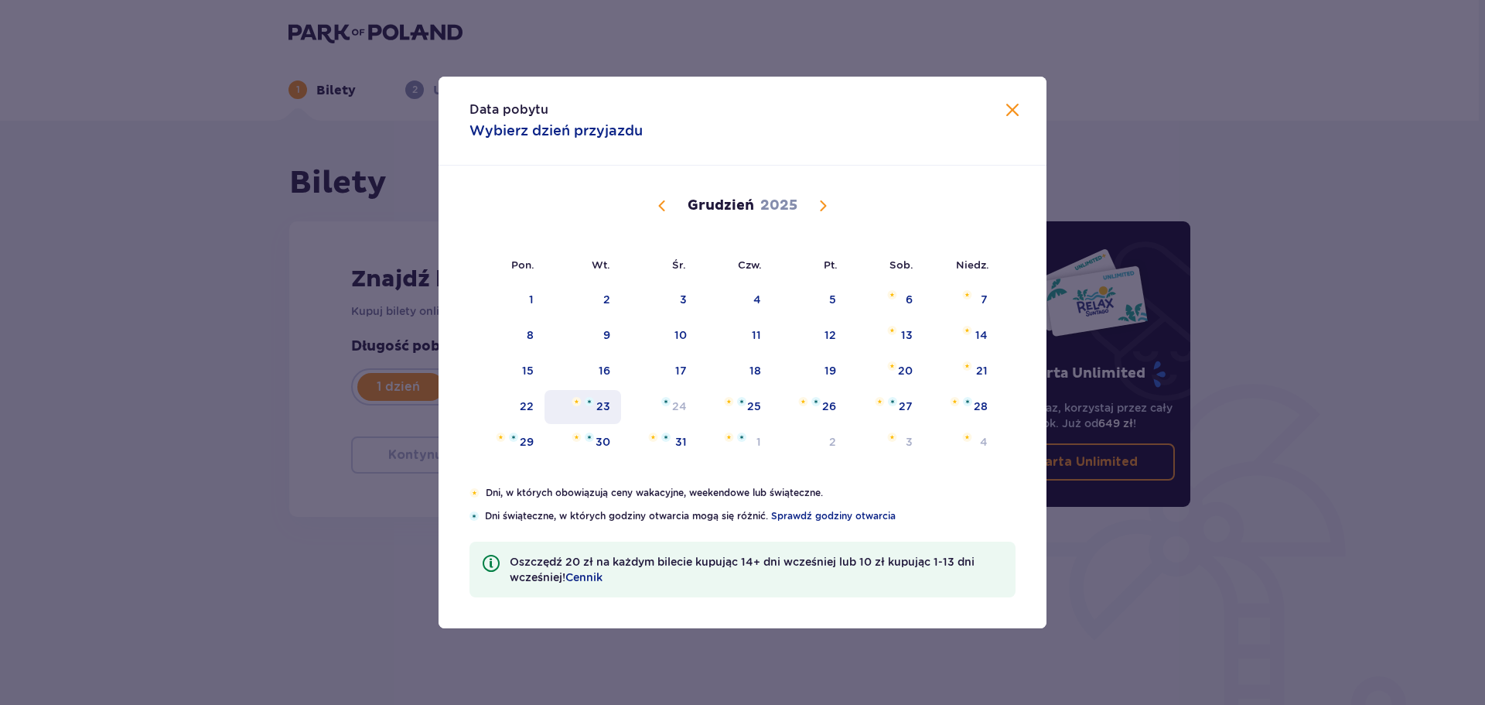
click at [609, 402] on div "23" at bounding box center [603, 405] width 14 height 15
type input "[DATE]"
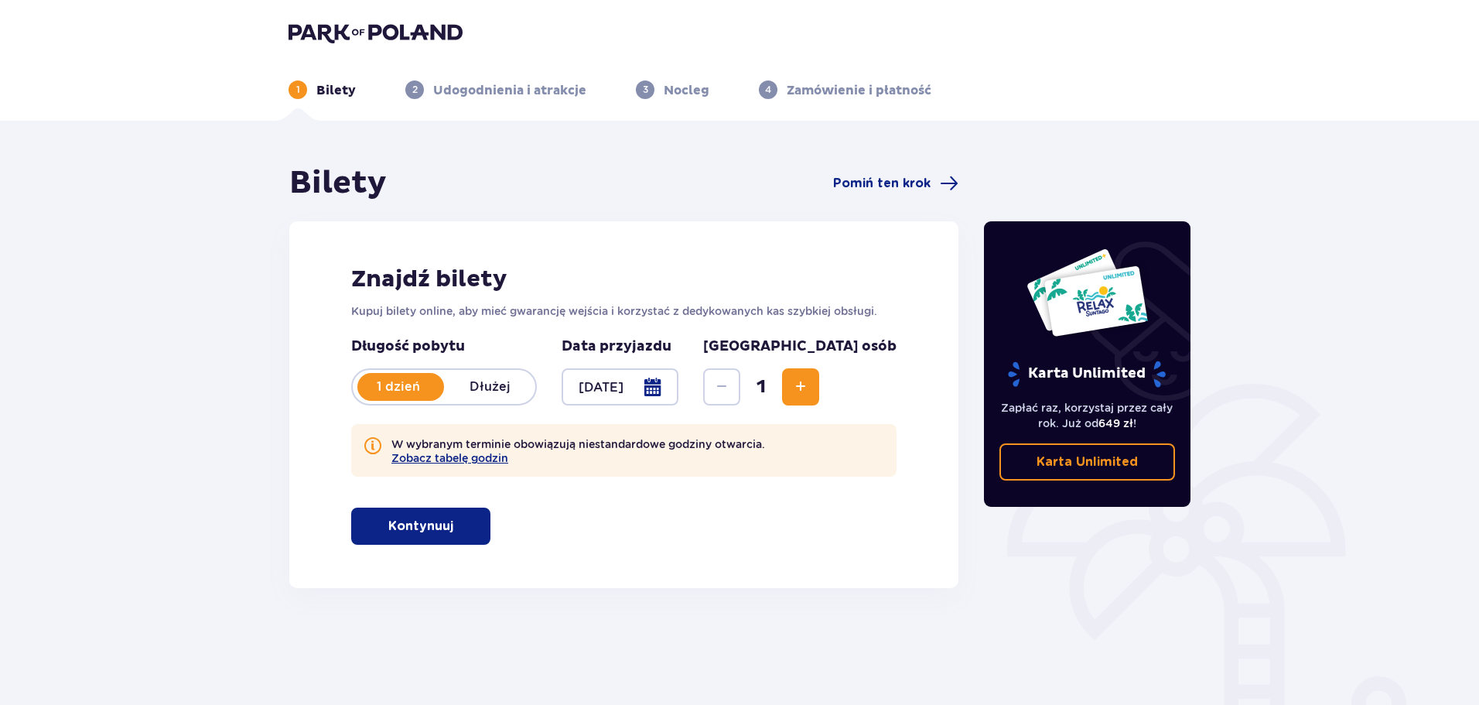
click at [810, 386] on span "Increase" at bounding box center [800, 386] width 19 height 19
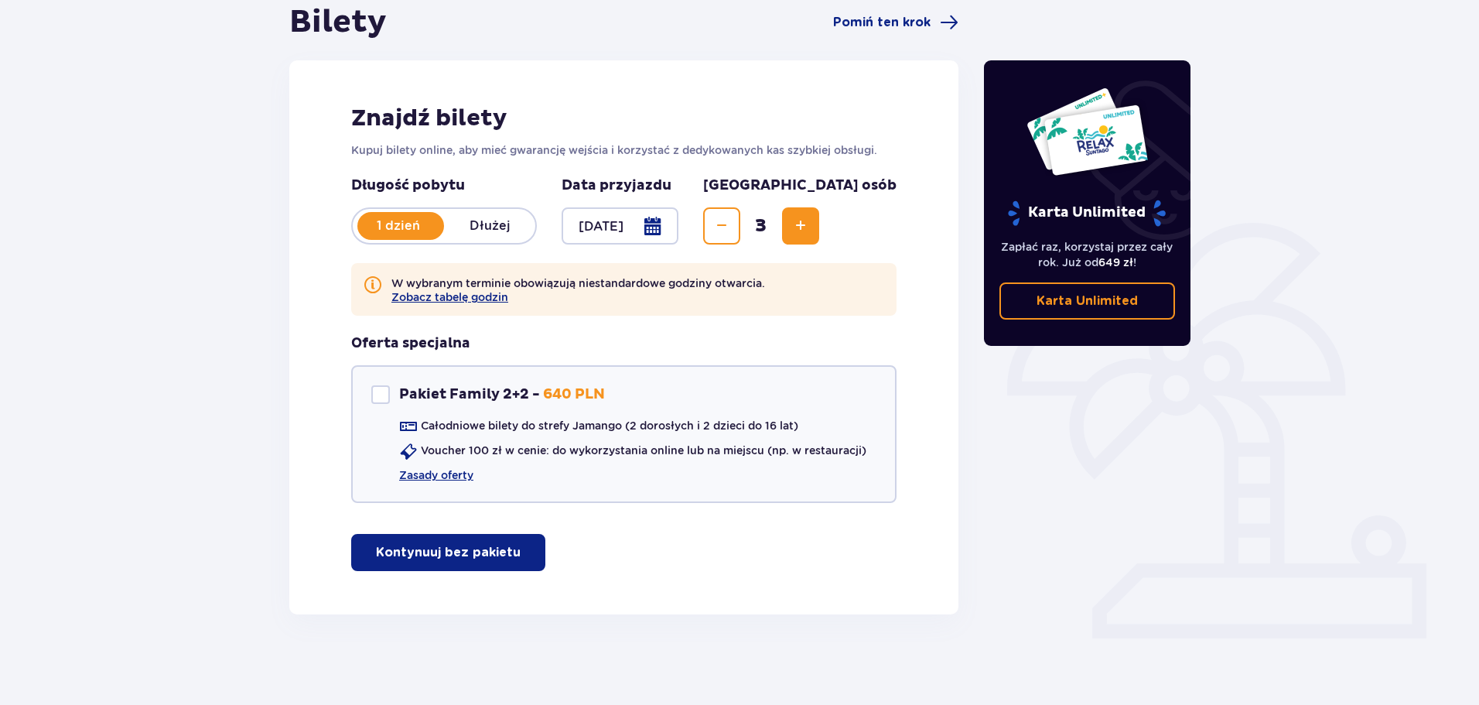
scroll to position [163, 0]
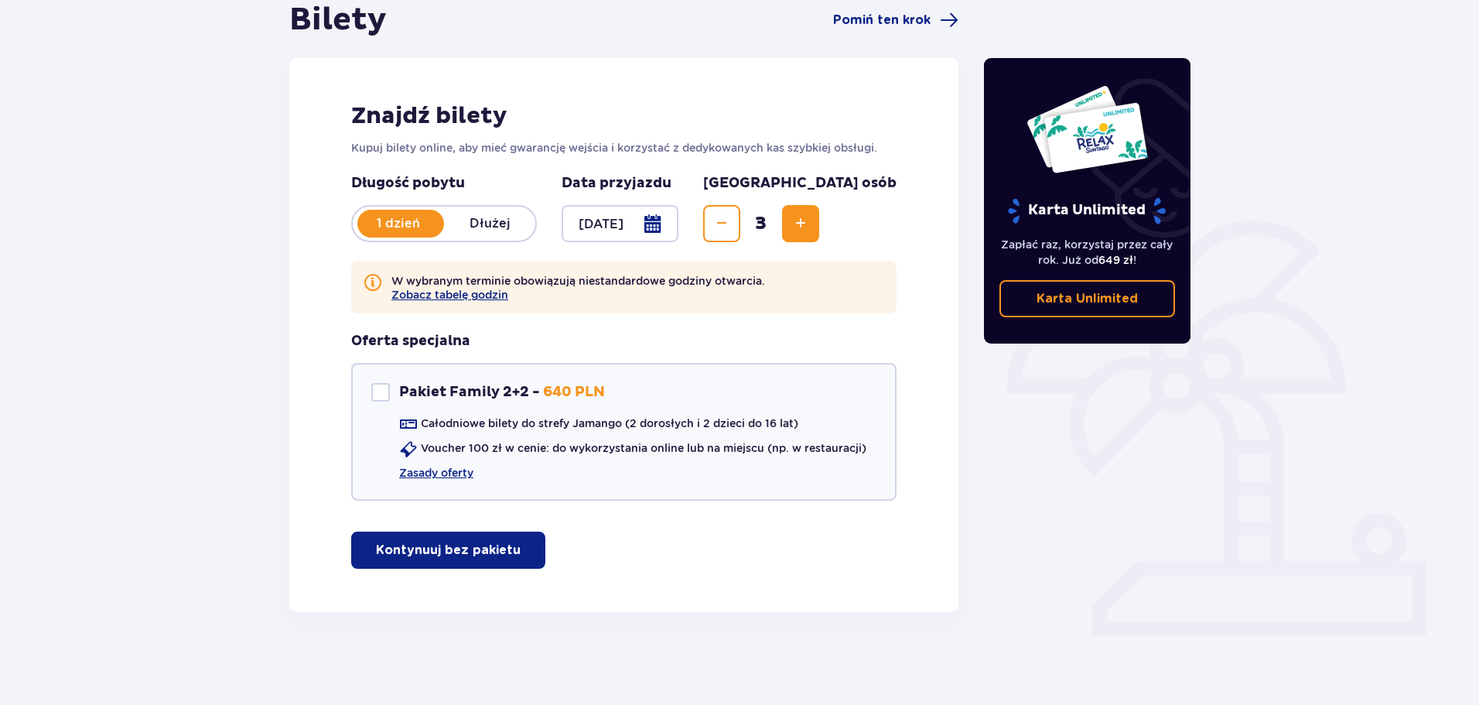
click at [466, 555] on p "Kontynuuj bez pakietu" at bounding box center [448, 549] width 145 height 17
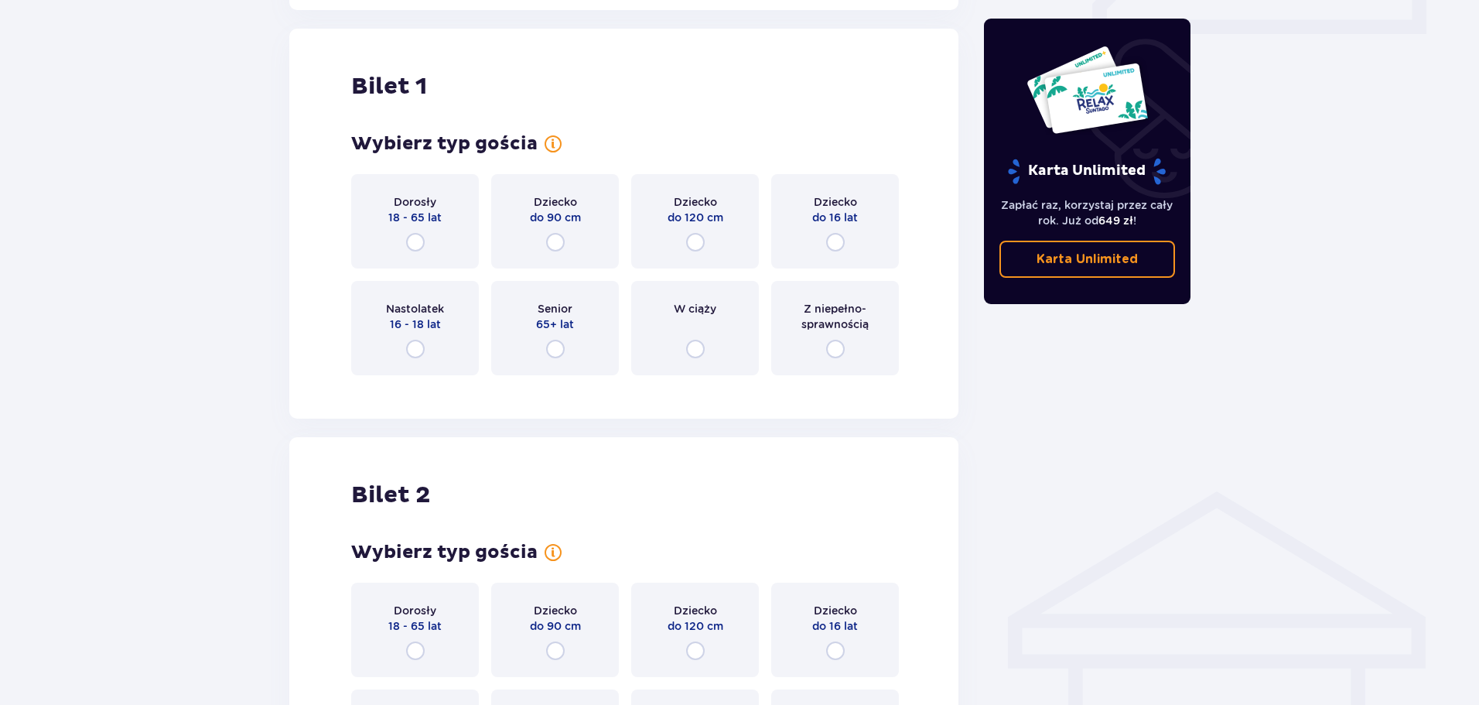
scroll to position [775, 0]
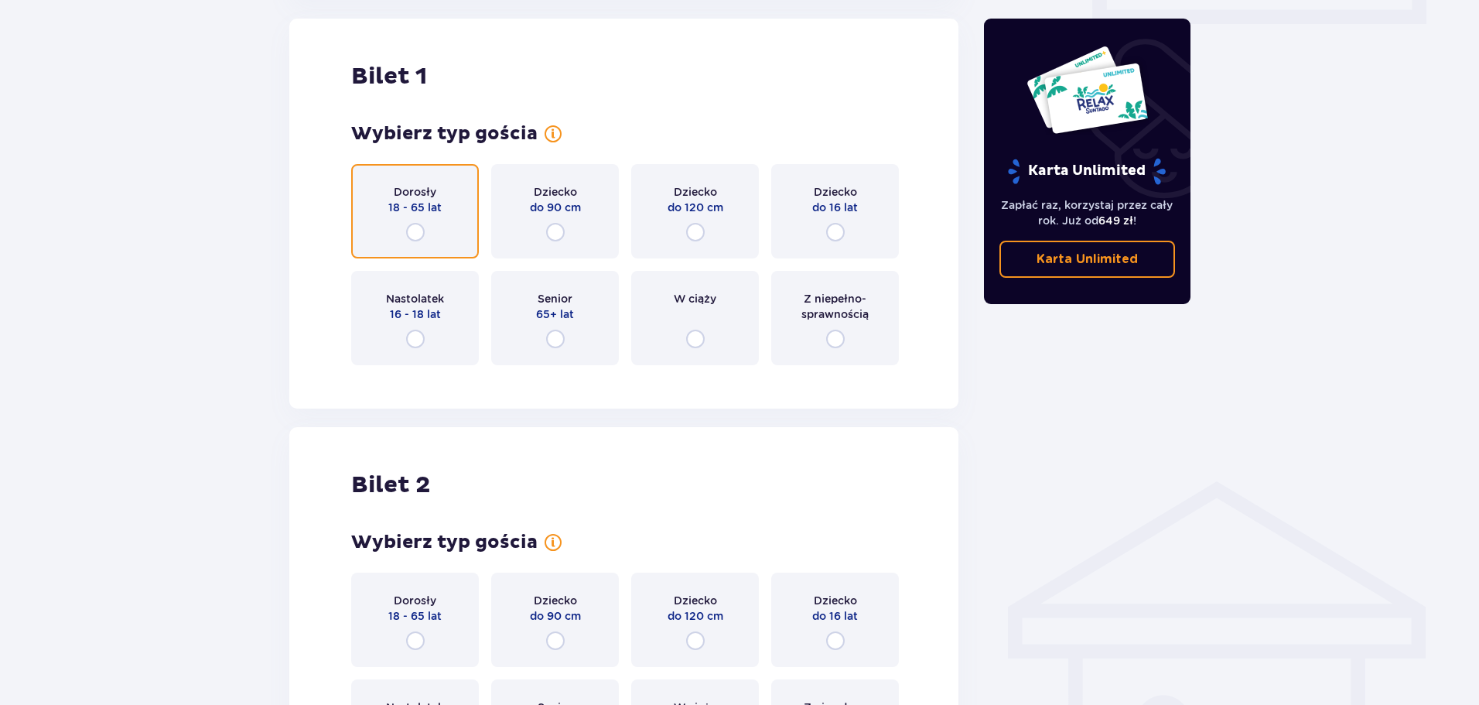
click at [415, 233] on input "radio" at bounding box center [415, 232] width 19 height 19
radio input "true"
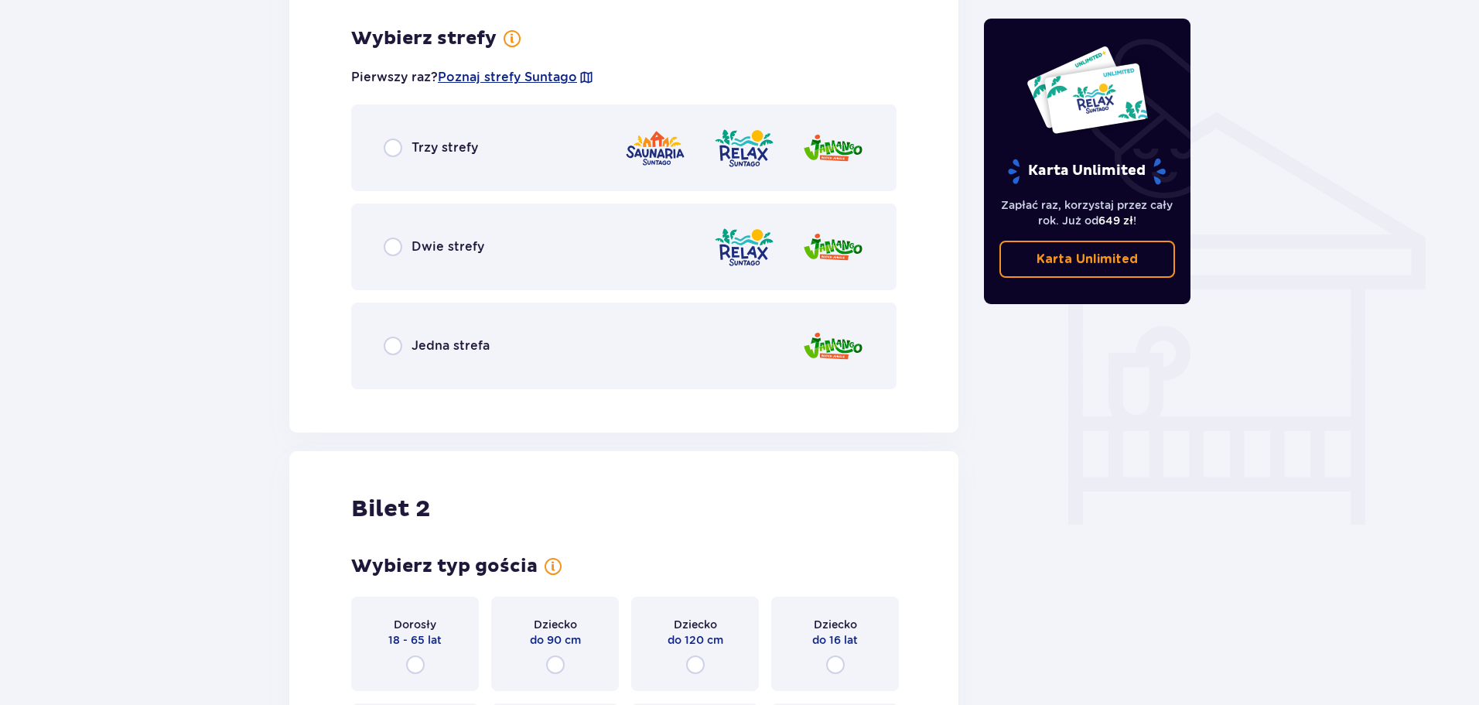
scroll to position [1153, 0]
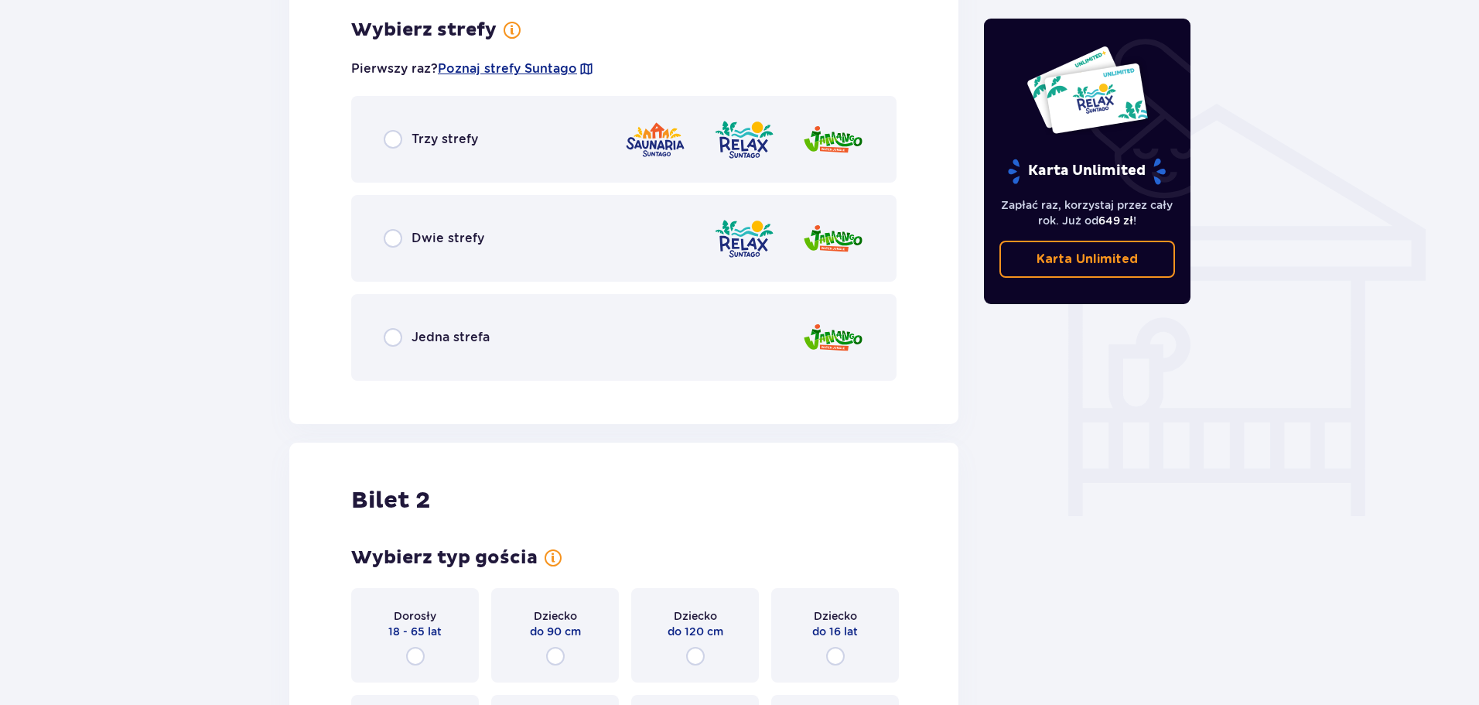
click at [467, 236] on p "Dwie strefy" at bounding box center [448, 238] width 73 height 17
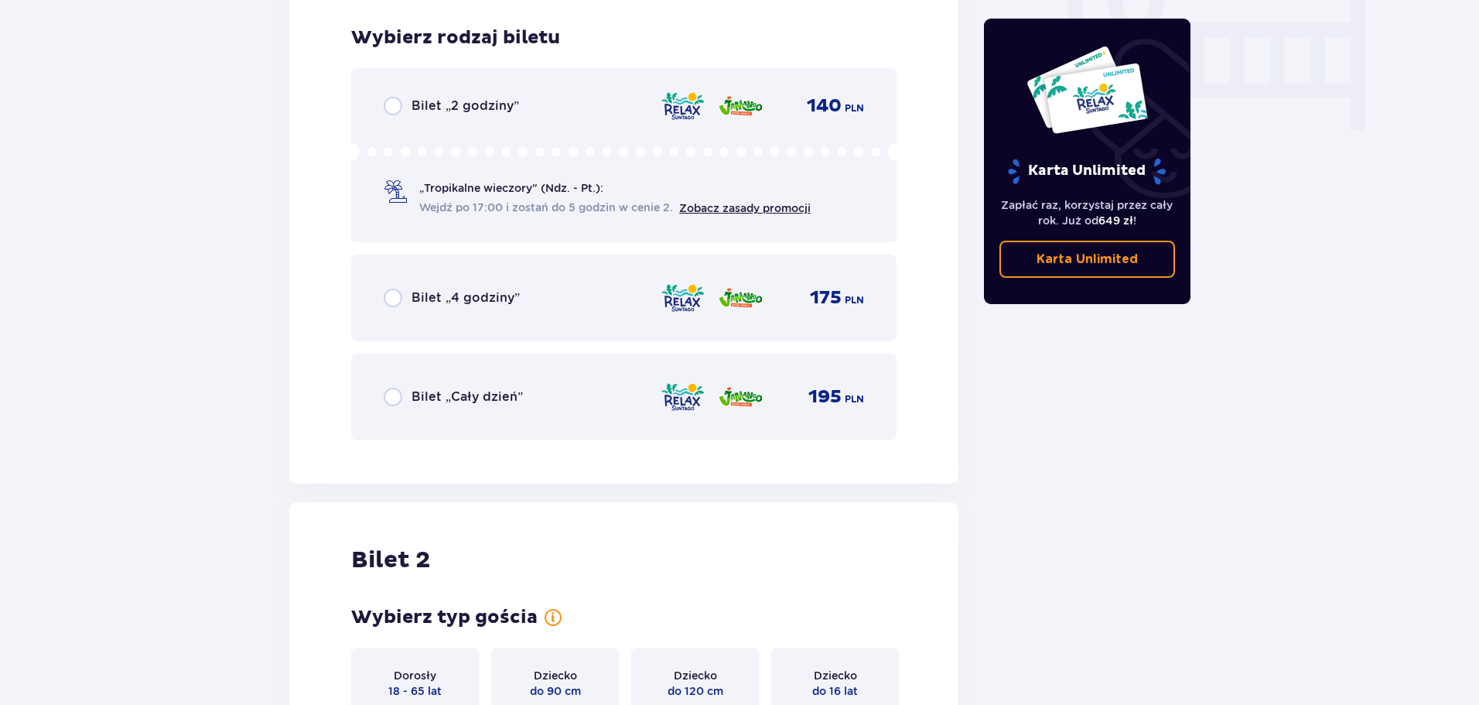
scroll to position [1546, 0]
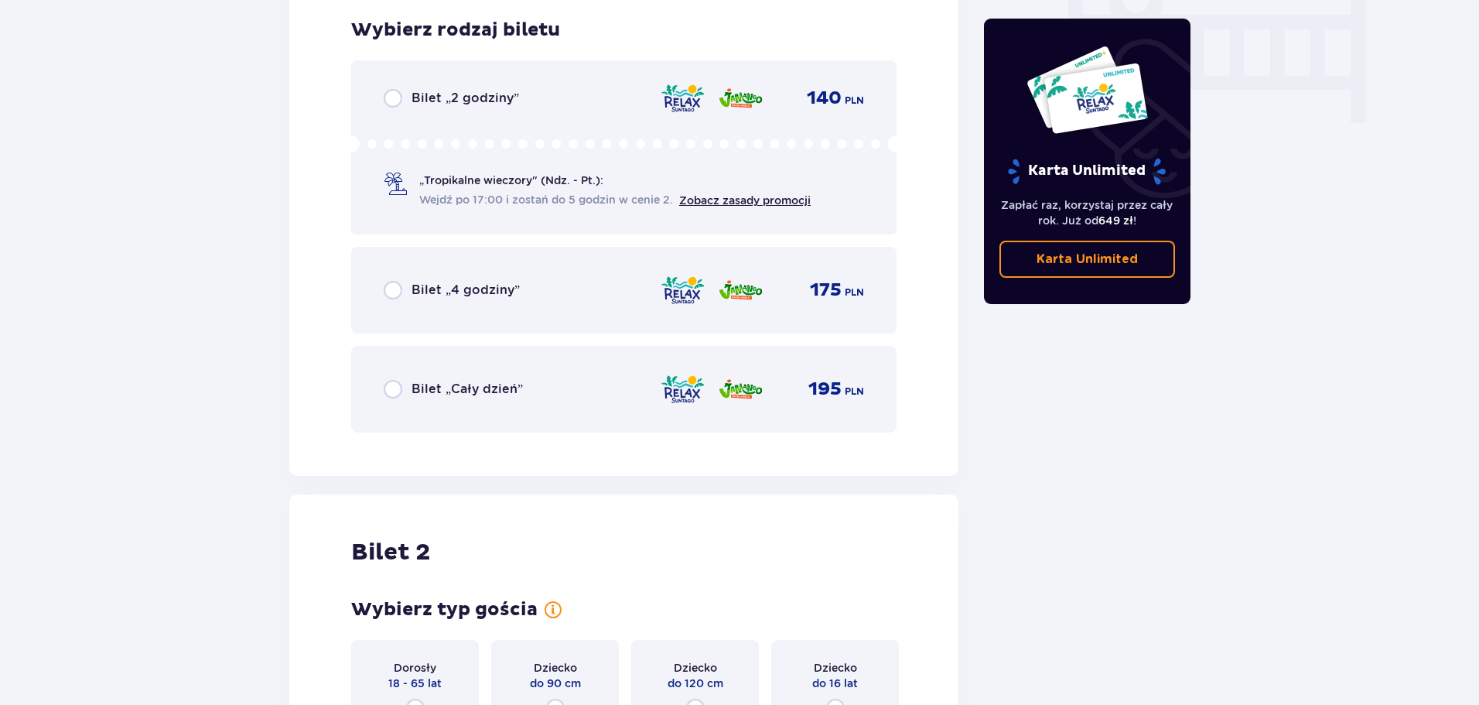
click at [501, 394] on p "Bilet „Cały dzień”" at bounding box center [467, 389] width 111 height 17
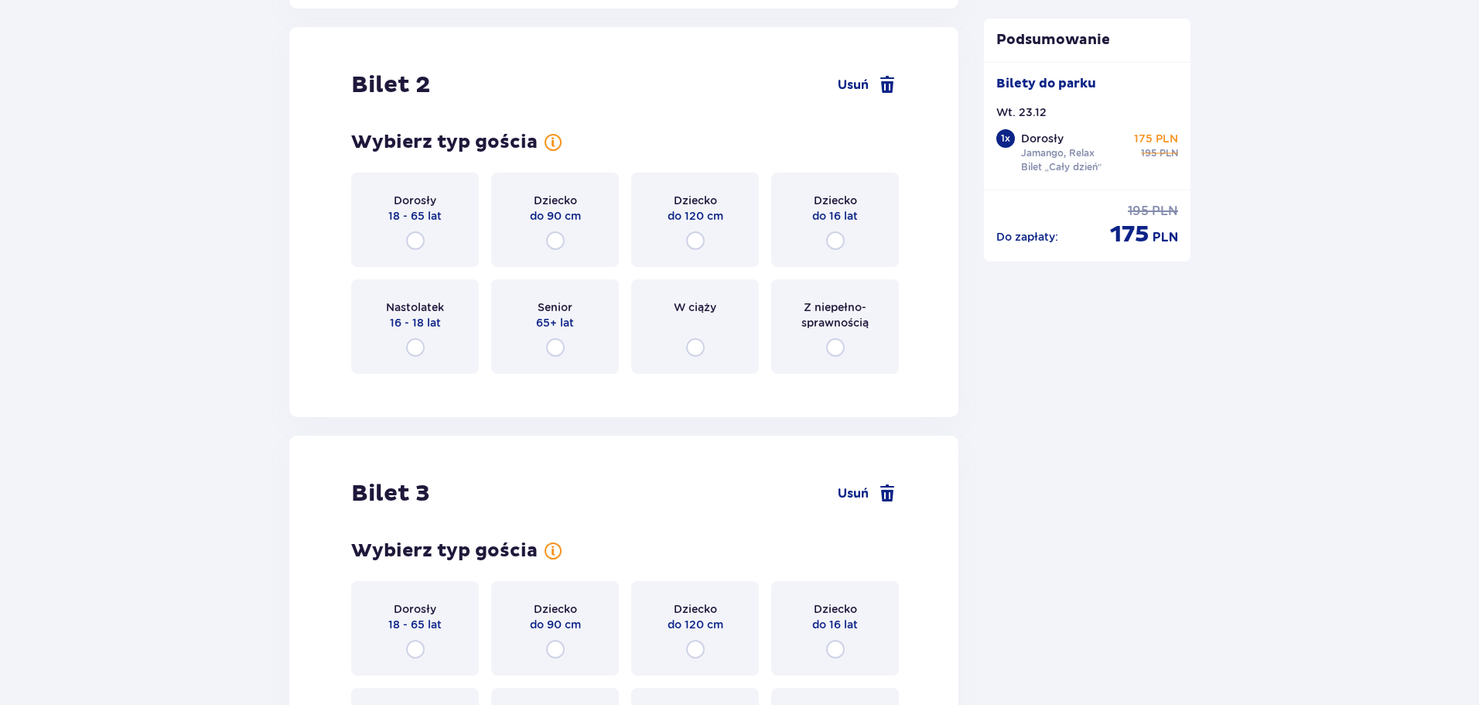
scroll to position [2021, 0]
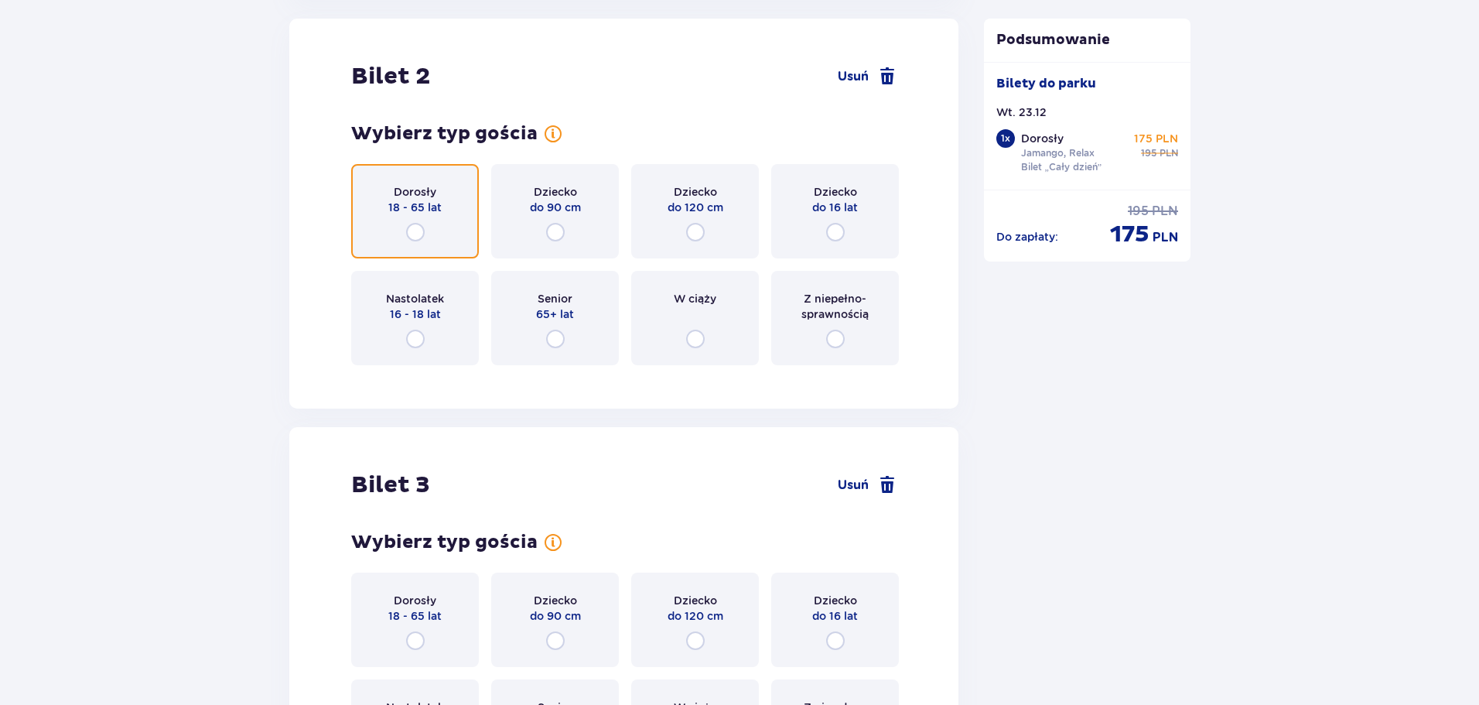
click at [415, 228] on input "radio" at bounding box center [415, 232] width 19 height 19
radio input "true"
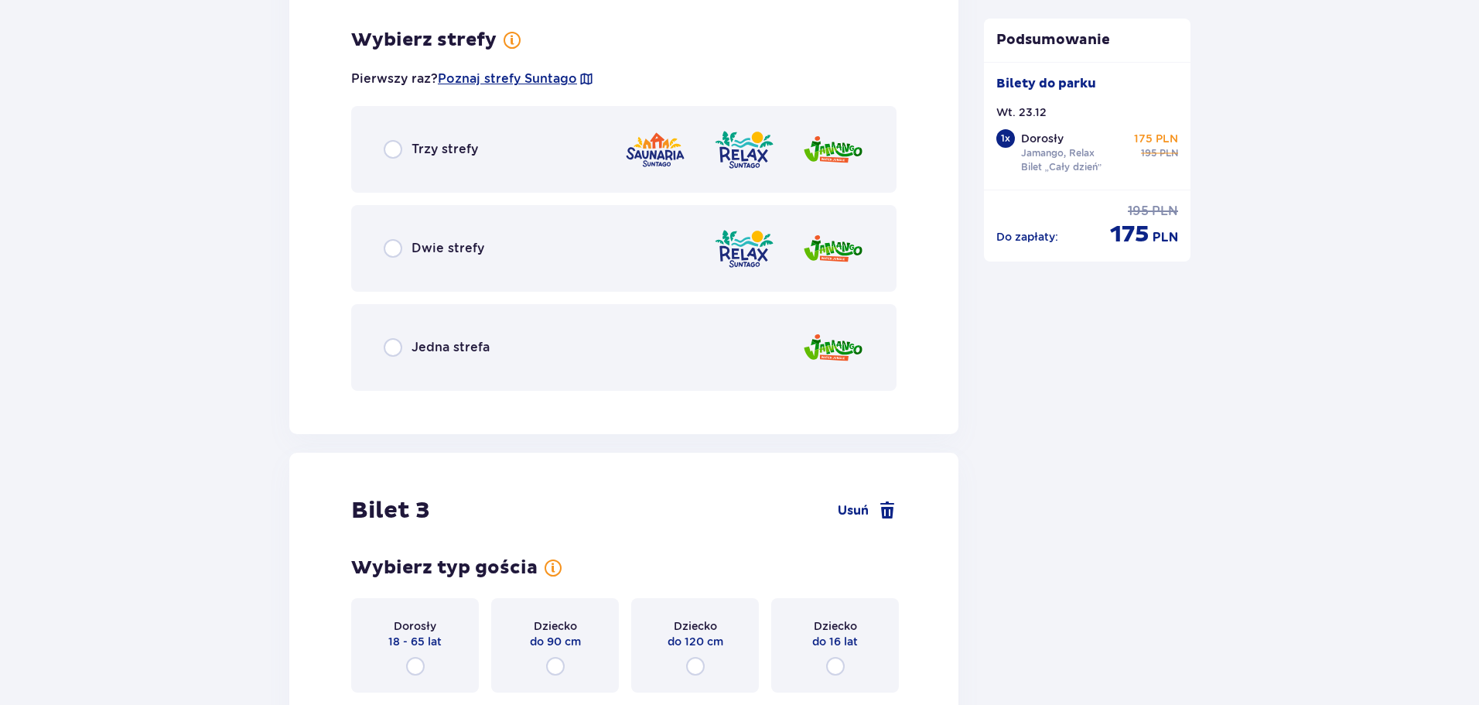
scroll to position [2399, 0]
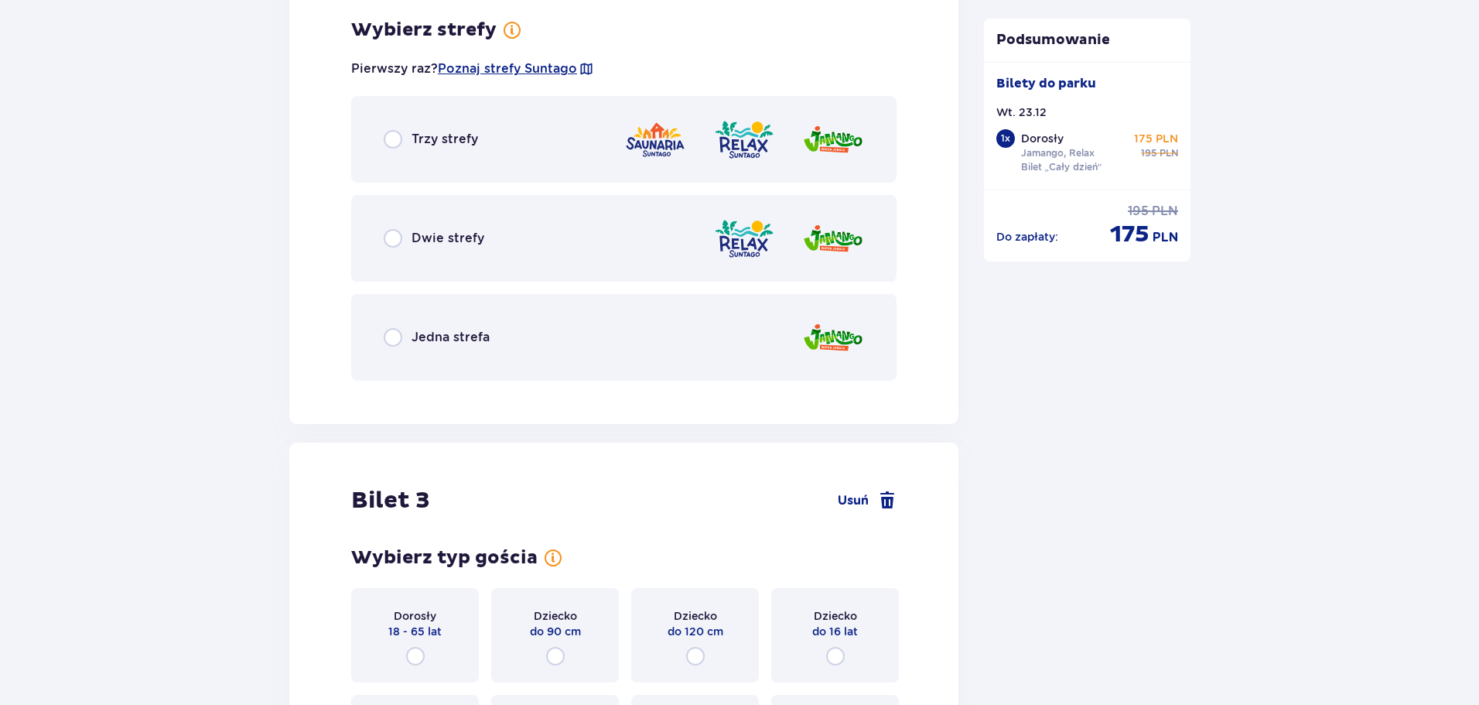
click at [442, 243] on p "Dwie strefy" at bounding box center [448, 238] width 73 height 17
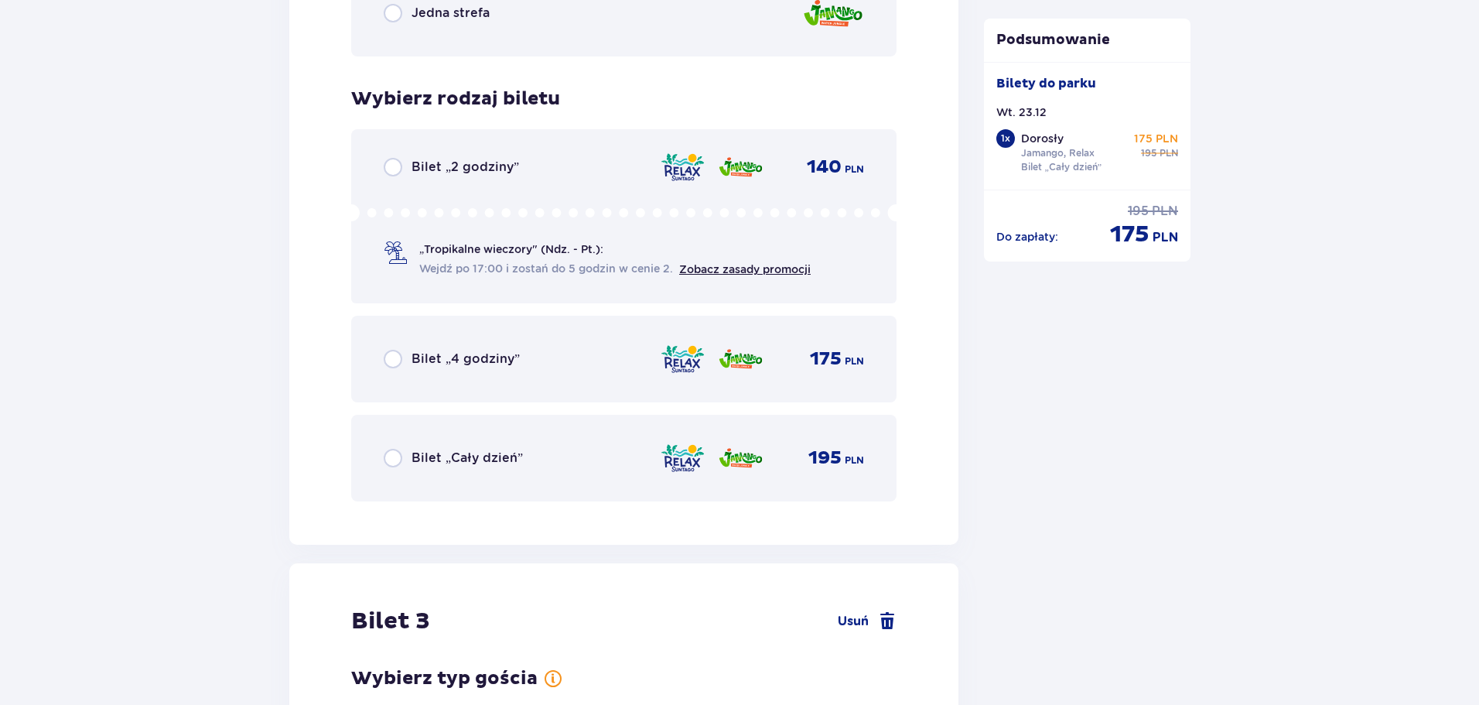
scroll to position [2792, 0]
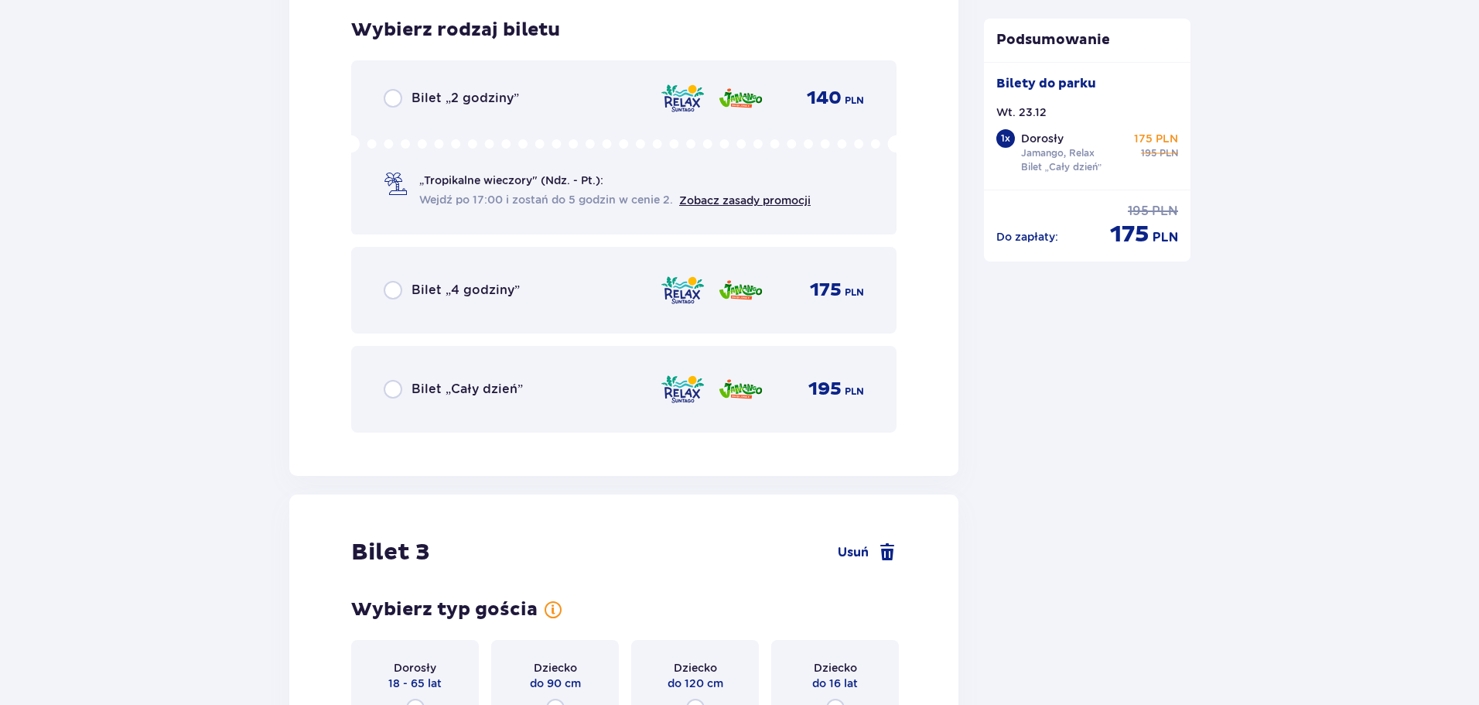
click at [472, 398] on p "Bilet „Cały dzień”" at bounding box center [467, 389] width 111 height 17
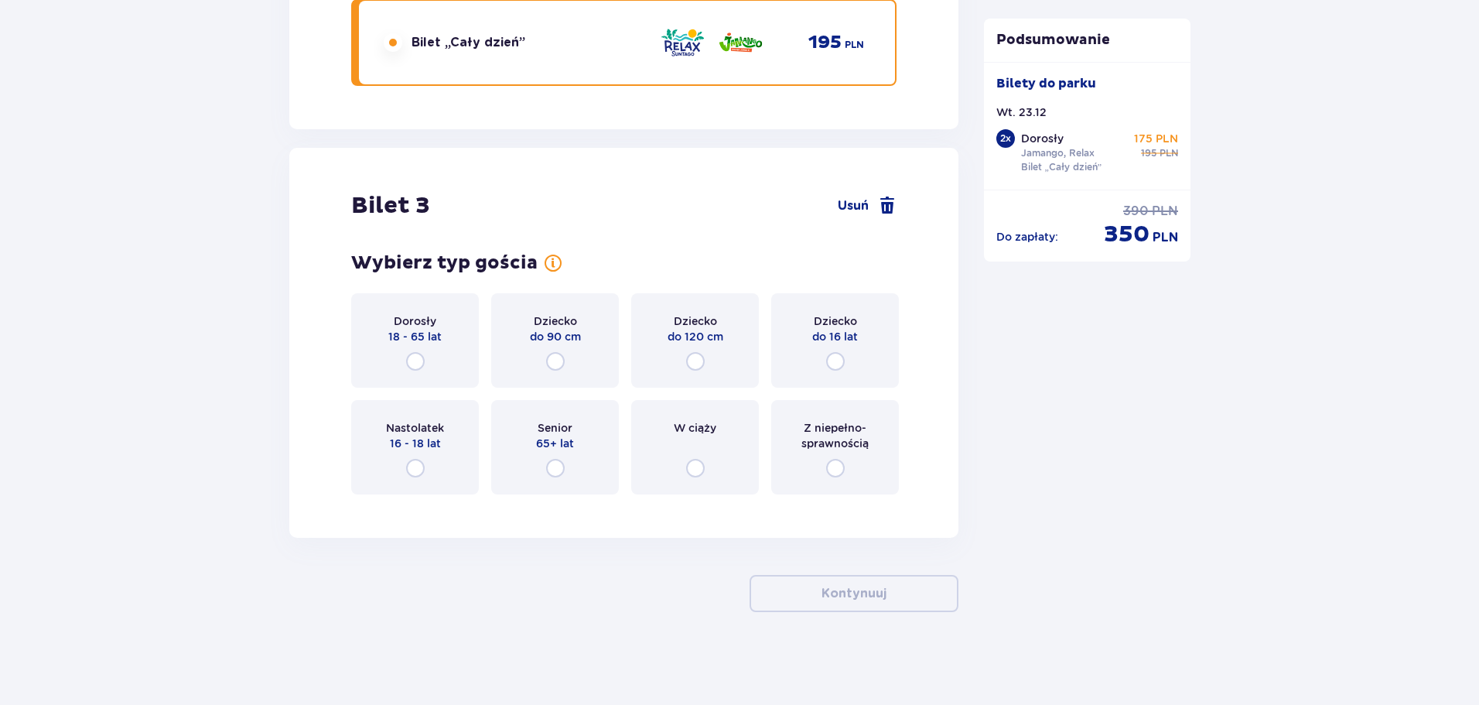
click at [427, 436] on p "16 - 18 lat" at bounding box center [415, 442] width 51 height 15
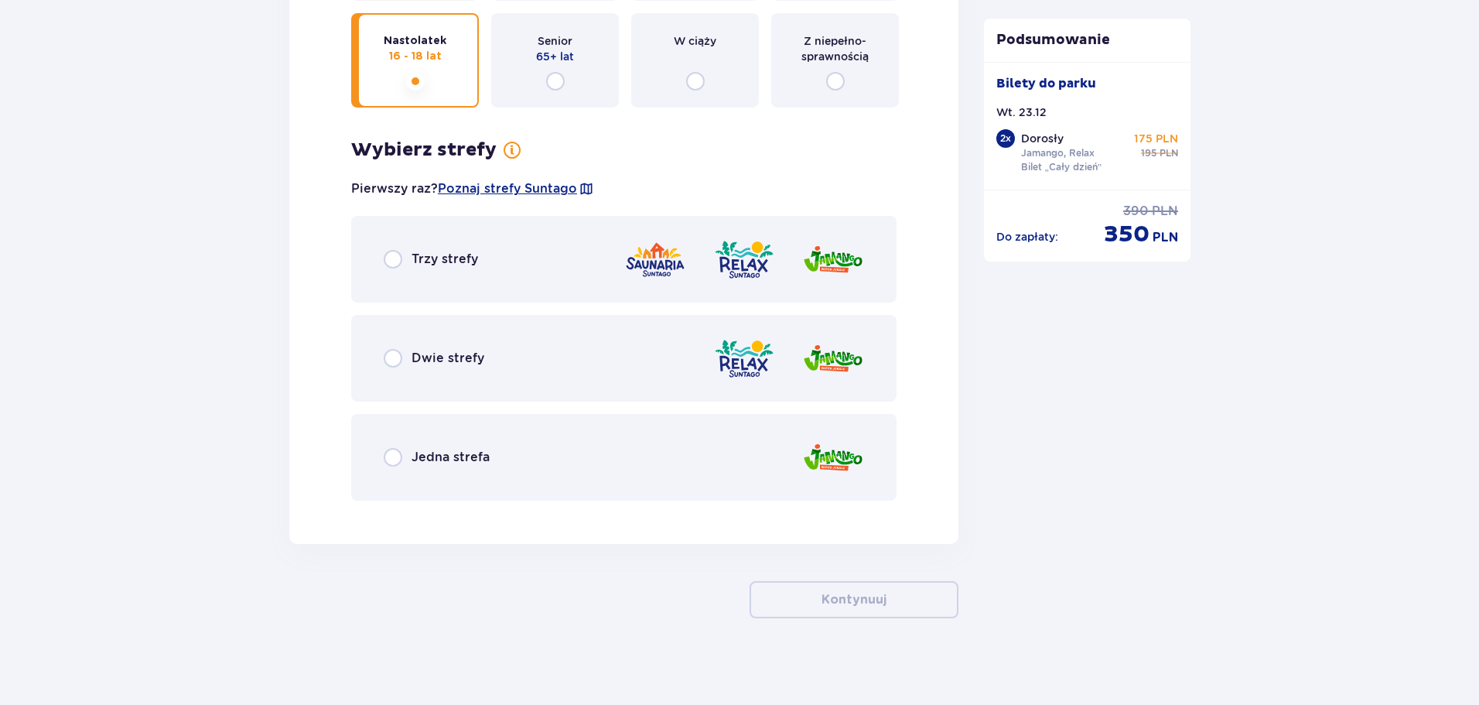
scroll to position [3531, 0]
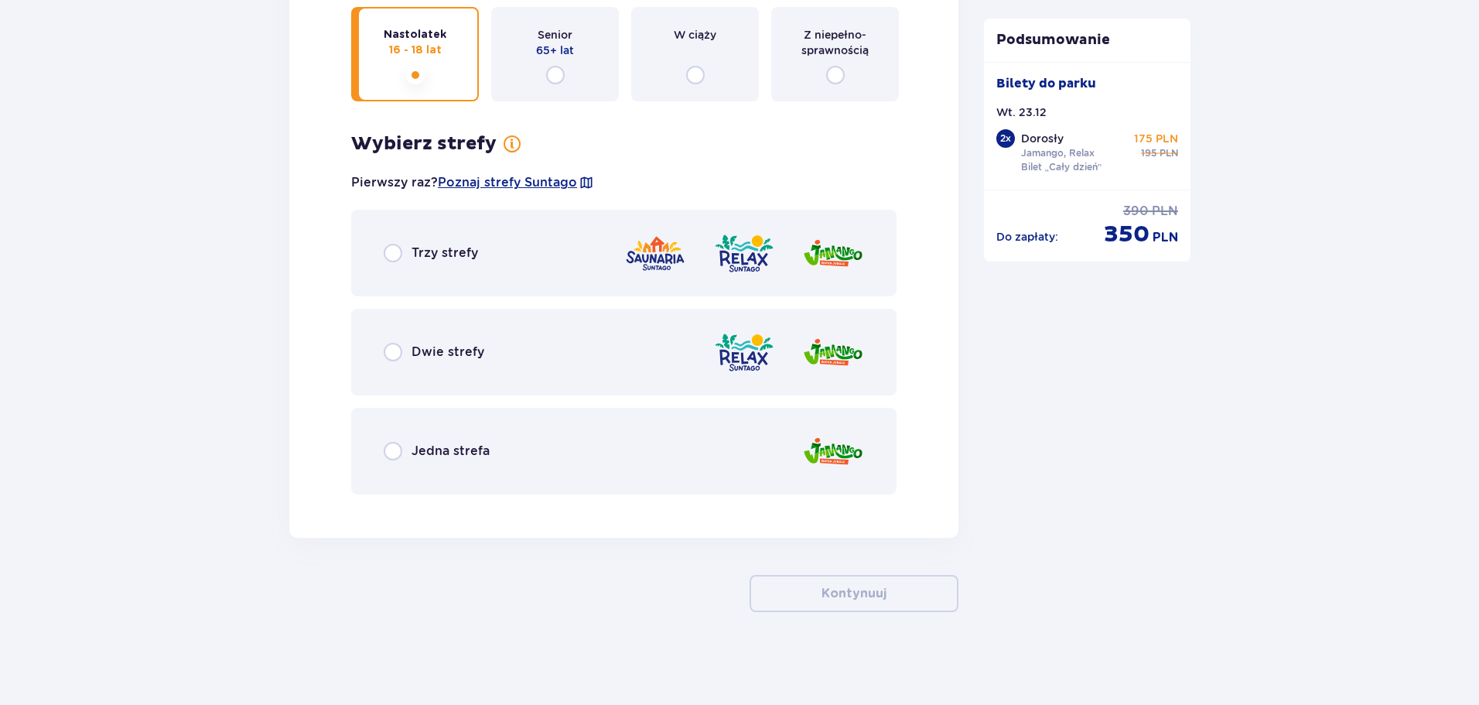
click at [453, 358] on p "Dwie strefy" at bounding box center [448, 351] width 73 height 17
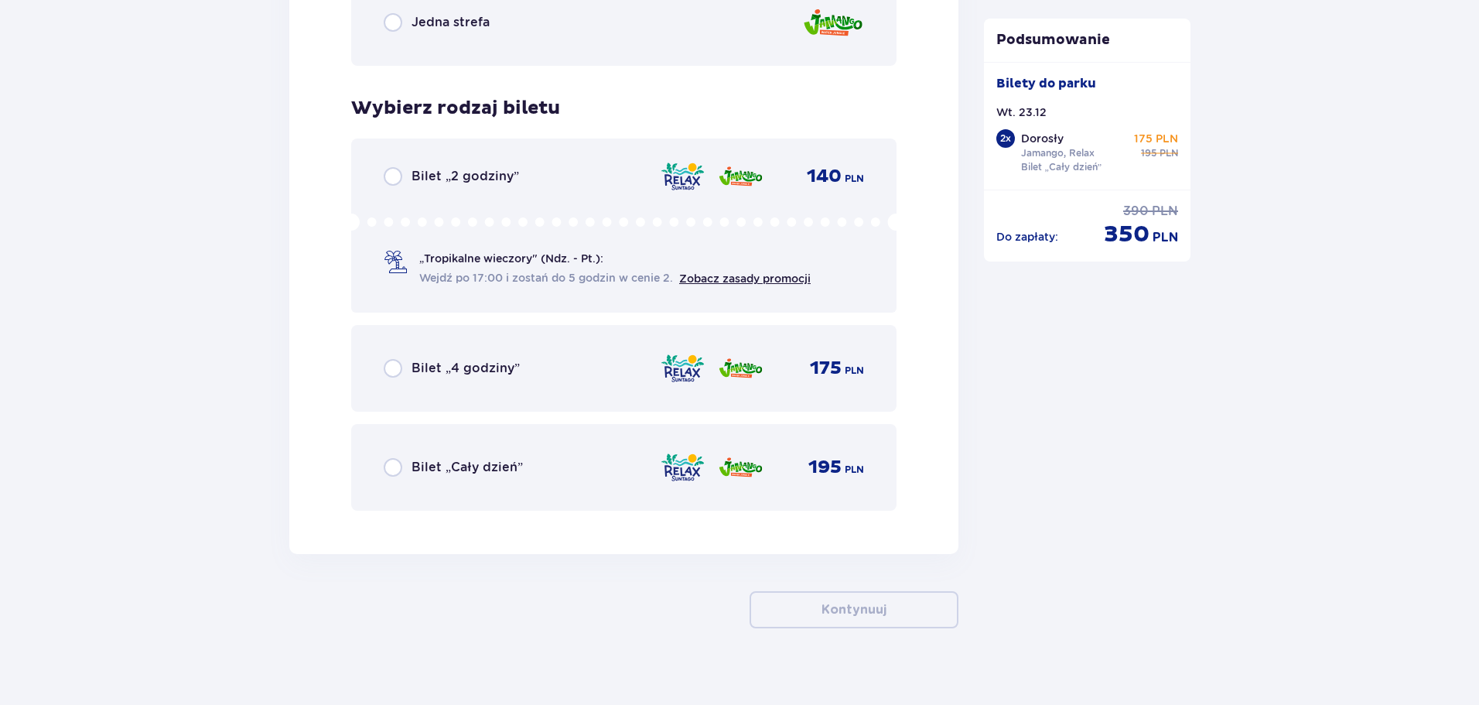
scroll to position [3976, 0]
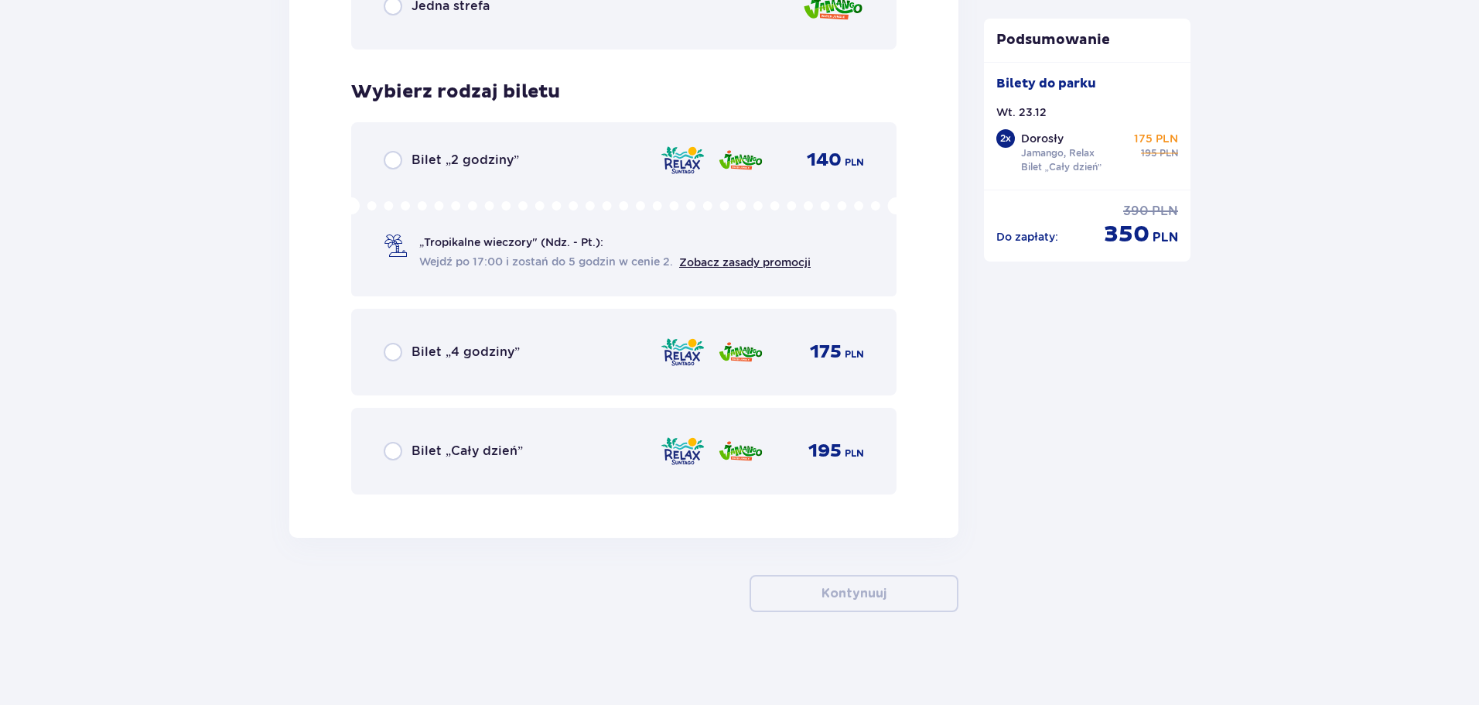
click at [452, 451] on p "Bilet „Cały dzień”" at bounding box center [467, 450] width 111 height 17
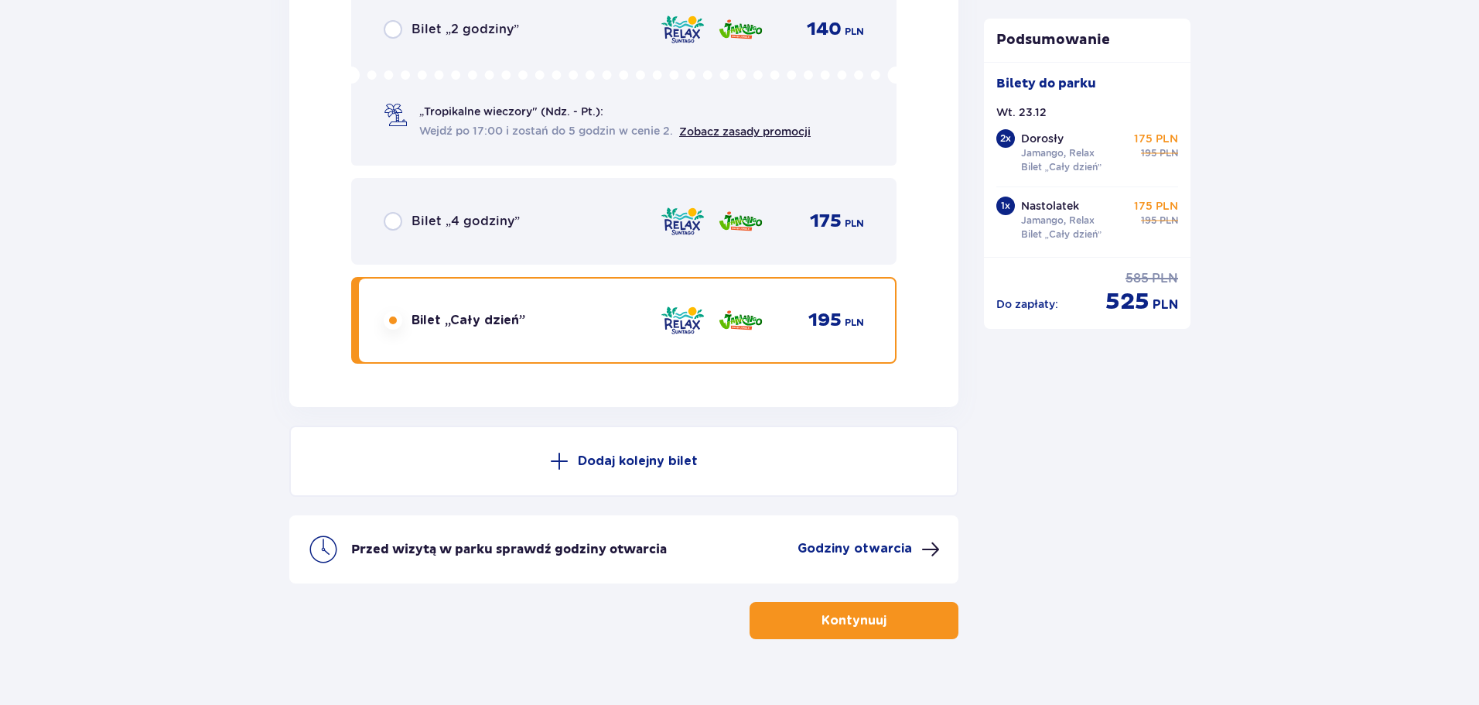
scroll to position [4134, 0]
